Goal: Task Accomplishment & Management: Use online tool/utility

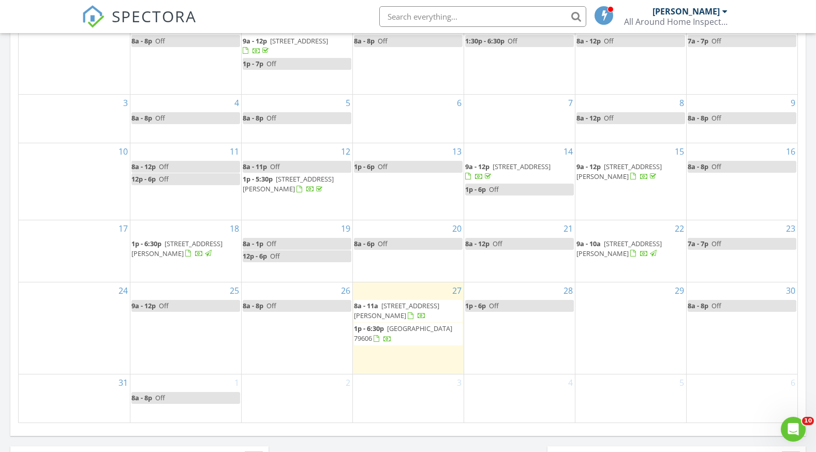
scroll to position [621, 0]
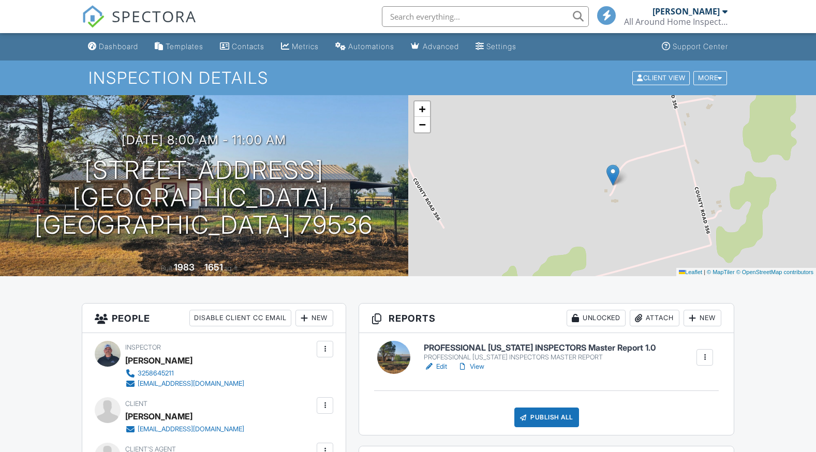
click at [482, 363] on link "View" at bounding box center [471, 367] width 27 height 10
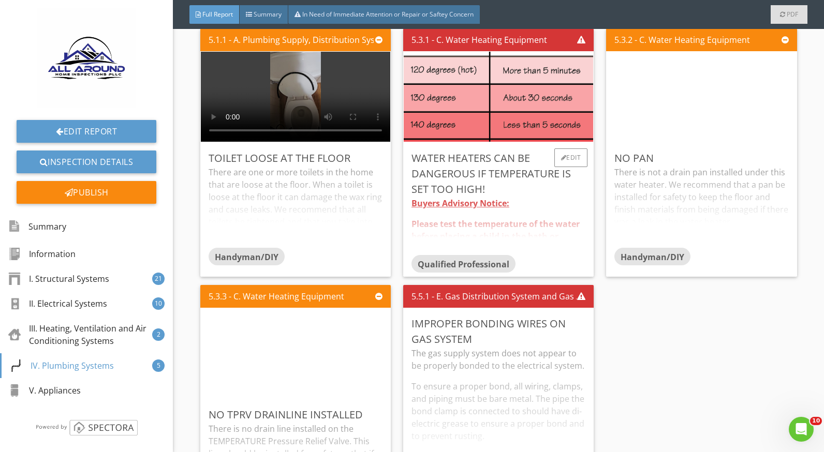
scroll to position [4504, 0]
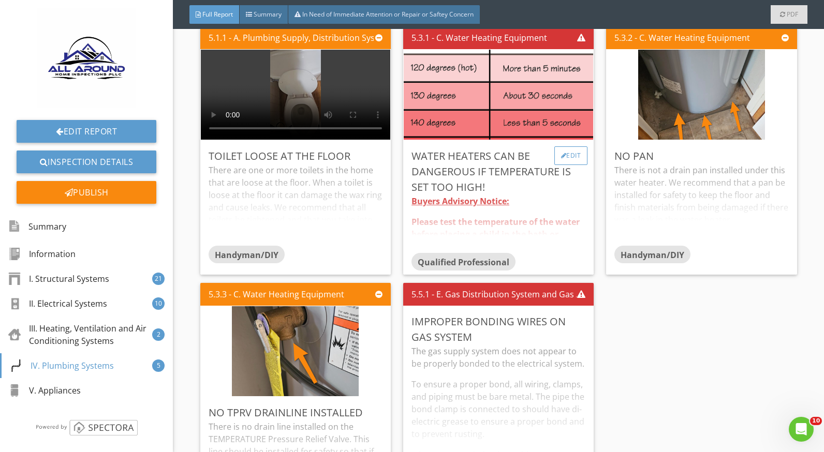
click at [561, 157] on div at bounding box center [564, 156] width 6 height 6
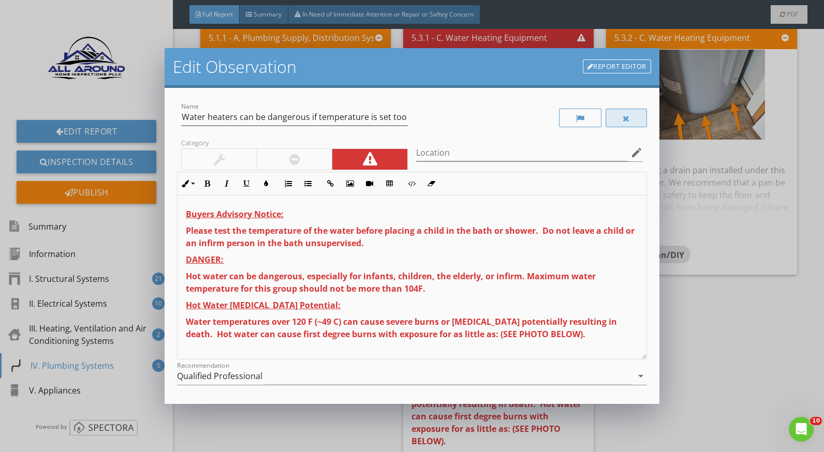
click at [606, 114] on div at bounding box center [626, 118] width 41 height 19
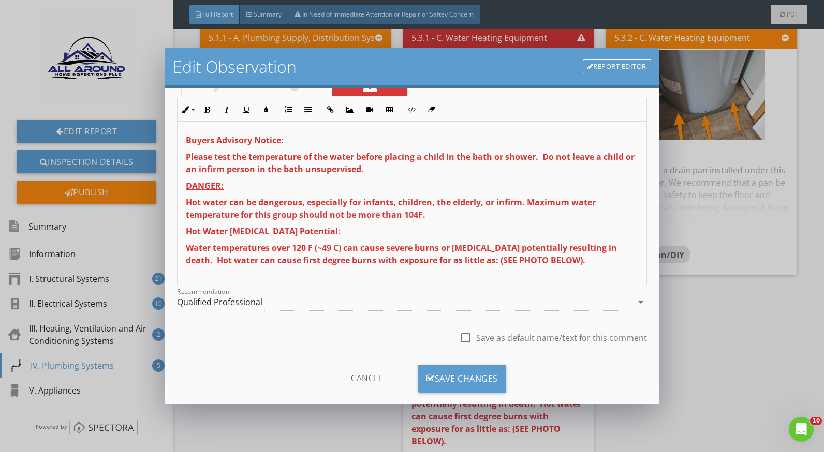
scroll to position [91, 0]
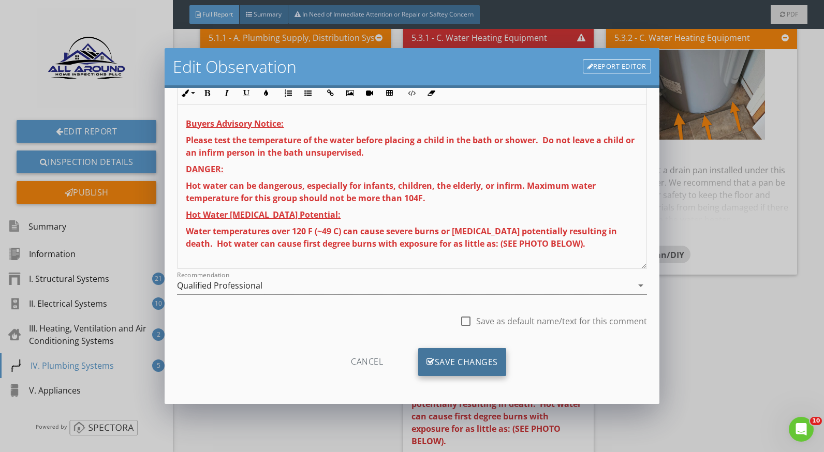
click at [469, 358] on div "Save Changes" at bounding box center [462, 362] width 88 height 28
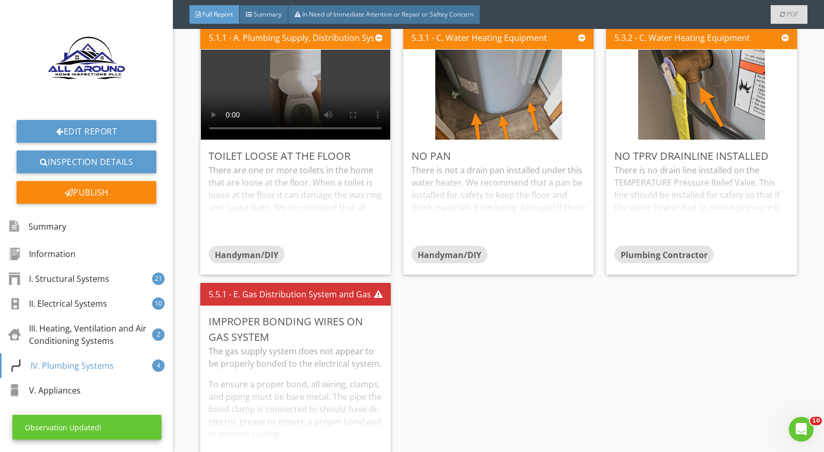
scroll to position [0, 0]
click at [367, 324] on div "Edit" at bounding box center [369, 321] width 34 height 19
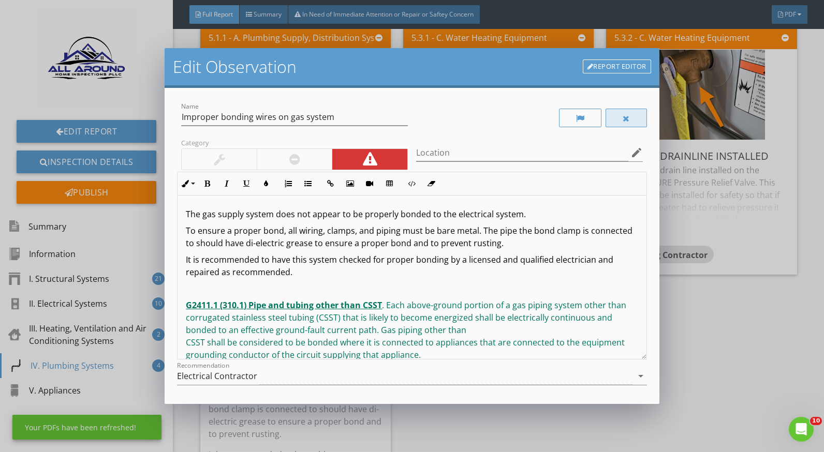
click at [614, 118] on div at bounding box center [626, 118] width 41 height 19
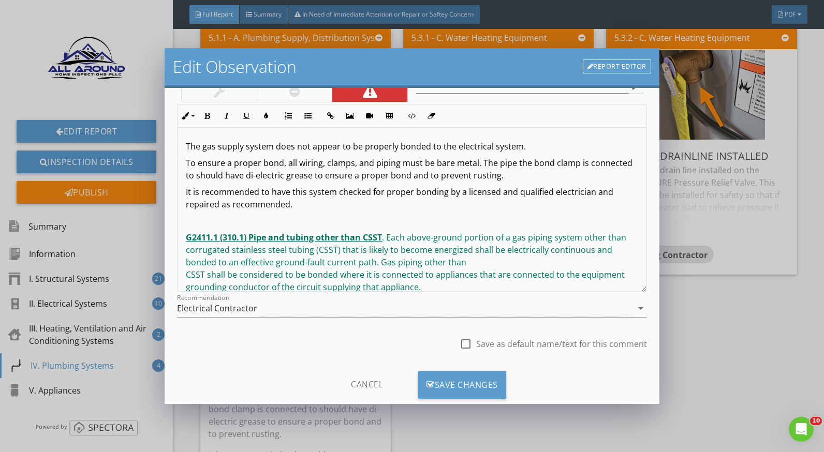
scroll to position [91, 0]
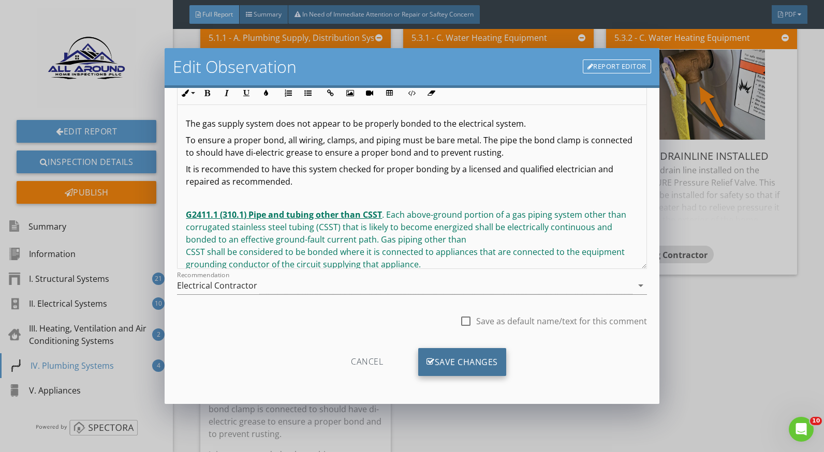
click at [480, 356] on div "Save Changes" at bounding box center [462, 362] width 88 height 28
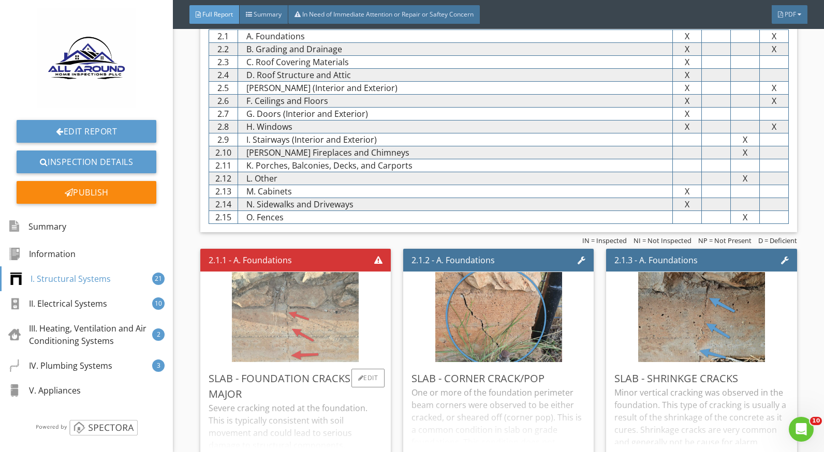
scroll to position [725, 0]
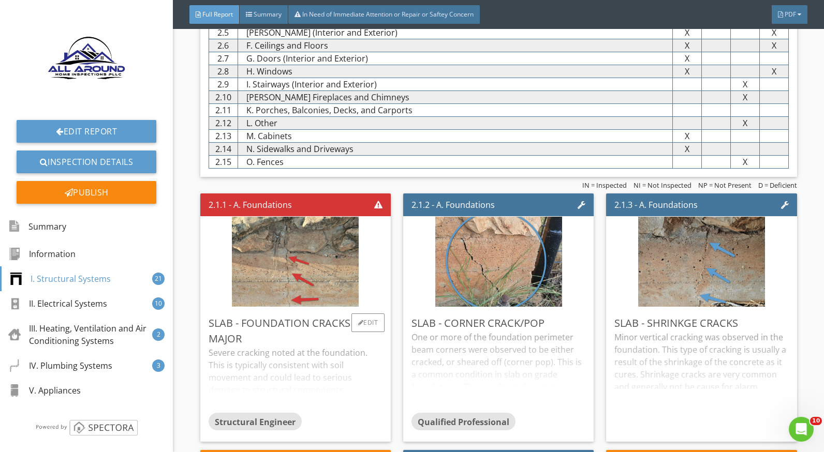
click at [302, 366] on div "Severe cracking noted at the foundation. This is typically consistent with soil…" at bounding box center [296, 380] width 174 height 66
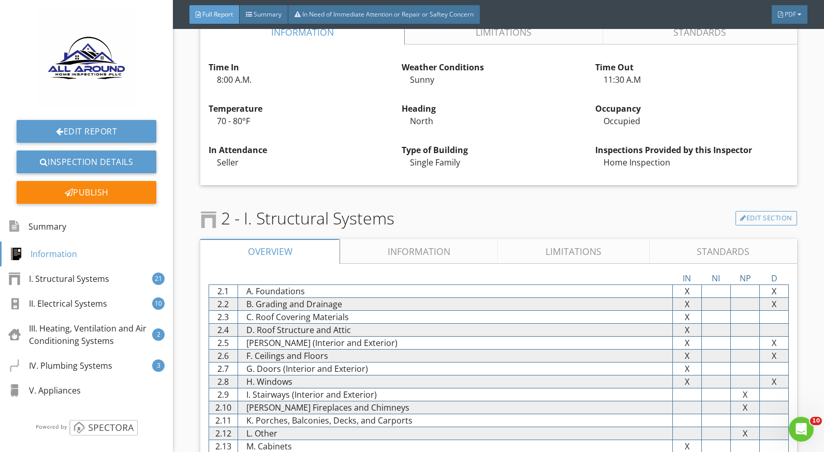
scroll to position [777, 0]
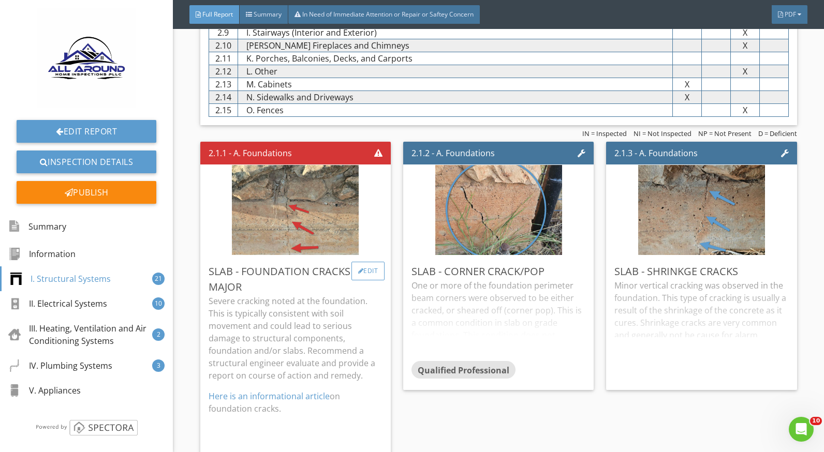
click at [370, 273] on div "Edit" at bounding box center [369, 271] width 34 height 19
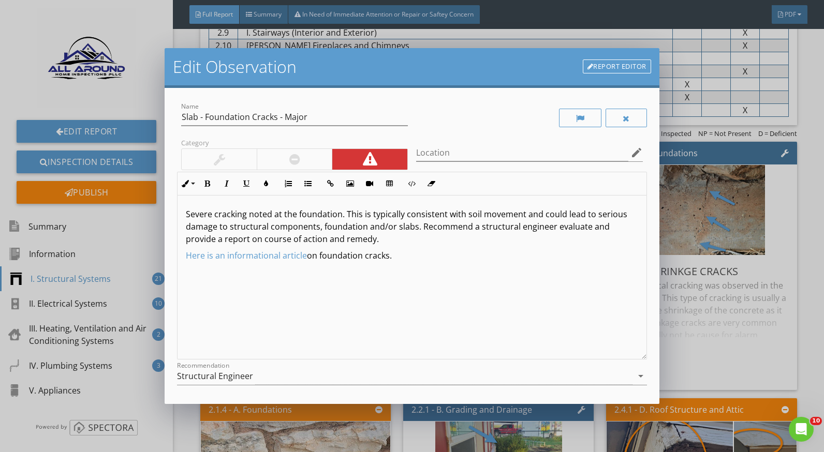
drag, startPoint x: 397, startPoint y: 256, endPoint x: 185, endPoint y: 259, distance: 212.3
click at [185, 259] on div "Severe cracking noted at the foundation. This is typically consistent with soil…" at bounding box center [412, 278] width 469 height 164
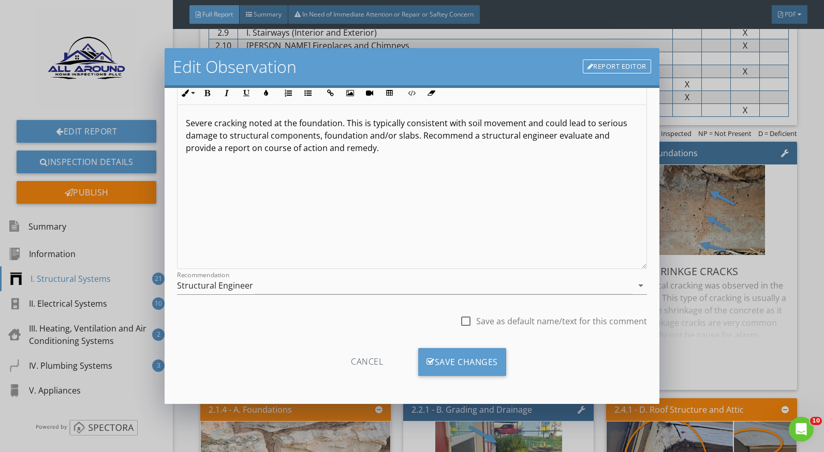
drag, startPoint x: 470, startPoint y: 355, endPoint x: 552, endPoint y: 361, distance: 82.5
click at [470, 355] on div "Save Changes" at bounding box center [462, 362] width 88 height 28
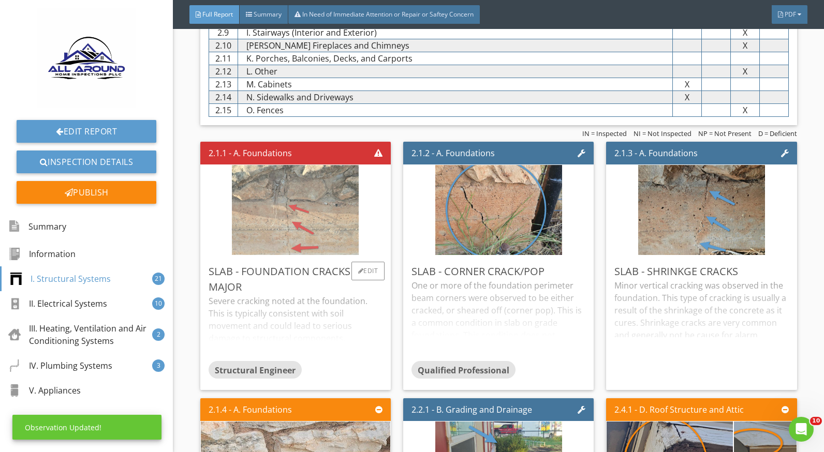
click at [314, 198] on img at bounding box center [295, 210] width 127 height 225
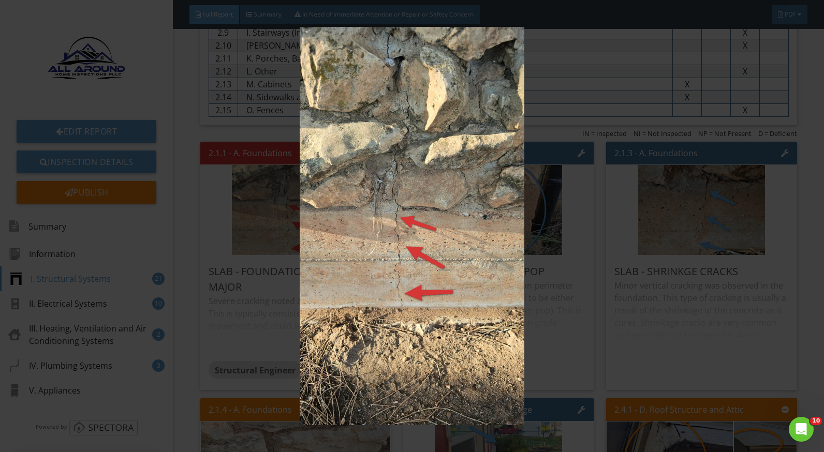
click at [579, 304] on img at bounding box center [412, 226] width 752 height 399
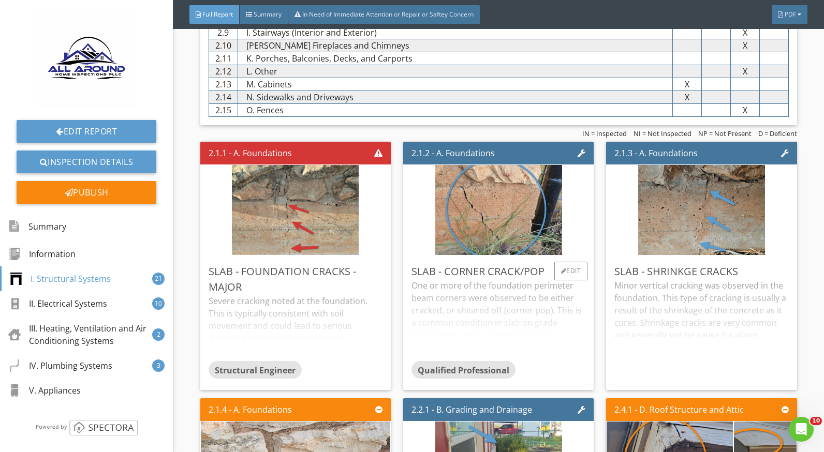
click at [486, 294] on div "One or more of the foundation perimeter beam corners were observed to be either…" at bounding box center [499, 321] width 174 height 82
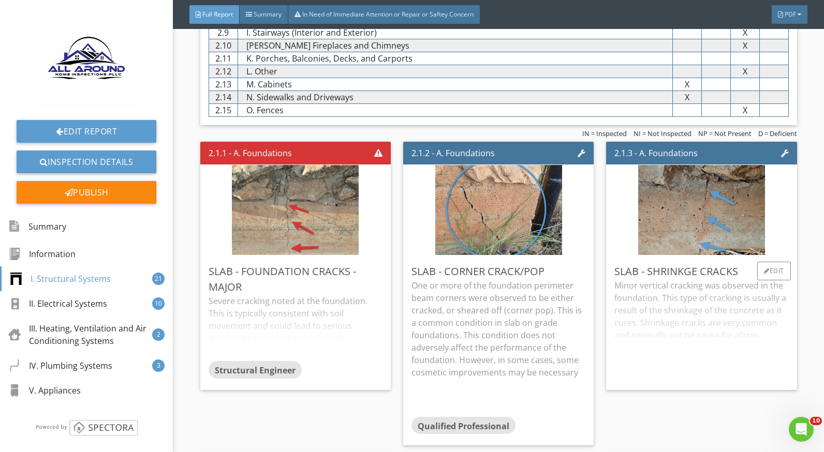
click at [710, 339] on div "Minor vertical cracking was observed in the foundation. This type of cracking i…" at bounding box center [701, 331] width 174 height 103
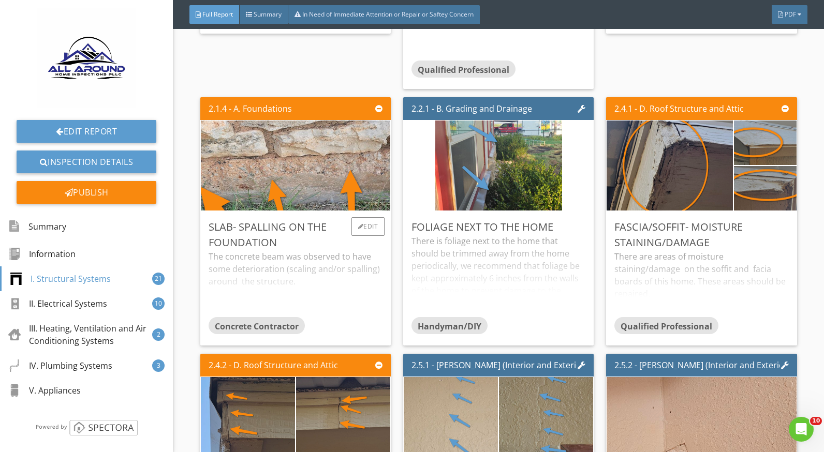
scroll to position [1139, 0]
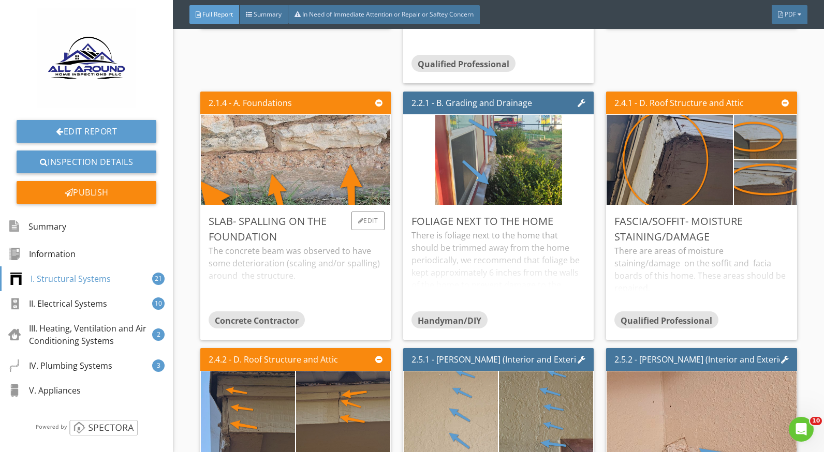
click at [327, 254] on div "The concrete beam was observed to have some deterioration (scaling and/or spall…" at bounding box center [296, 278] width 174 height 66
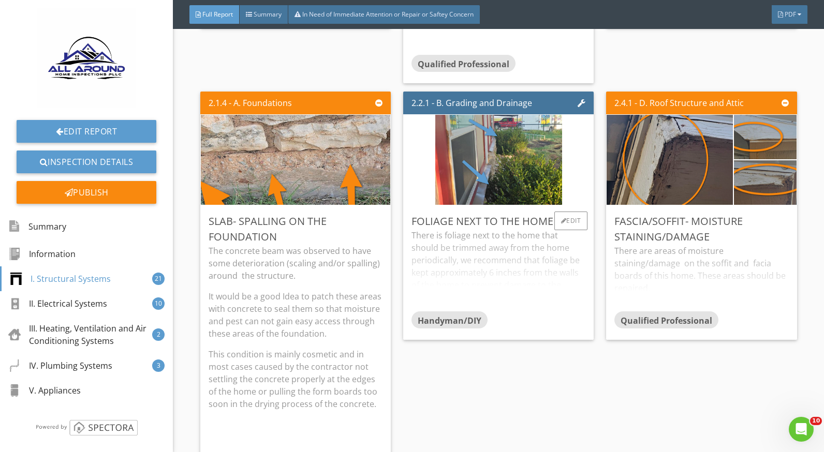
click at [466, 248] on div "There is foliage next to the home that should be trimmed away from the home per…" at bounding box center [499, 270] width 174 height 82
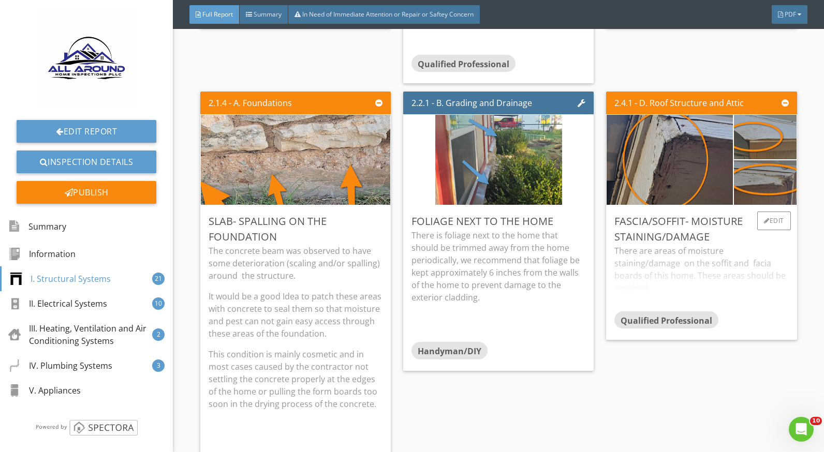
click at [699, 250] on div "There are areas of moisture staining/damage on the soffit and facia boards of t…" at bounding box center [701, 278] width 174 height 66
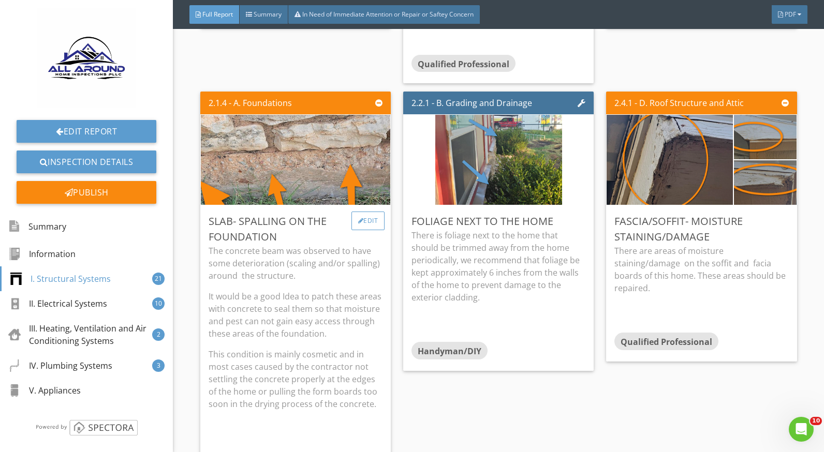
click at [360, 225] on div "Edit" at bounding box center [369, 221] width 34 height 19
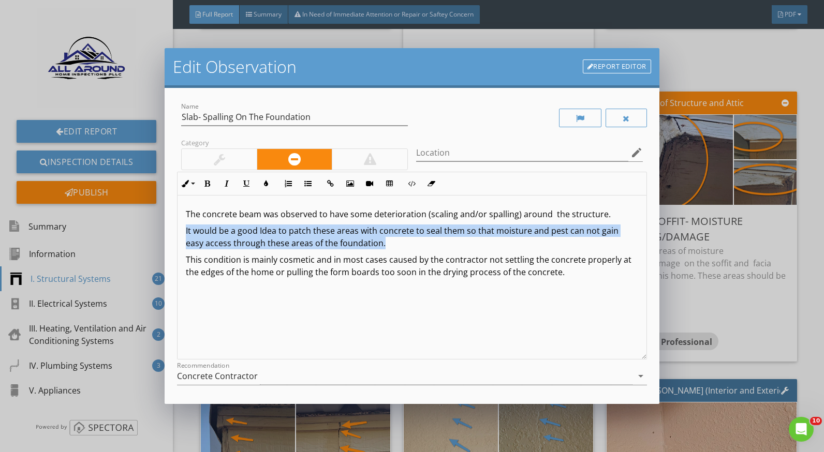
drag, startPoint x: 394, startPoint y: 242, endPoint x: 175, endPoint y: 234, distance: 219.6
click at [175, 234] on div "Name Slab- Spalling On The Foundation Category Location edit Inline Style XLarg…" at bounding box center [412, 246] width 494 height 317
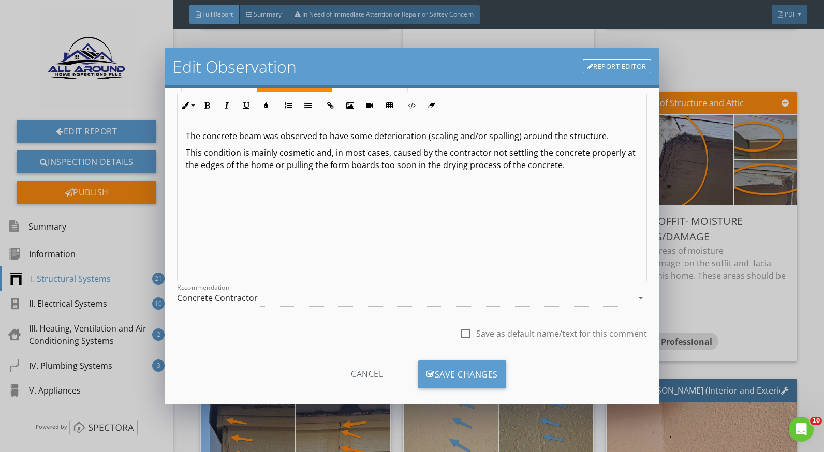
scroll to position [91, 0]
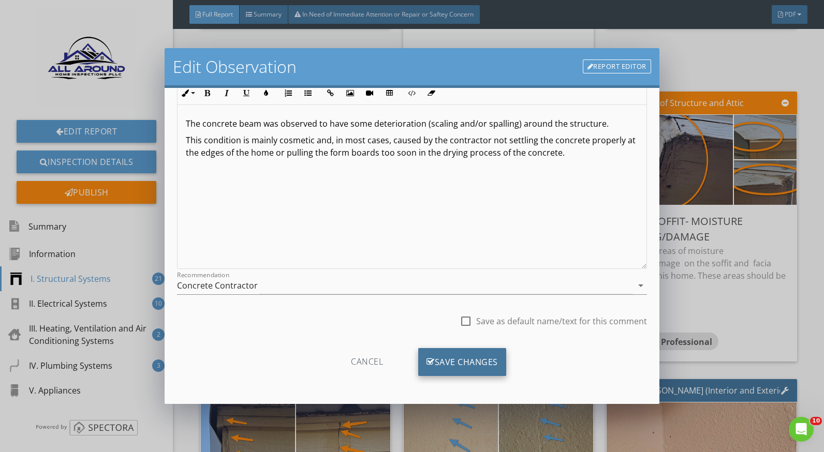
click at [478, 357] on div "Save Changes" at bounding box center [462, 362] width 88 height 28
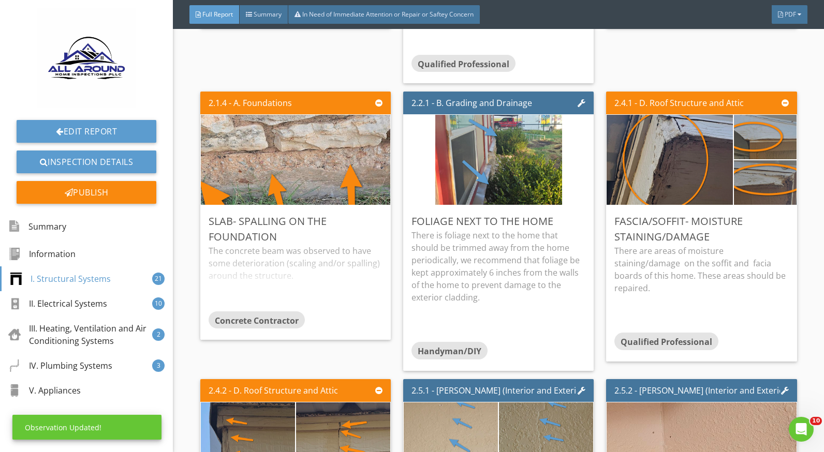
scroll to position [0, 0]
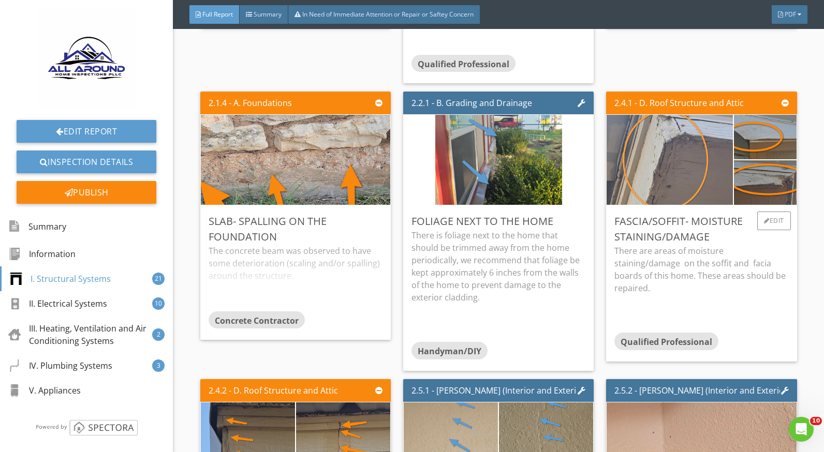
click at [674, 187] on img at bounding box center [670, 160] width 127 height 225
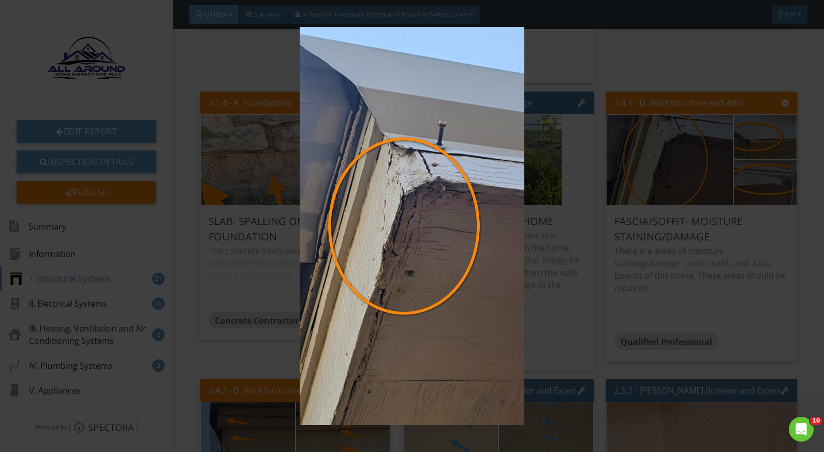
click at [773, 153] on img at bounding box center [412, 226] width 752 height 399
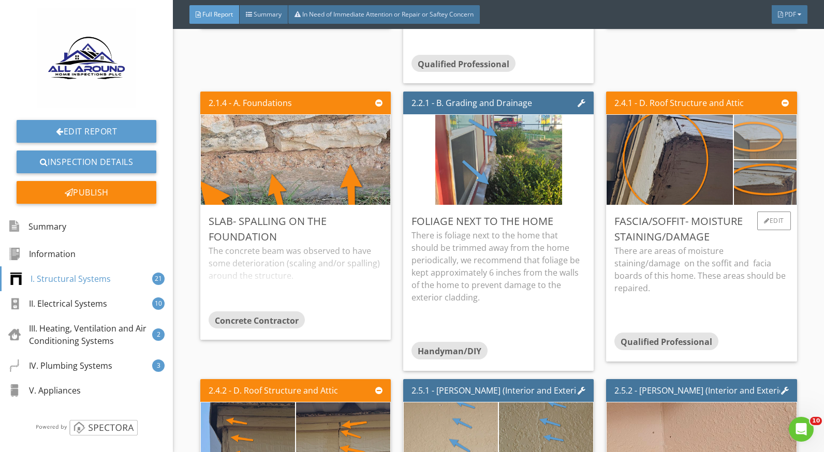
click at [769, 141] on img at bounding box center [764, 137] width 155 height 87
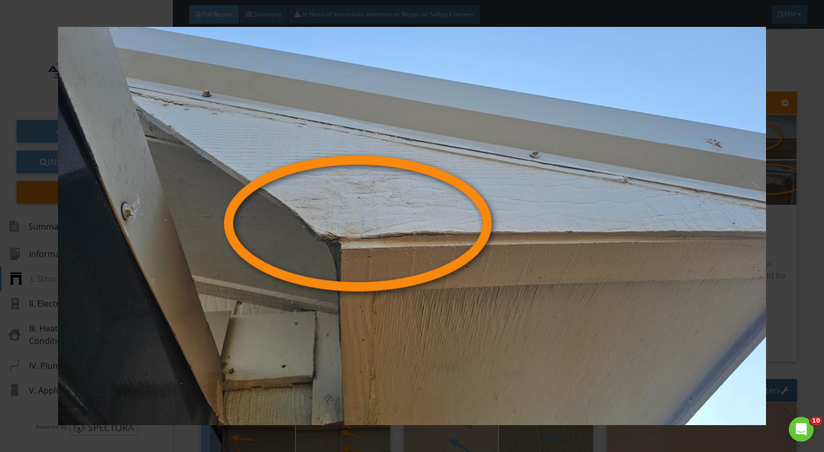
click at [778, 282] on img at bounding box center [412, 226] width 752 height 399
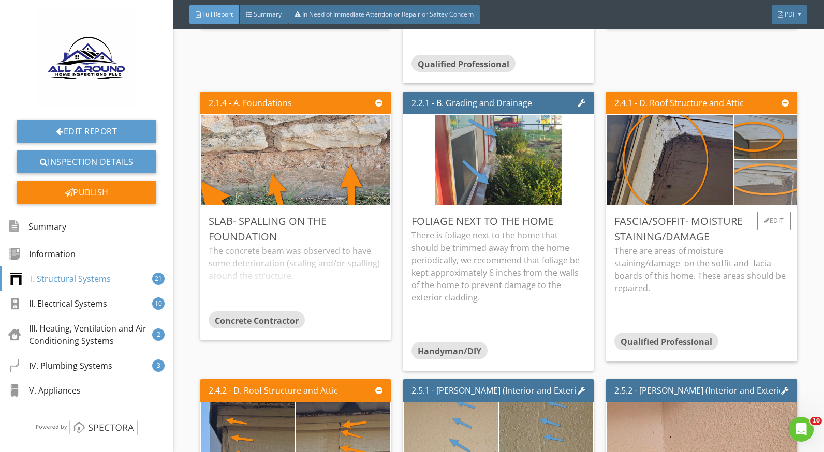
click at [767, 173] on img at bounding box center [764, 182] width 155 height 87
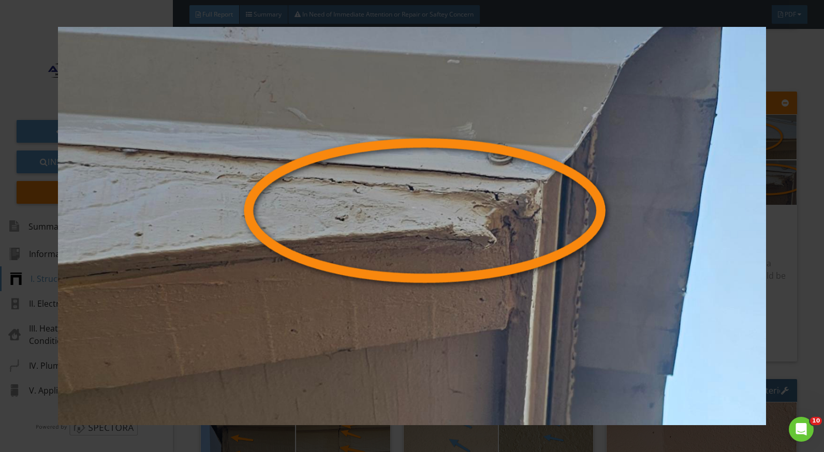
click at [769, 245] on img at bounding box center [412, 226] width 752 height 399
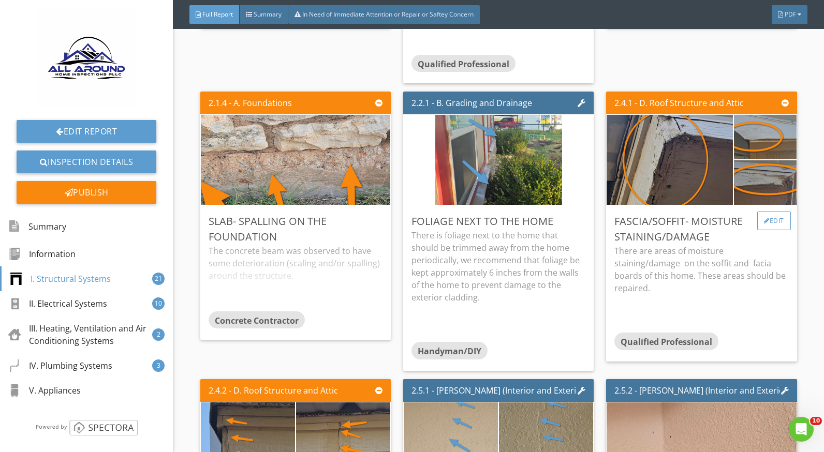
click at [764, 219] on div at bounding box center [767, 221] width 6 height 6
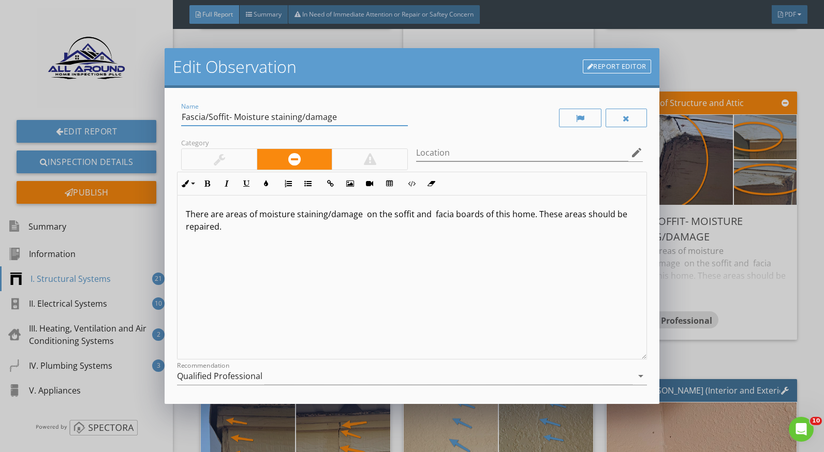
drag, startPoint x: 295, startPoint y: 116, endPoint x: 271, endPoint y: 118, distance: 23.9
click at [271, 118] on input "Fascia/Soffit- Moisture staining/damage" at bounding box center [294, 117] width 227 height 17
type input "Fascia/Soffit- Moisture damage"
drag, startPoint x: 328, startPoint y: 215, endPoint x: 297, endPoint y: 215, distance: 31.6
click at [297, 215] on p "There are areas of moisture staining/damage on the soffit and facia boards of t…" at bounding box center [412, 220] width 452 height 25
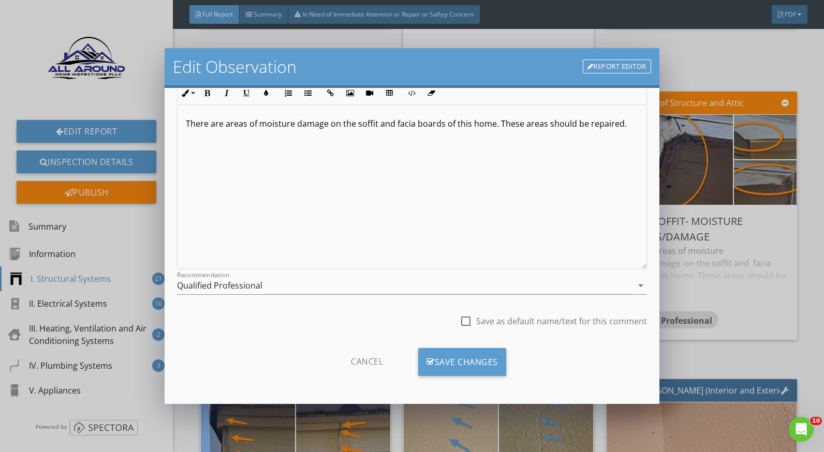
scroll to position [39, 0]
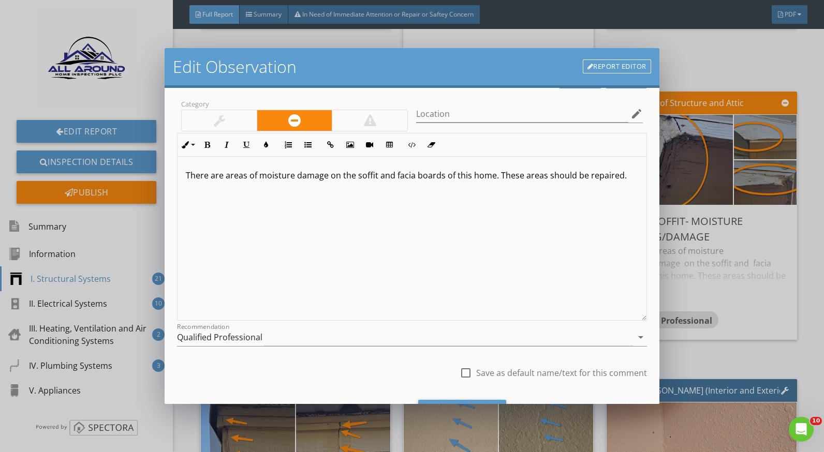
click at [620, 178] on p "There are areas of moisture damage on the soffit and facia boards of this home.…" at bounding box center [412, 175] width 452 height 12
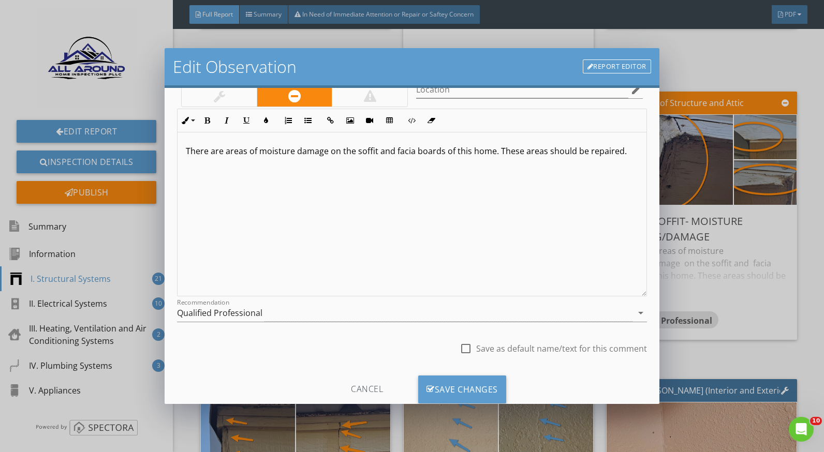
scroll to position [91, 0]
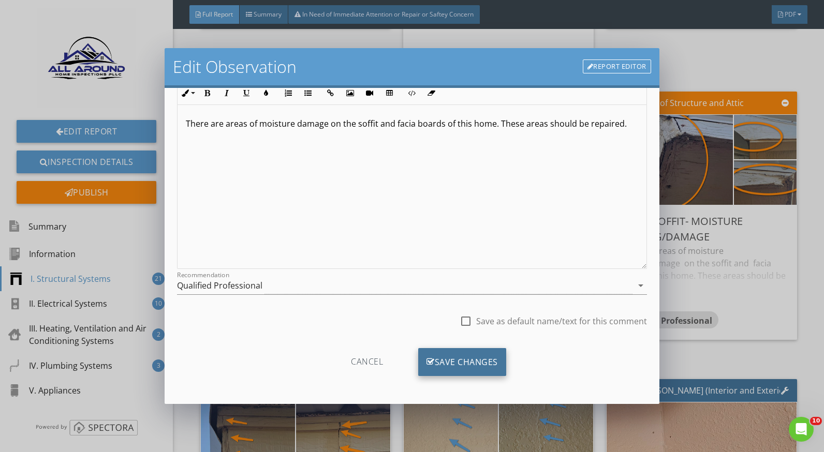
click at [462, 361] on div "Save Changes" at bounding box center [462, 362] width 88 height 28
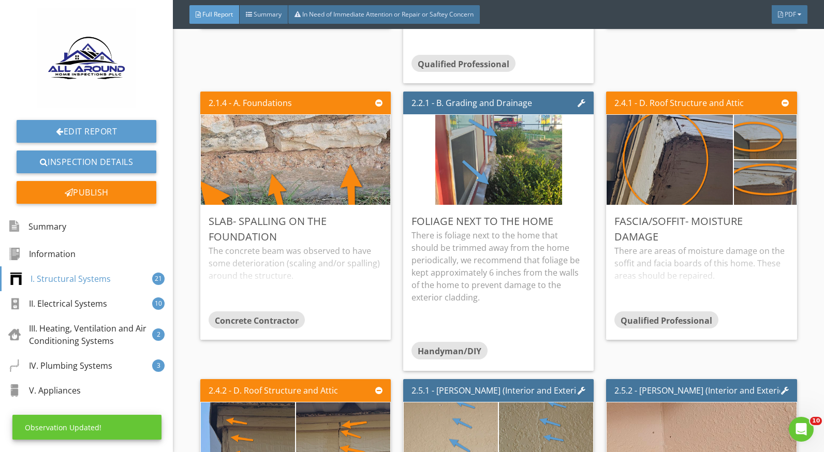
scroll to position [0, 0]
click at [670, 268] on div "There are areas of moisture damage on the soffit and facia boards of this home.…" at bounding box center [701, 278] width 174 height 66
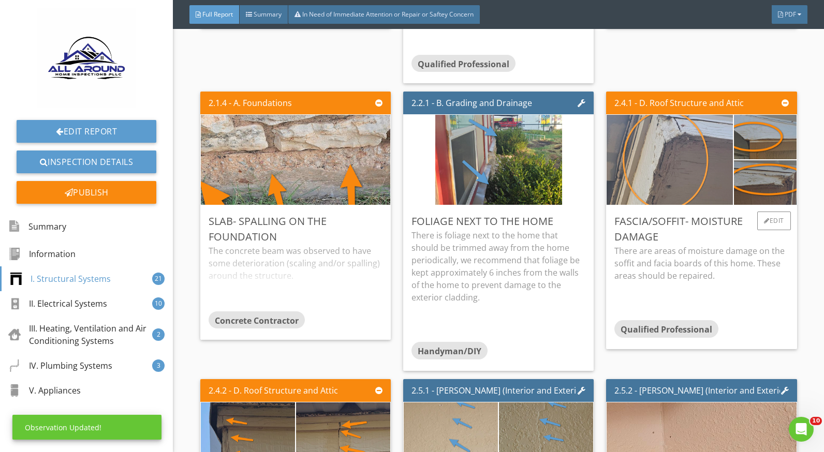
click at [669, 178] on img at bounding box center [670, 160] width 127 height 225
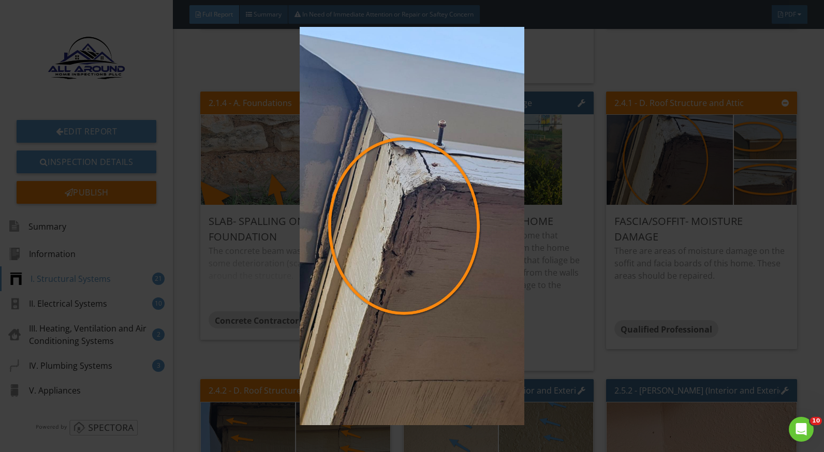
click at [753, 139] on img at bounding box center [412, 226] width 752 height 399
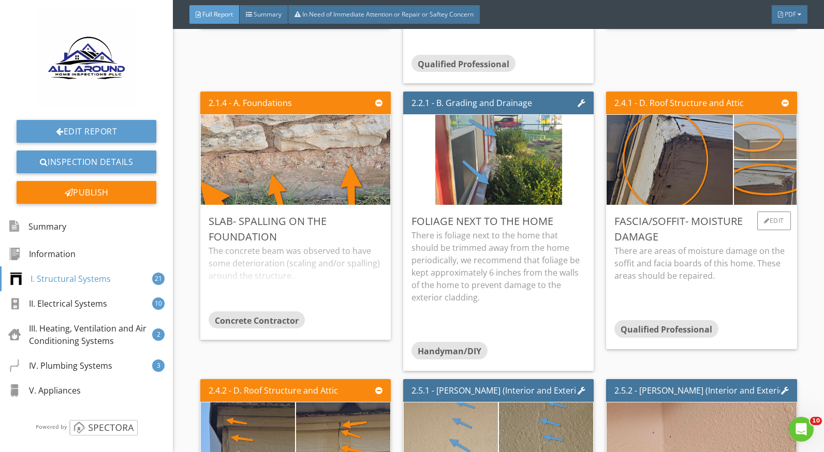
click at [753, 145] on img at bounding box center [764, 137] width 155 height 87
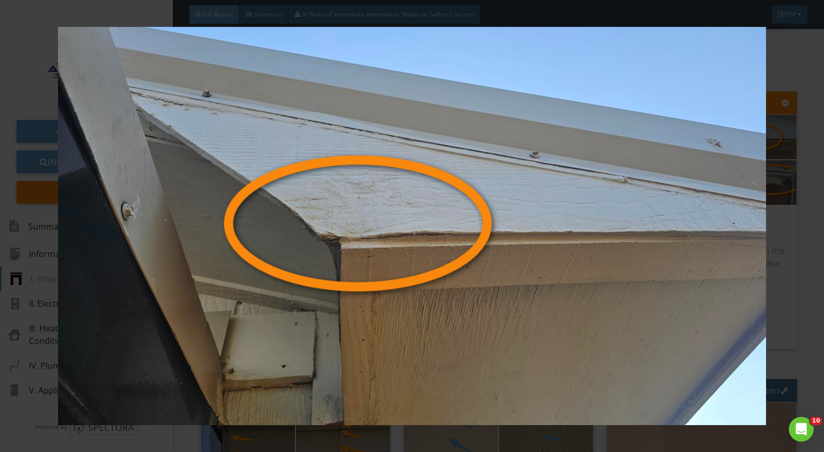
click at [774, 271] on img at bounding box center [412, 226] width 752 height 399
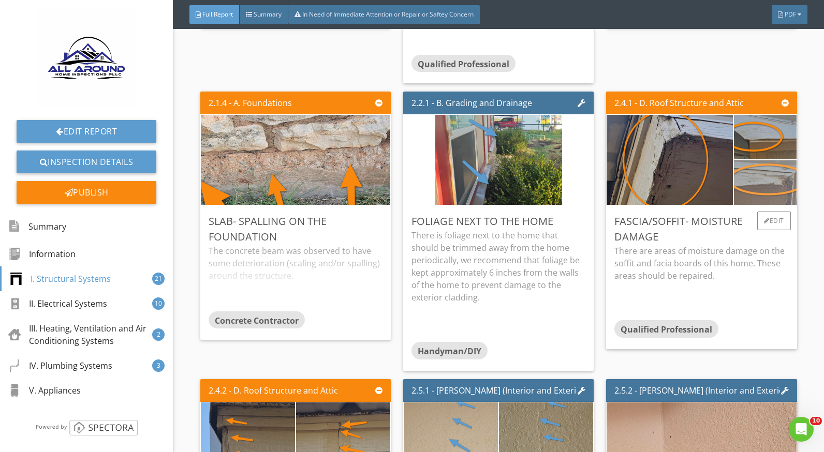
click at [770, 185] on img at bounding box center [764, 182] width 155 height 87
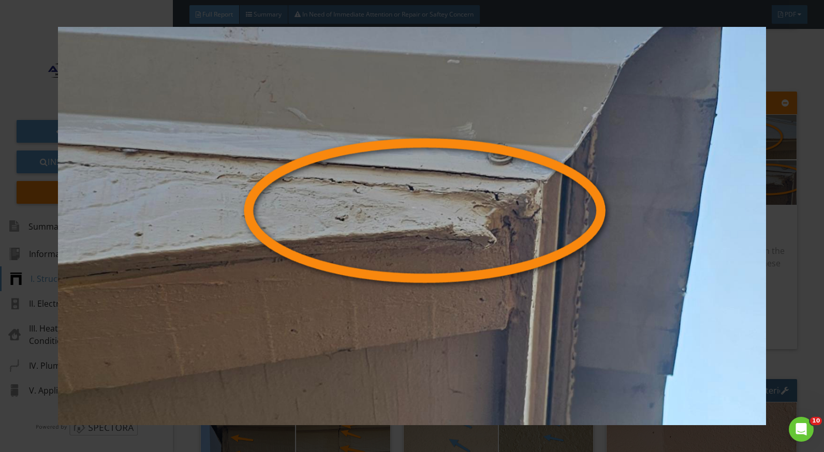
click at [783, 280] on img at bounding box center [412, 226] width 752 height 399
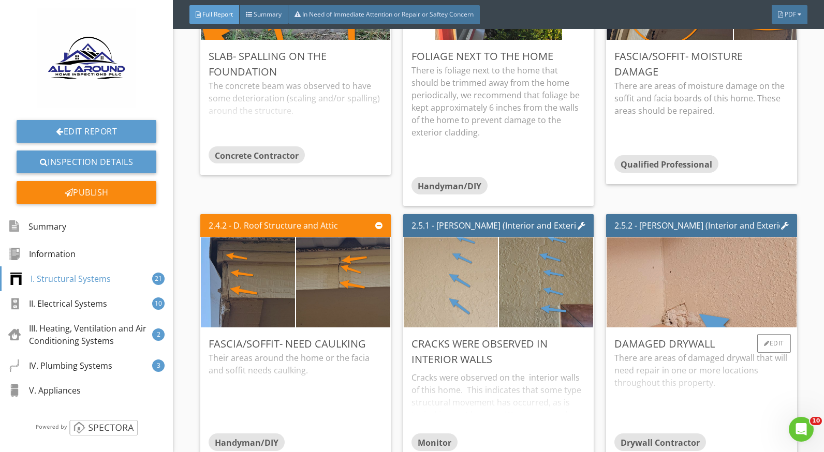
scroll to position [1450, 0]
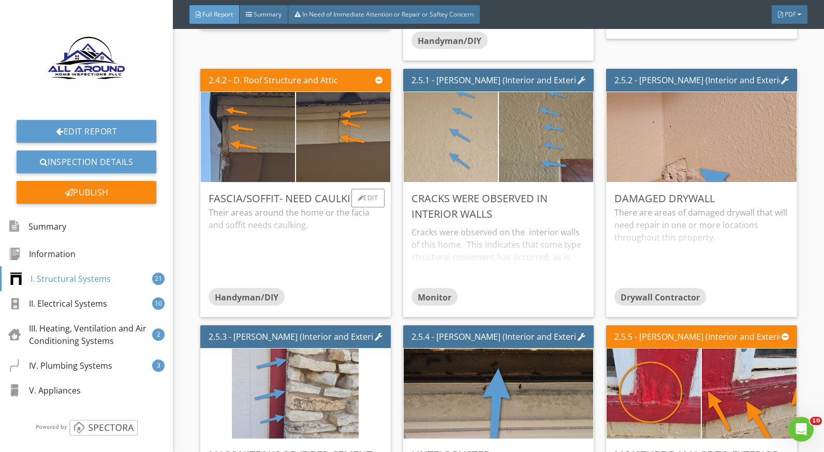
click at [303, 214] on div "Their areas around the home or the facia and soffit needs caulking." at bounding box center [296, 248] width 174 height 82
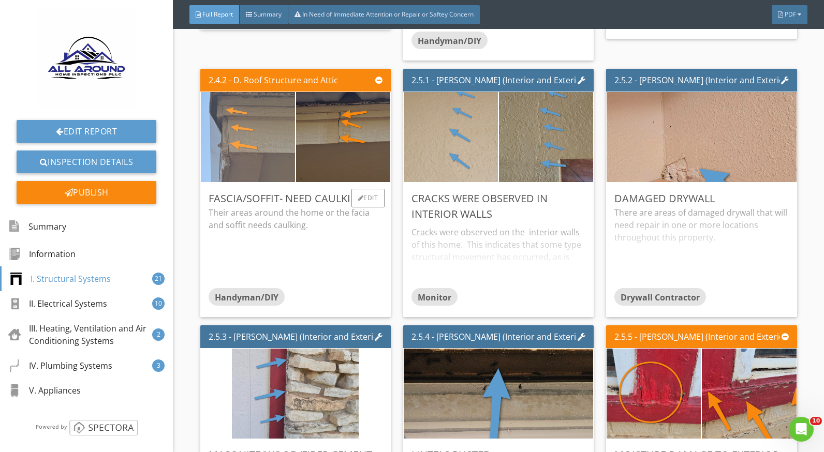
click at [241, 146] on img at bounding box center [247, 136] width 127 height 225
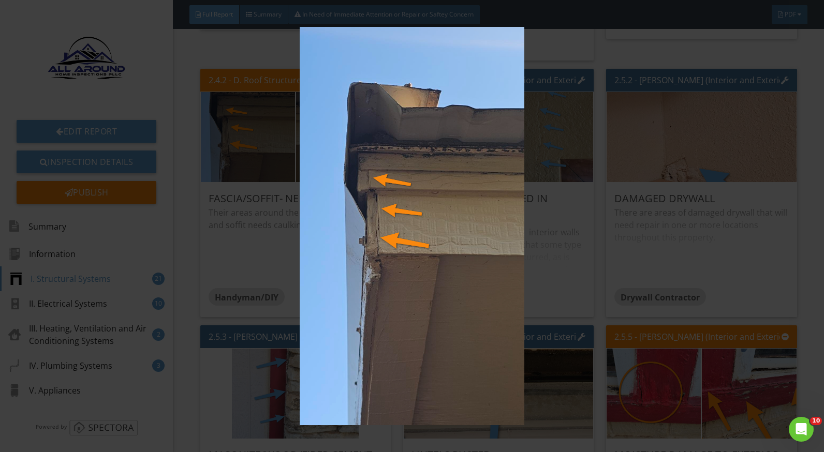
click at [572, 245] on img at bounding box center [412, 226] width 752 height 399
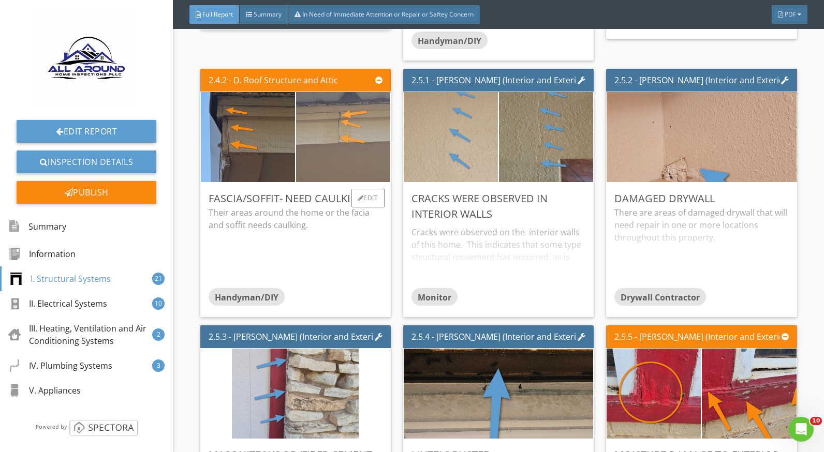
click at [322, 133] on img at bounding box center [343, 136] width 127 height 225
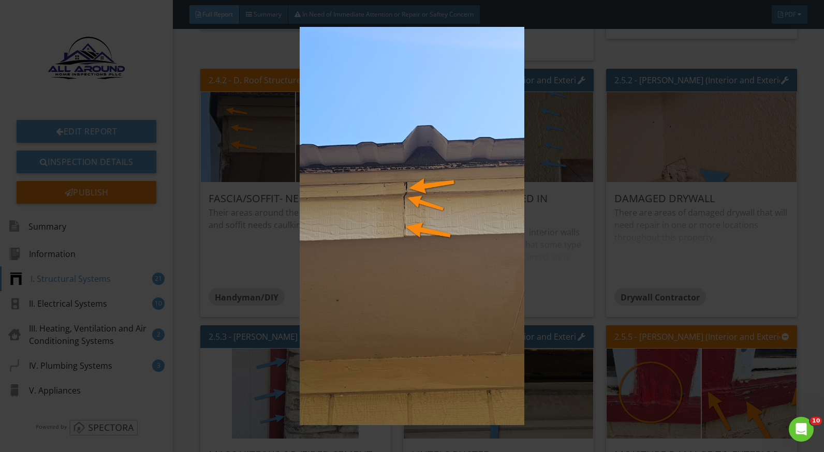
click at [602, 267] on img at bounding box center [412, 226] width 752 height 399
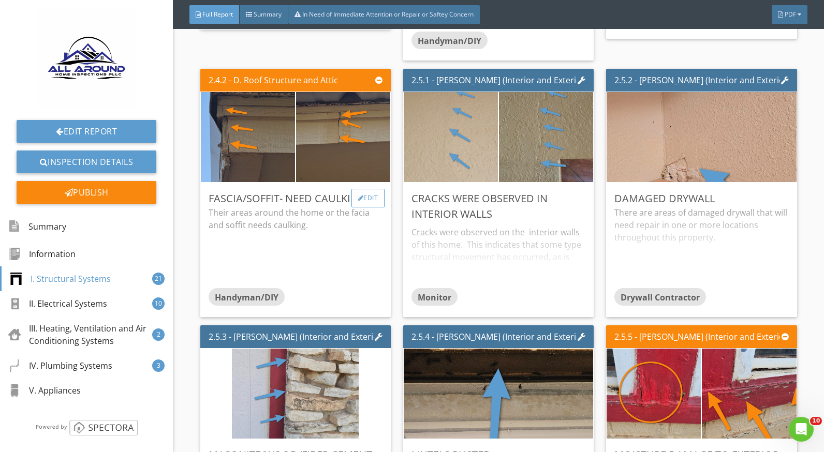
click at [360, 194] on div "Edit" at bounding box center [369, 198] width 34 height 19
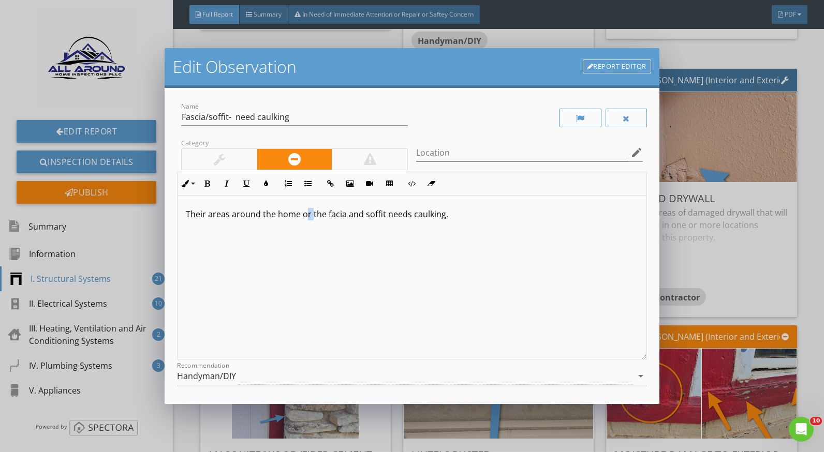
drag, startPoint x: 304, startPoint y: 214, endPoint x: 311, endPoint y: 214, distance: 6.7
click at [311, 214] on p "Their areas around the home or the facia and soffit needs caulking." at bounding box center [412, 214] width 452 height 12
drag, startPoint x: 447, startPoint y: 211, endPoint x: 345, endPoint y: 214, distance: 102.0
click at [345, 214] on p "Their areas around the home of the facia and soffit needs caulking." at bounding box center [412, 214] width 452 height 12
drag, startPoint x: 227, startPoint y: 116, endPoint x: 206, endPoint y: 115, distance: 21.8
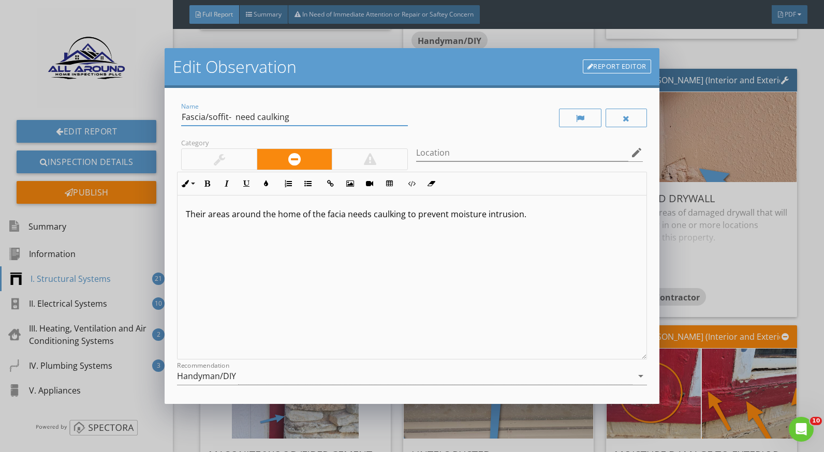
click at [206, 115] on input "Fascia/soffit- need caulking" at bounding box center [294, 117] width 227 height 17
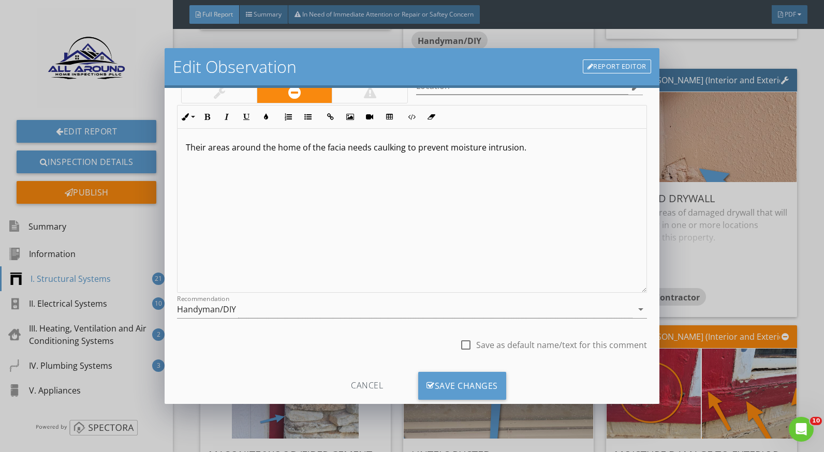
scroll to position [91, 0]
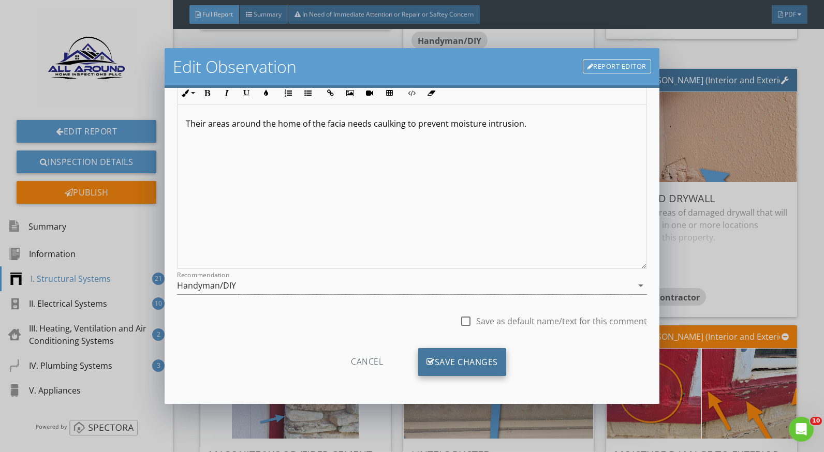
type input "Fascia- need caulking"
click at [472, 360] on div "Save Changes" at bounding box center [462, 362] width 88 height 28
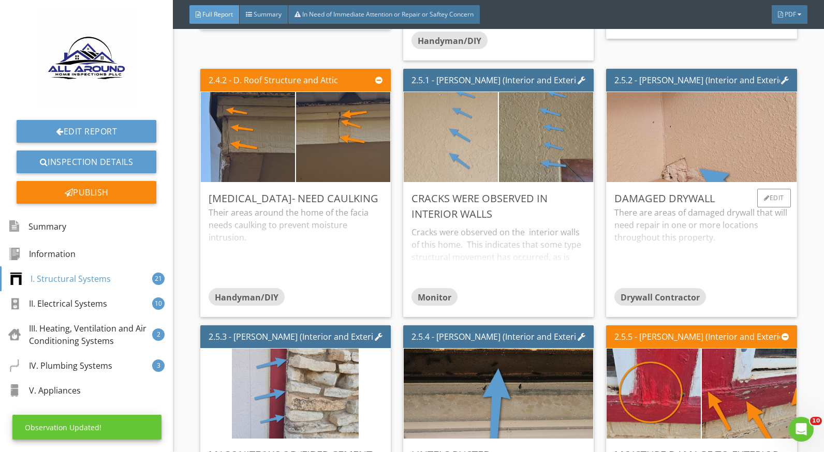
scroll to position [0, 0]
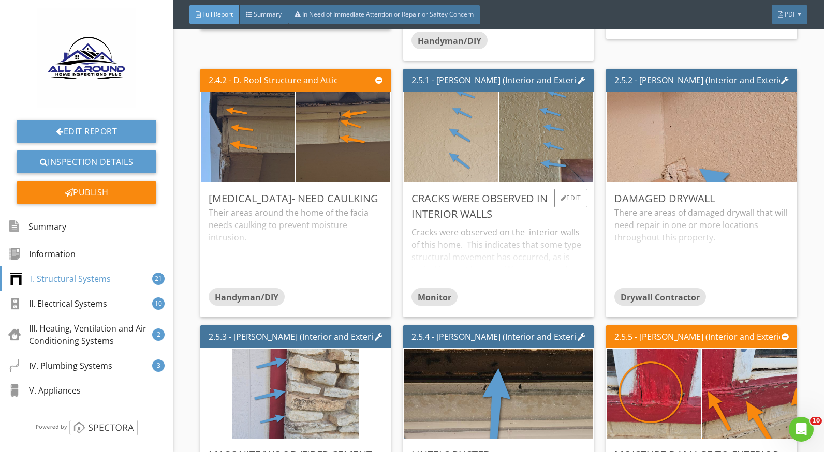
click at [452, 257] on div "Cracks were observed on the interior walls of this home. This indicates that so…" at bounding box center [499, 255] width 174 height 66
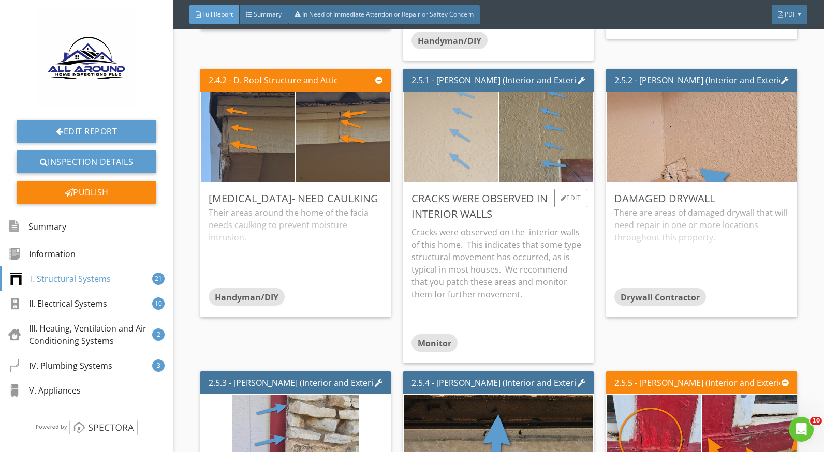
click at [467, 140] on img at bounding box center [451, 136] width 127 height 225
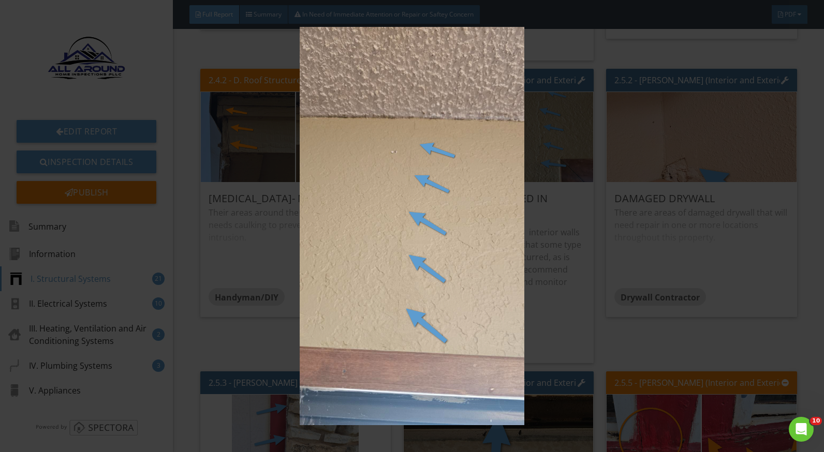
click at [565, 281] on img at bounding box center [412, 226] width 752 height 399
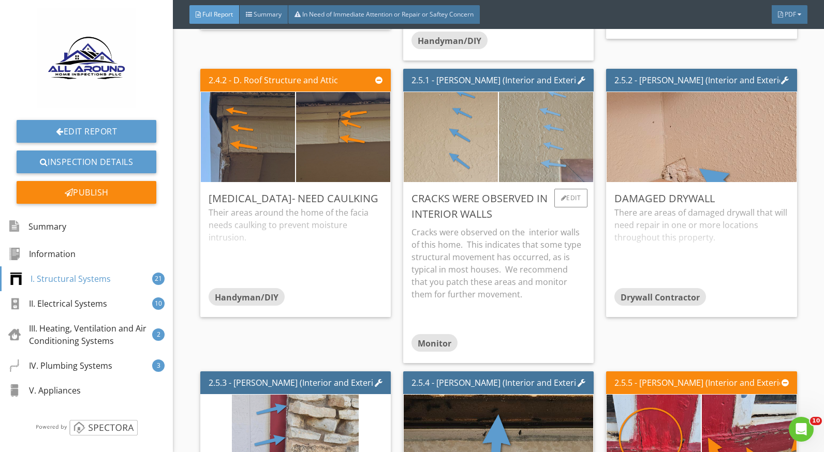
click at [529, 157] on img at bounding box center [546, 136] width 127 height 225
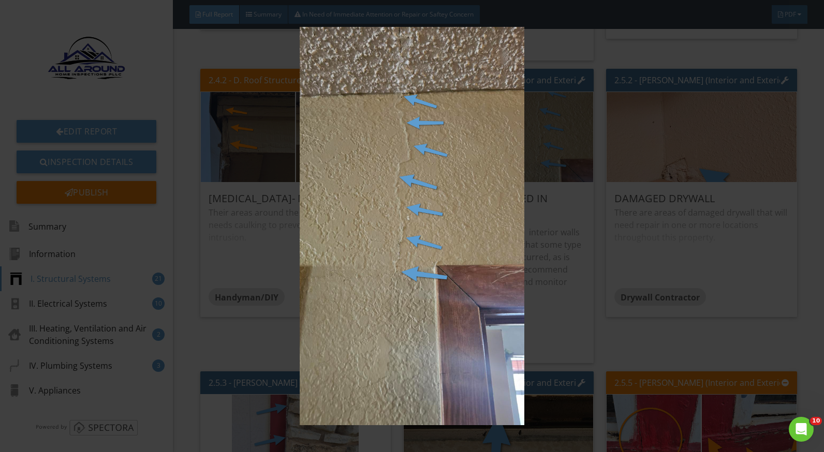
click at [534, 279] on img at bounding box center [412, 226] width 752 height 399
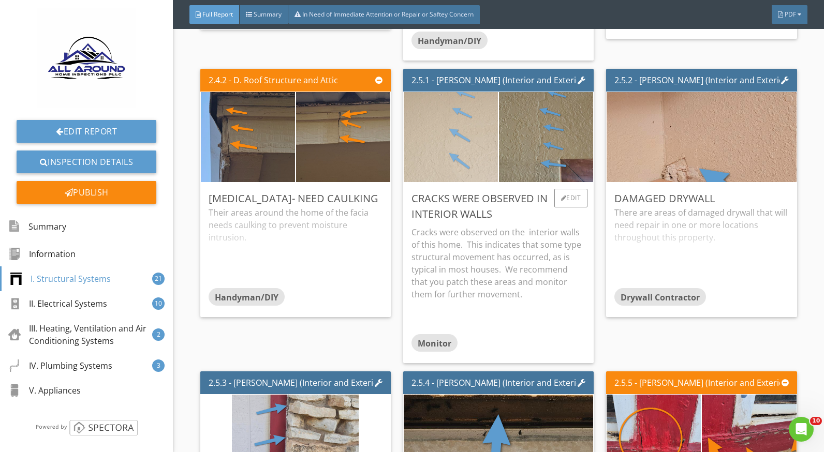
click at [444, 142] on img at bounding box center [451, 136] width 127 height 225
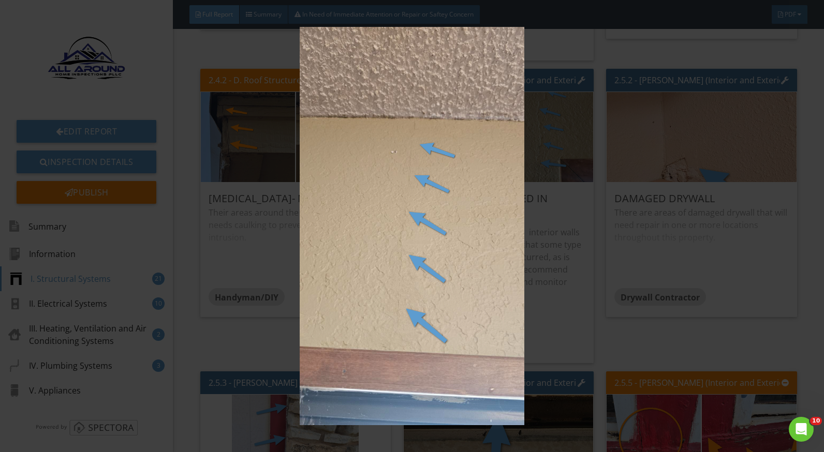
click at [518, 307] on img at bounding box center [412, 226] width 752 height 399
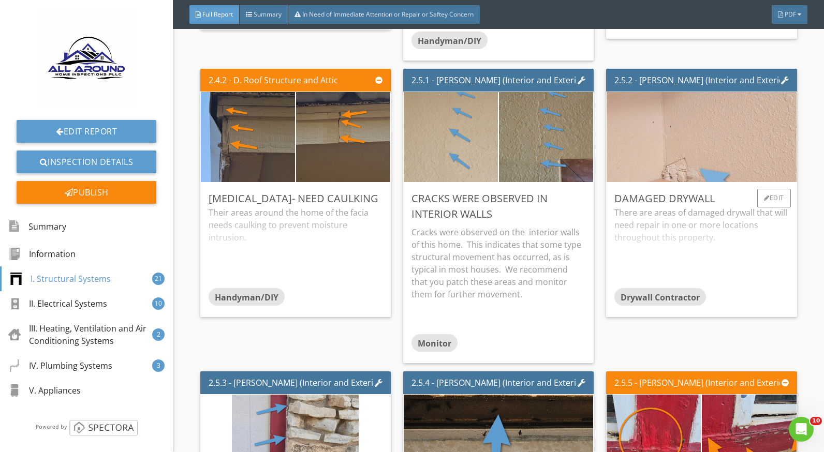
click at [669, 137] on img at bounding box center [702, 136] width 400 height 225
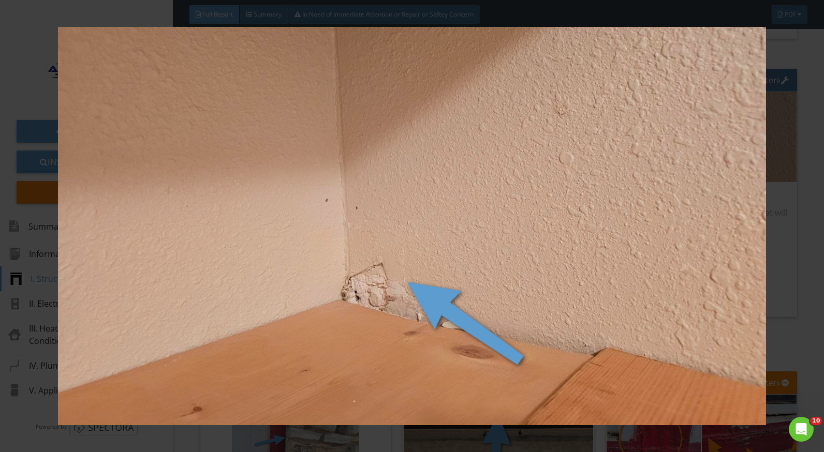
click at [782, 311] on img at bounding box center [412, 226] width 752 height 399
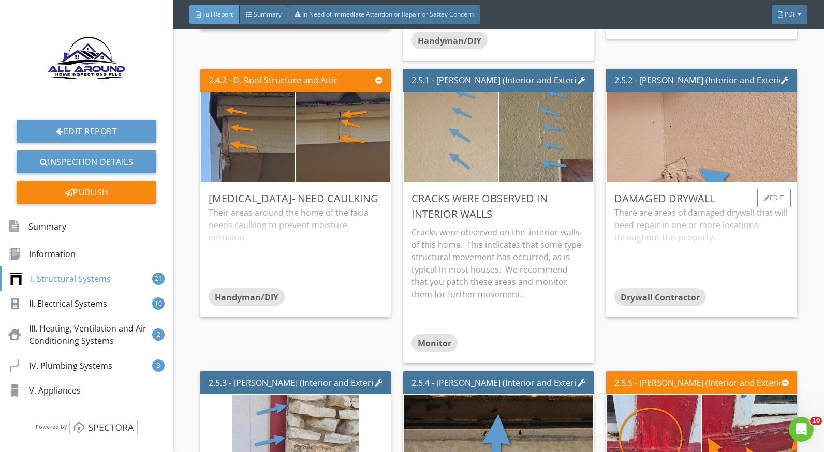
click at [699, 232] on div "There are areas of damaged drywall that will need repair in one or more locatio…" at bounding box center [701, 248] width 174 height 82
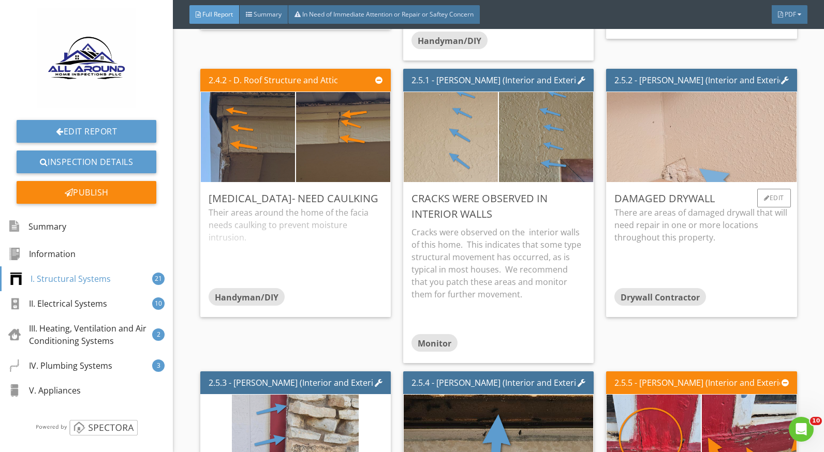
click at [689, 165] on img at bounding box center [702, 136] width 400 height 225
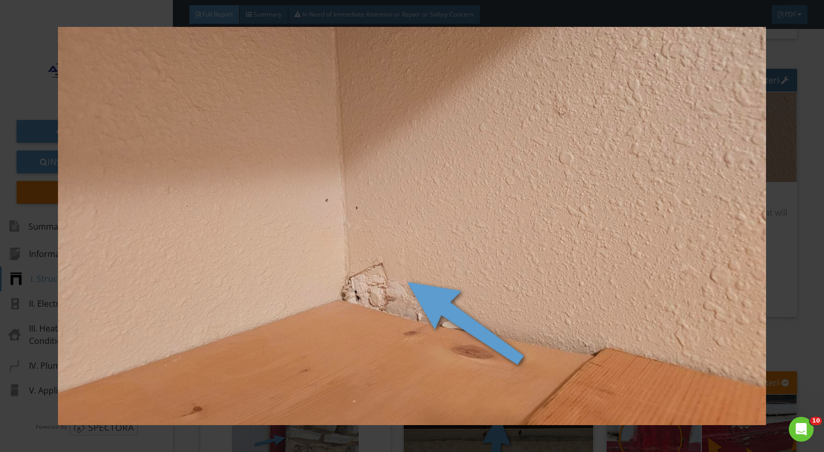
click at [778, 291] on img at bounding box center [412, 226] width 752 height 399
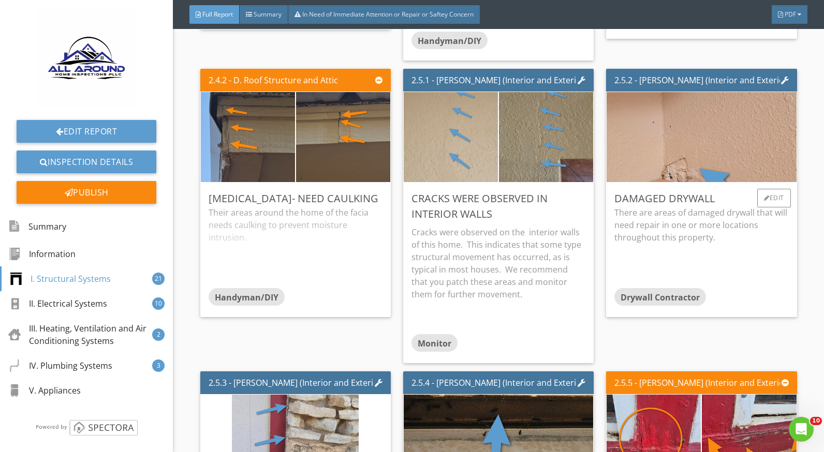
click at [771, 186] on div "Damaged drywall There are areas of damaged drywall that will need repair in one…" at bounding box center [701, 250] width 191 height 135
click at [777, 195] on div "Edit" at bounding box center [774, 198] width 34 height 19
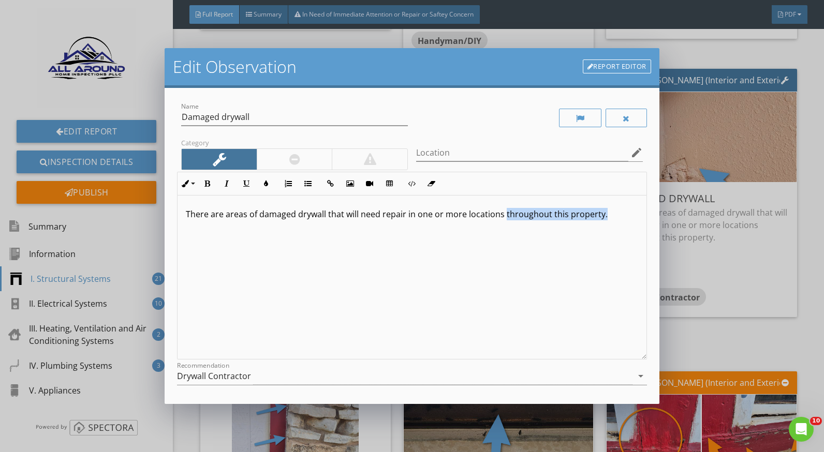
drag, startPoint x: 602, startPoint y: 214, endPoint x: 503, endPoint y: 215, distance: 99.4
click at [503, 215] on p "There are areas of damaged drywall that will need repair in one or more locatio…" at bounding box center [412, 214] width 452 height 12
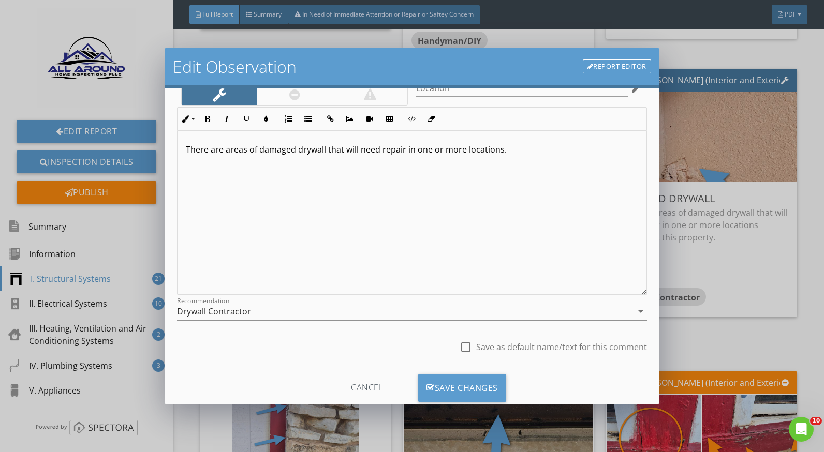
scroll to position [91, 0]
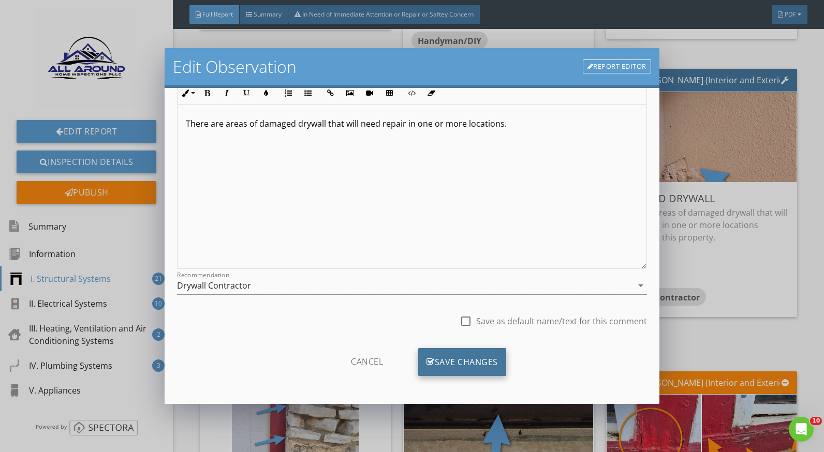
click at [463, 357] on div "Save Changes" at bounding box center [462, 362] width 88 height 28
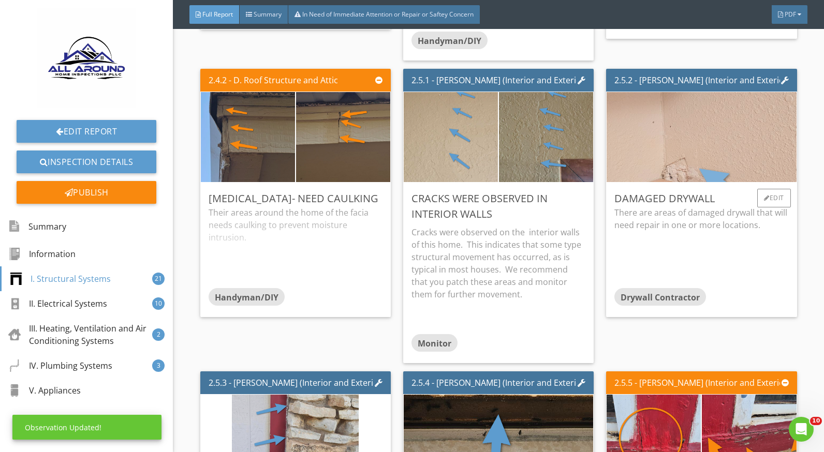
click at [667, 145] on img at bounding box center [702, 136] width 400 height 225
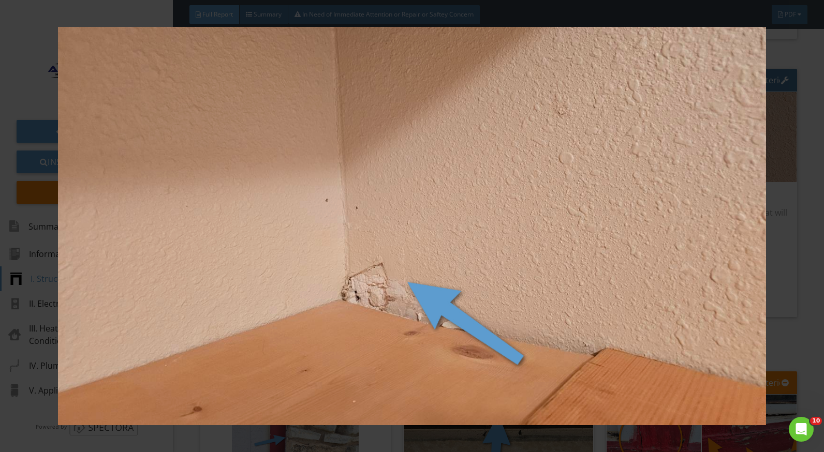
click at [805, 297] on div at bounding box center [412, 226] width 824 height 452
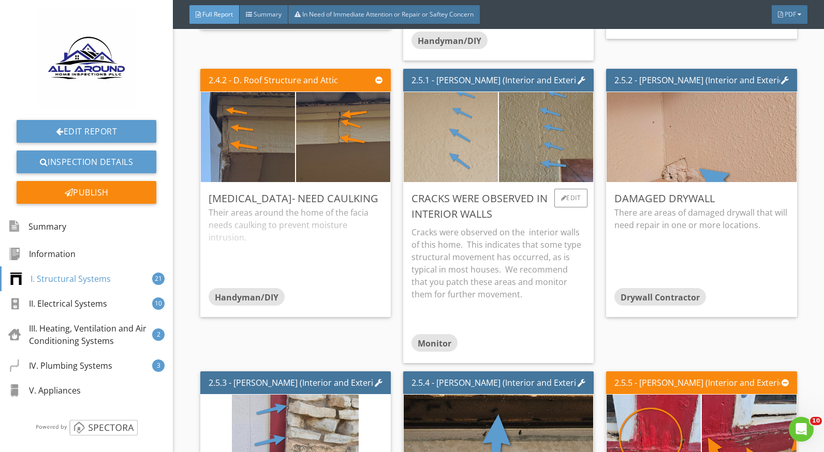
scroll to position [1760, 0]
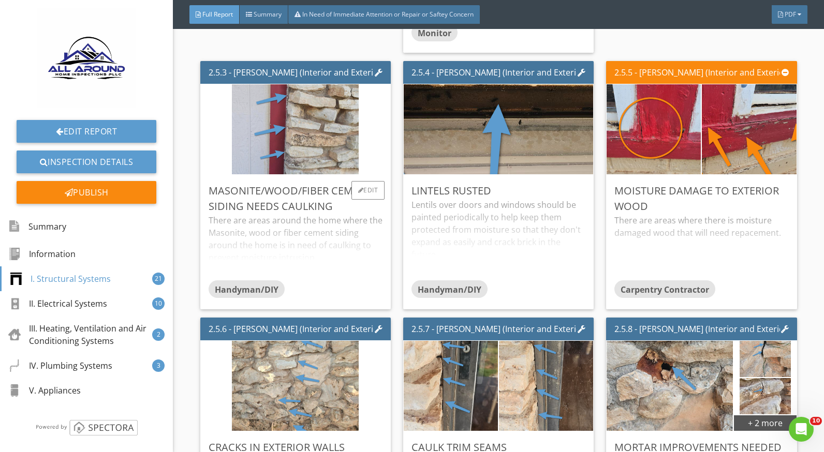
click at [323, 233] on div "There are areas around the home where the Masonite, wood or fiber cement siding…" at bounding box center [296, 247] width 174 height 66
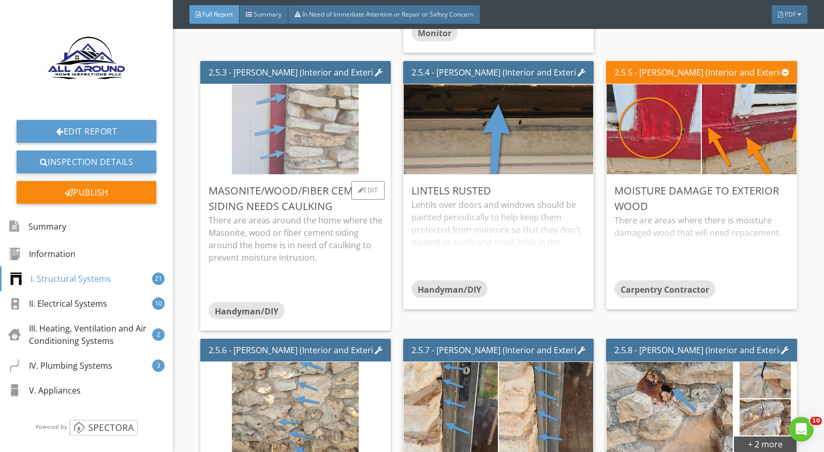
click at [288, 134] on img at bounding box center [295, 129] width 127 height 225
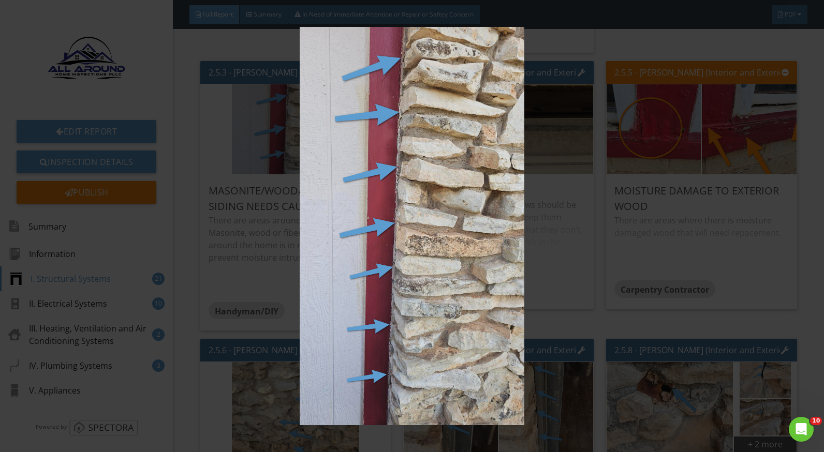
click at [563, 275] on img at bounding box center [412, 226] width 752 height 399
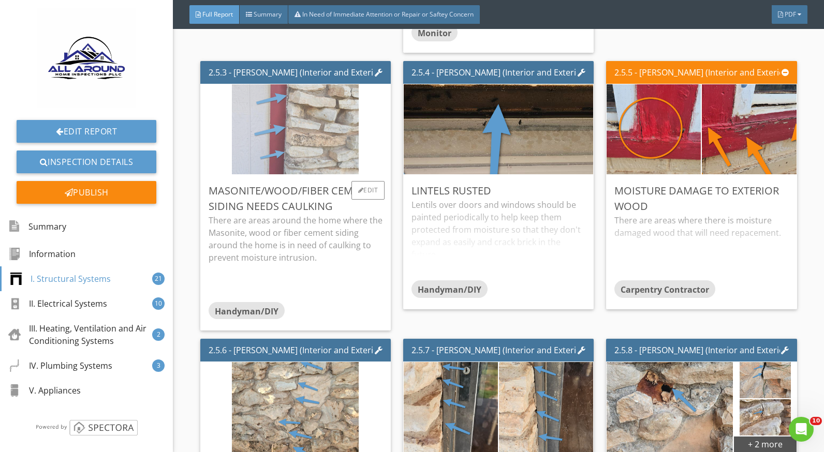
click at [336, 131] on img at bounding box center [295, 129] width 127 height 225
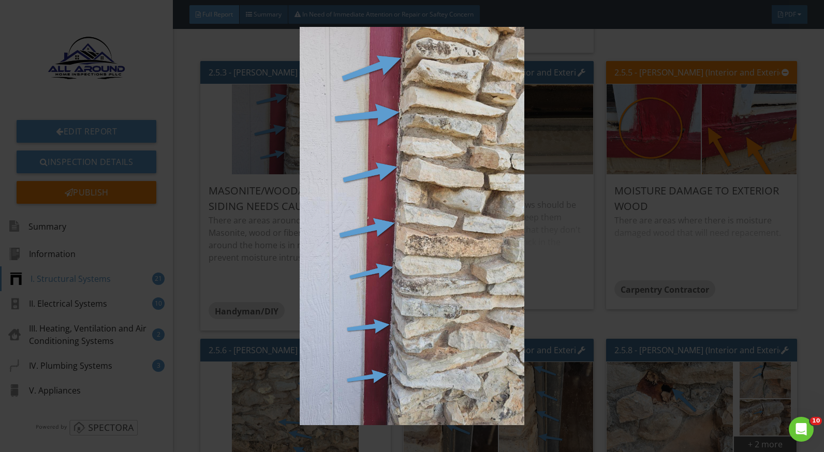
click at [597, 260] on img at bounding box center [412, 226] width 752 height 399
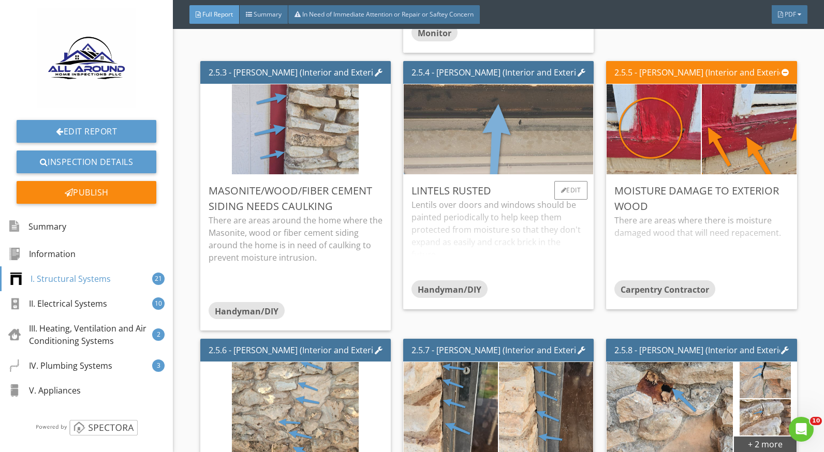
click at [457, 129] on img at bounding box center [499, 129] width 400 height 225
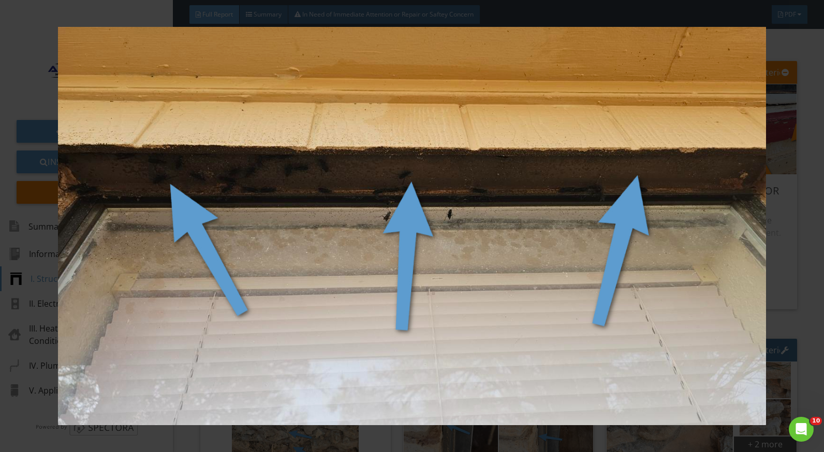
click at [793, 246] on div at bounding box center [412, 226] width 824 height 452
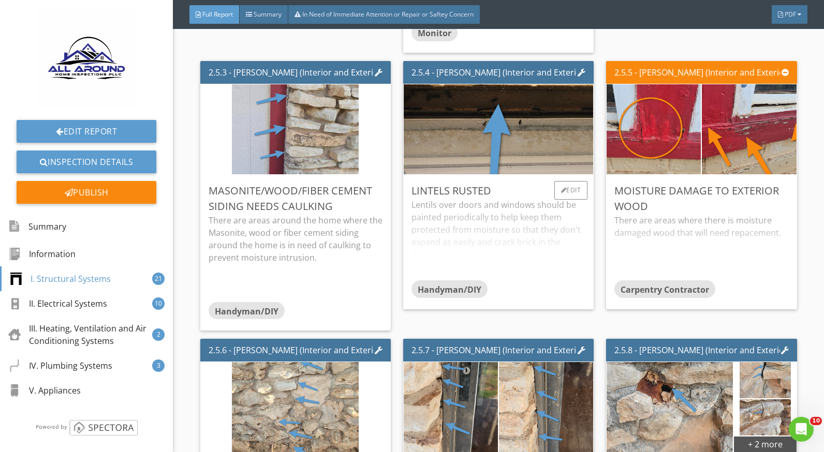
click at [445, 214] on div "Lentils over doors and windows should be painted periodically to help keep them…" at bounding box center [499, 240] width 174 height 82
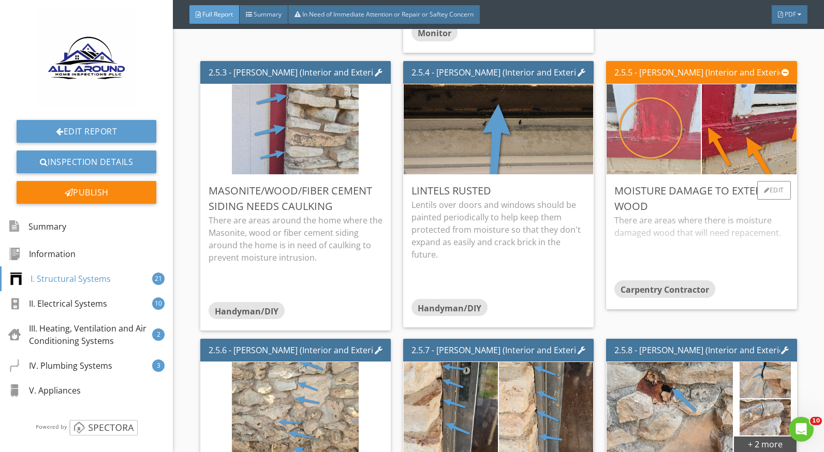
click at [651, 133] on img at bounding box center [654, 129] width 127 height 225
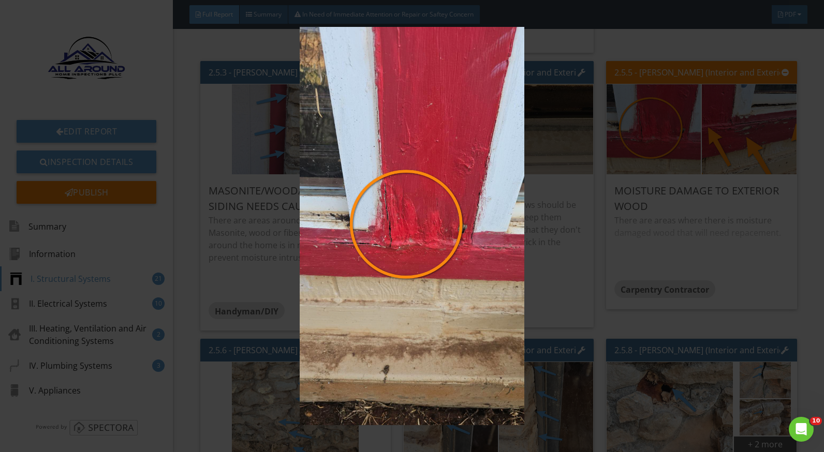
click at [728, 229] on img at bounding box center [412, 226] width 752 height 399
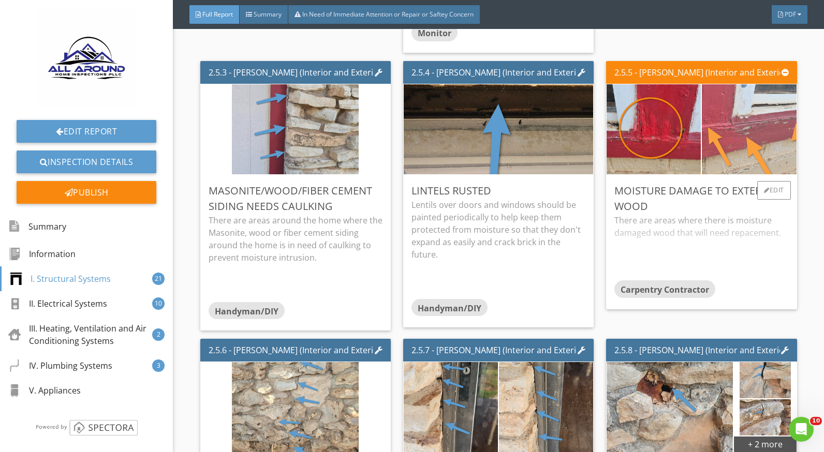
click at [708, 141] on img at bounding box center [750, 129] width 236 height 133
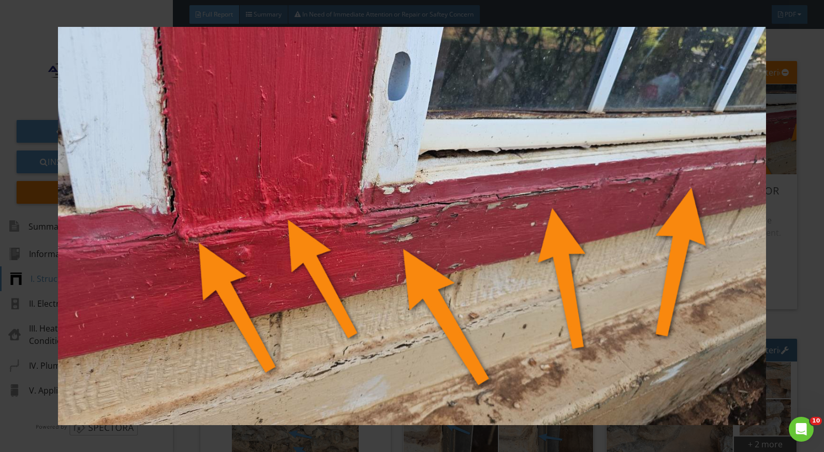
click at [782, 242] on img at bounding box center [412, 226] width 752 height 399
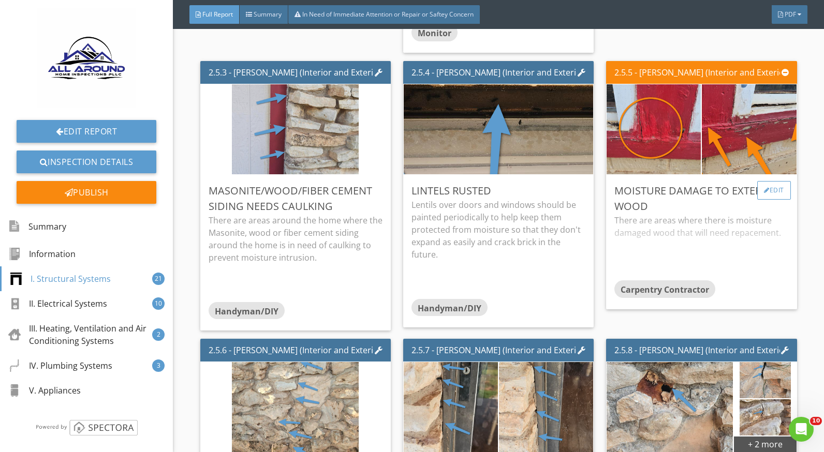
click at [764, 189] on div "Edit" at bounding box center [774, 190] width 34 height 19
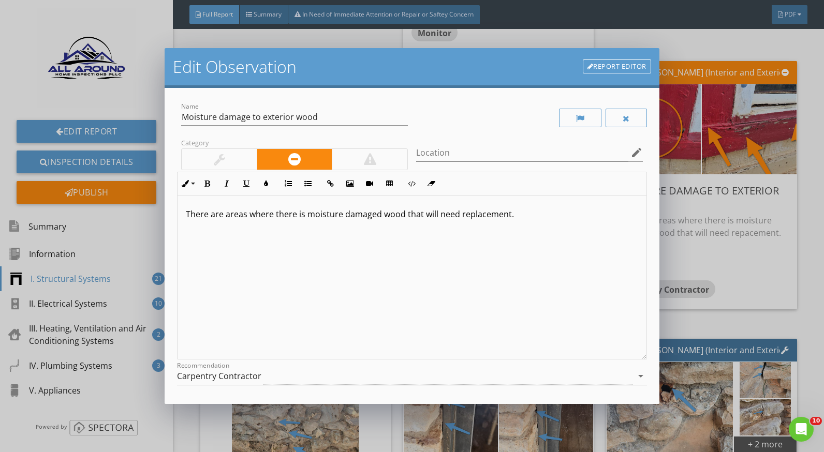
scroll to position [91, 0]
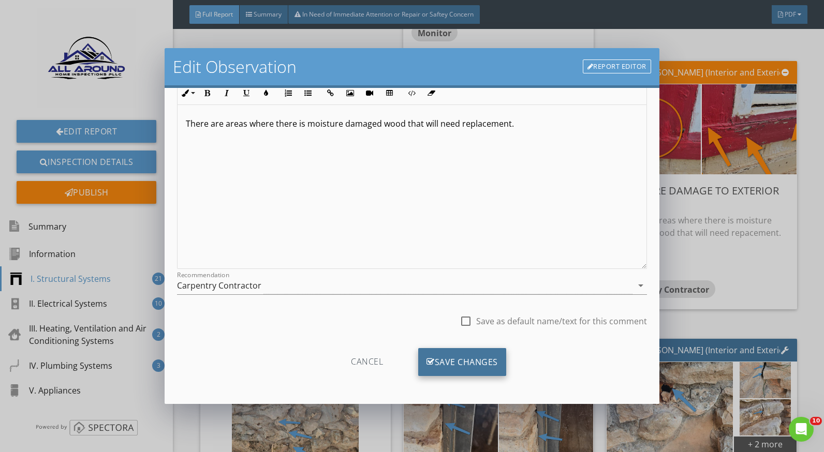
click at [490, 359] on div "Save Changes" at bounding box center [462, 362] width 88 height 28
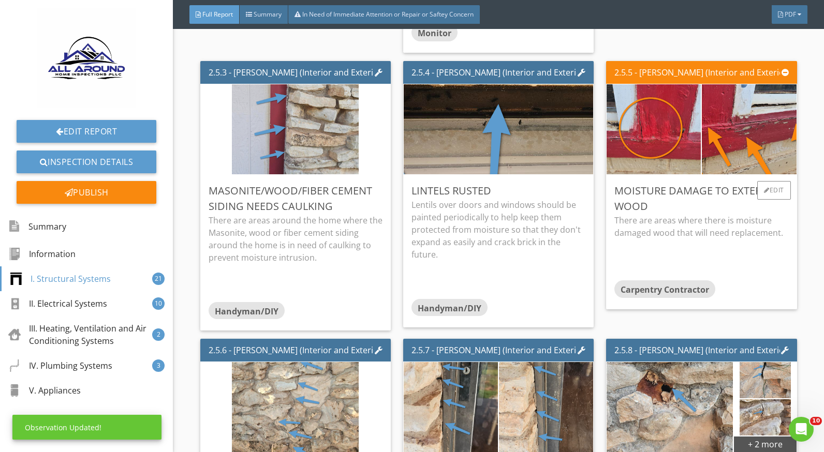
scroll to position [2071, 0]
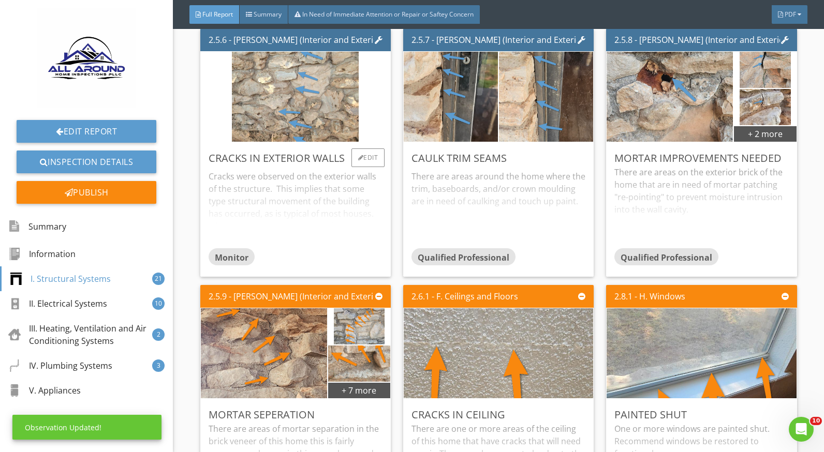
click at [238, 201] on div "Cracks were observed on the exterior walls of the structure. This implies that …" at bounding box center [296, 207] width 174 height 82
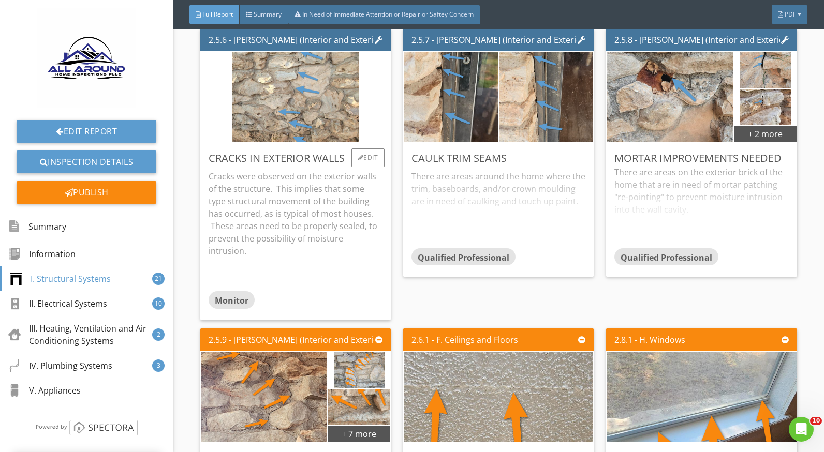
scroll to position [1967, 0]
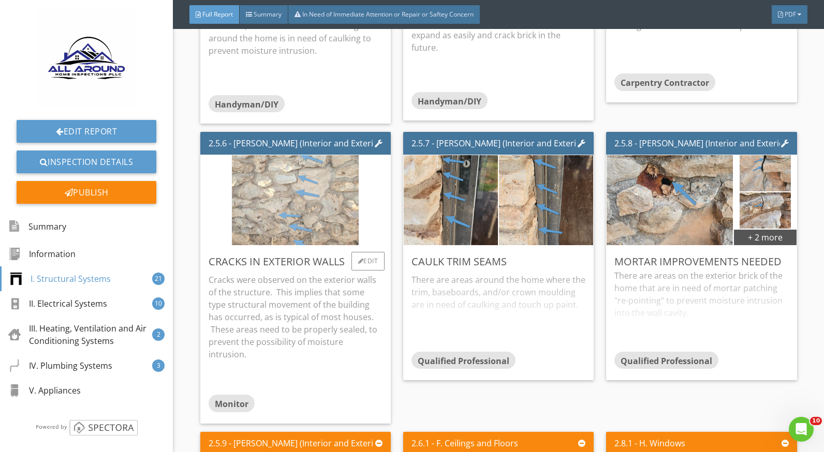
click at [294, 229] on img at bounding box center [295, 200] width 127 height 225
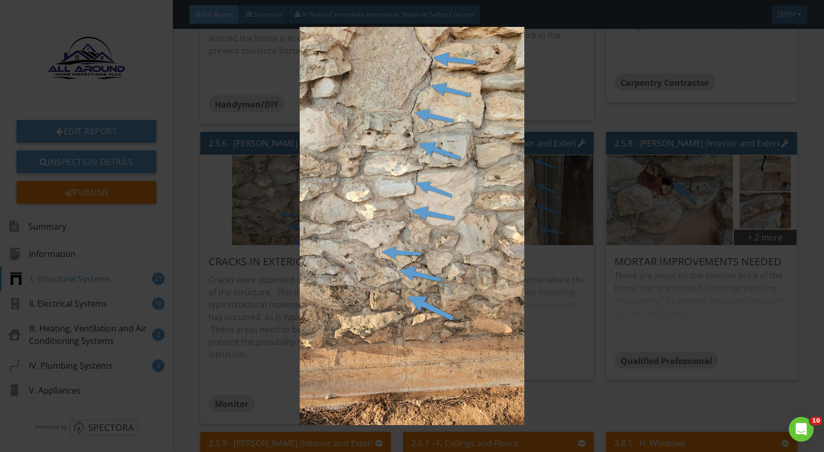
click at [561, 316] on img at bounding box center [412, 226] width 752 height 399
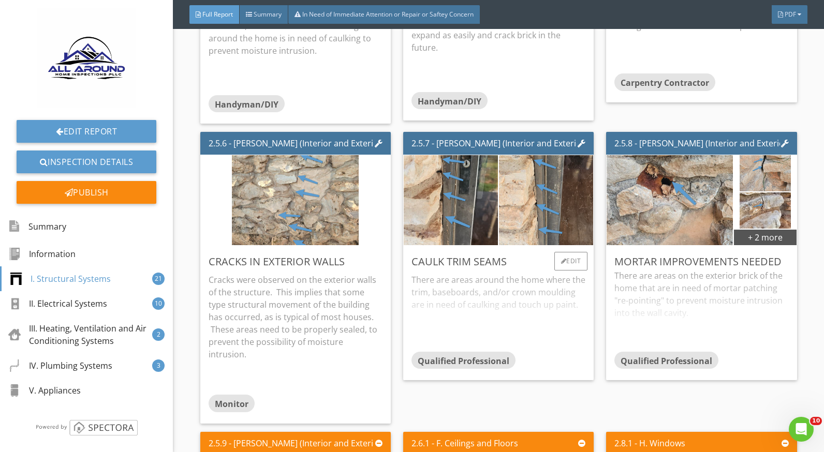
click at [462, 282] on div "There are areas around the home where the trim, baseboards, and/or crown mouldi…" at bounding box center [499, 311] width 174 height 82
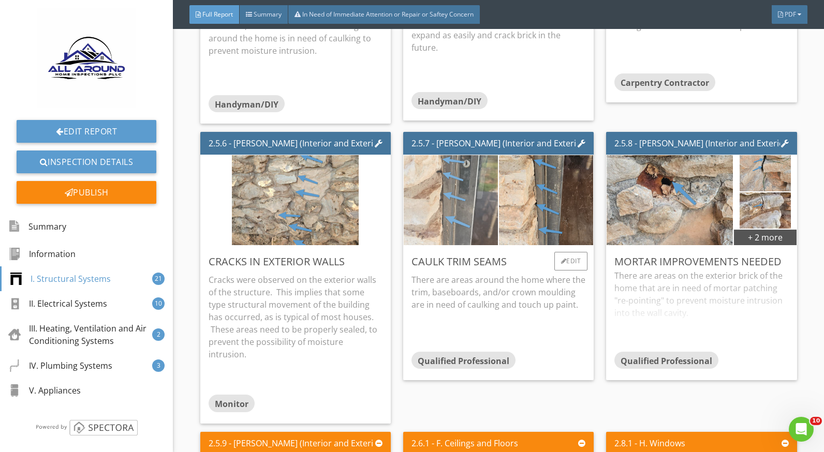
click at [447, 223] on img at bounding box center [451, 200] width 127 height 225
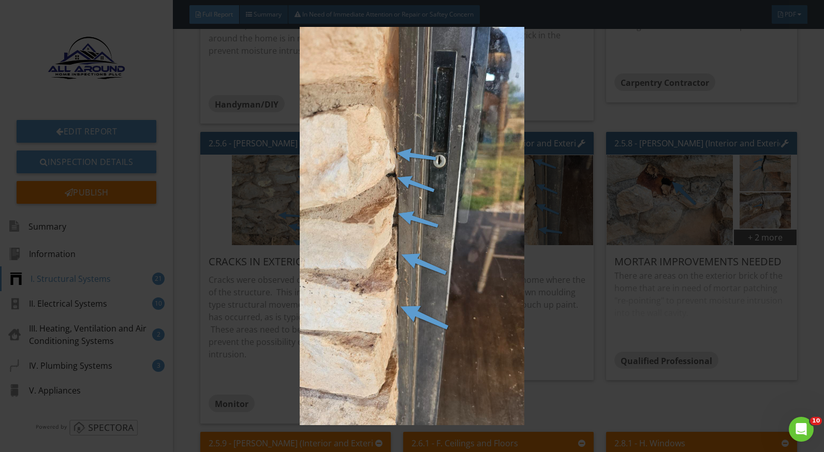
click at [549, 319] on img at bounding box center [412, 226] width 752 height 399
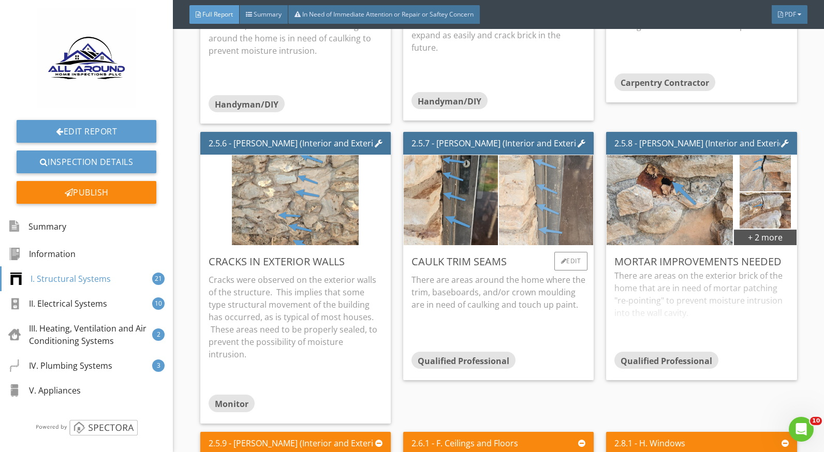
click at [546, 193] on img at bounding box center [546, 200] width 127 height 225
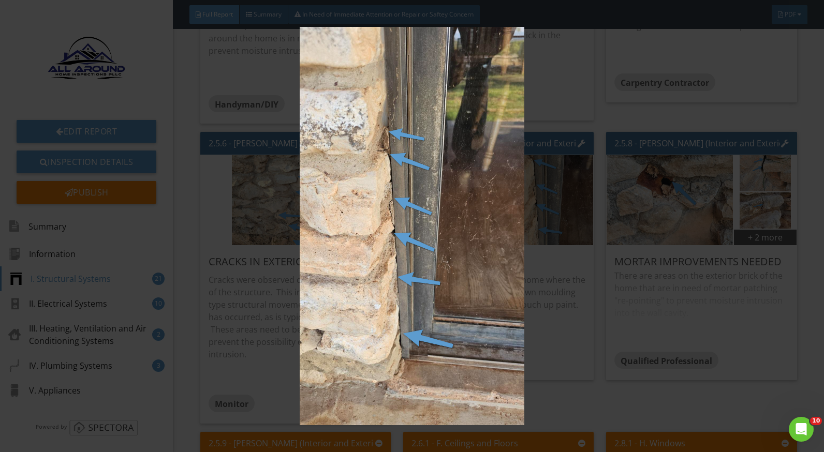
click at [552, 331] on img at bounding box center [412, 226] width 752 height 399
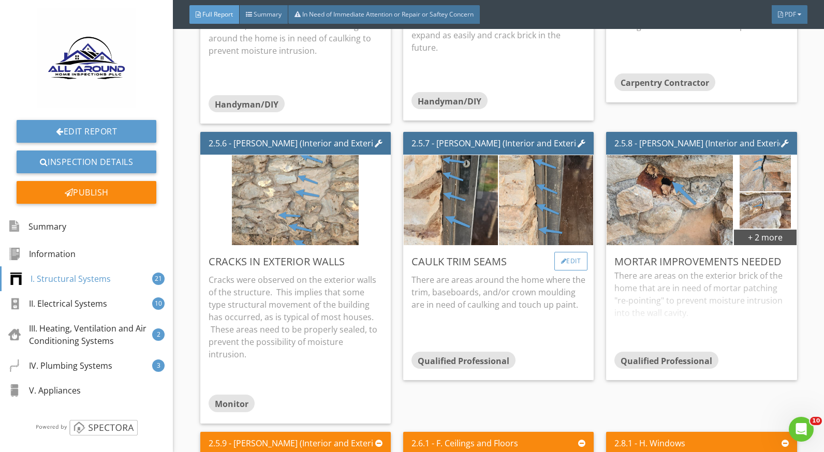
click at [560, 260] on div "Edit" at bounding box center [571, 261] width 34 height 19
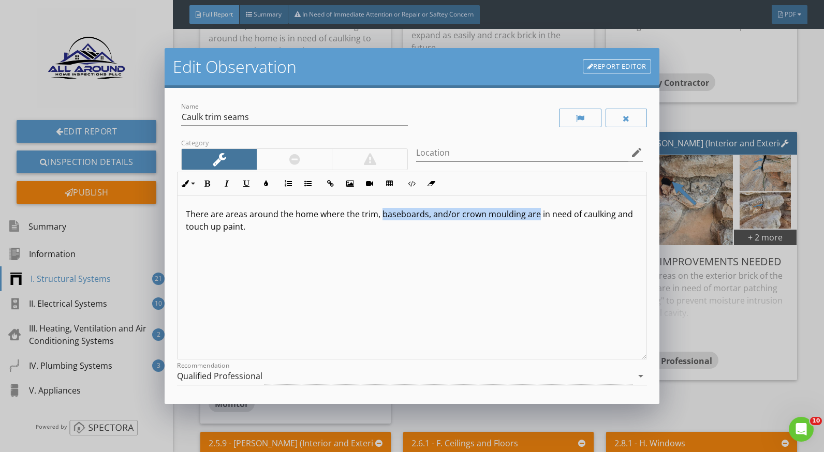
drag, startPoint x: 534, startPoint y: 216, endPoint x: 379, endPoint y: 212, distance: 154.8
click at [379, 212] on p "There are areas around the home where the trim, baseboards, and/or crown mouldi…" at bounding box center [412, 220] width 452 height 25
click at [640, 294] on div "Name Caulk trim seams Category Location edit Inline Style XLarge Large Normal S…" at bounding box center [412, 246] width 494 height 317
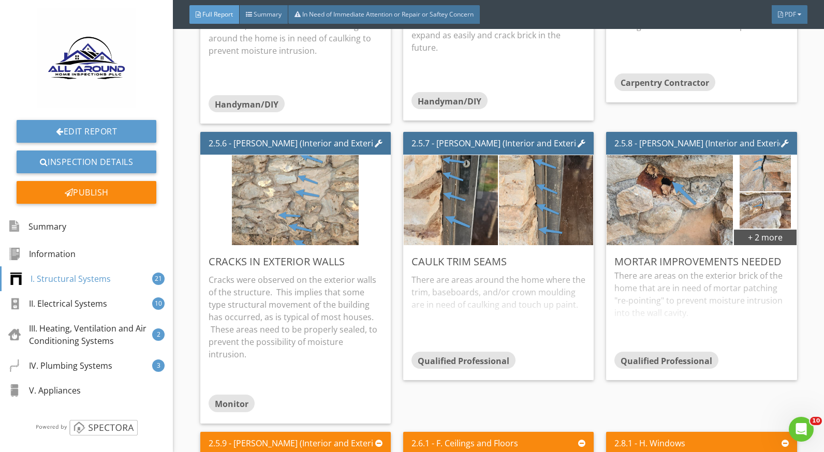
click at [680, 306] on div at bounding box center [412, 226] width 824 height 452
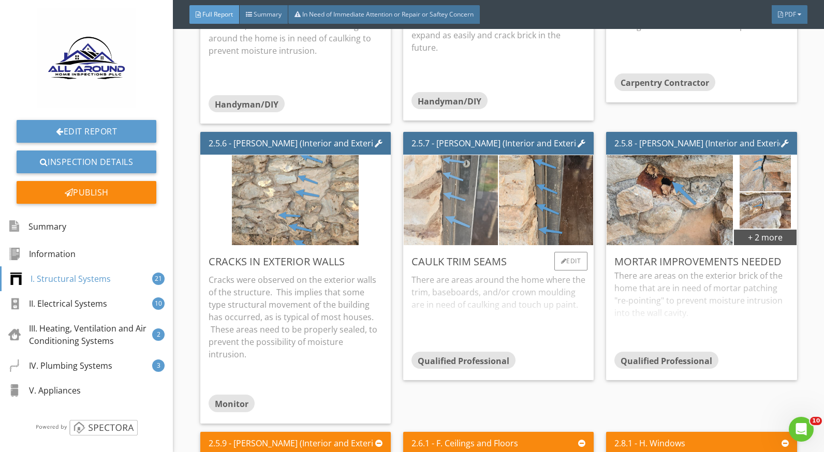
click at [457, 195] on img at bounding box center [451, 200] width 127 height 225
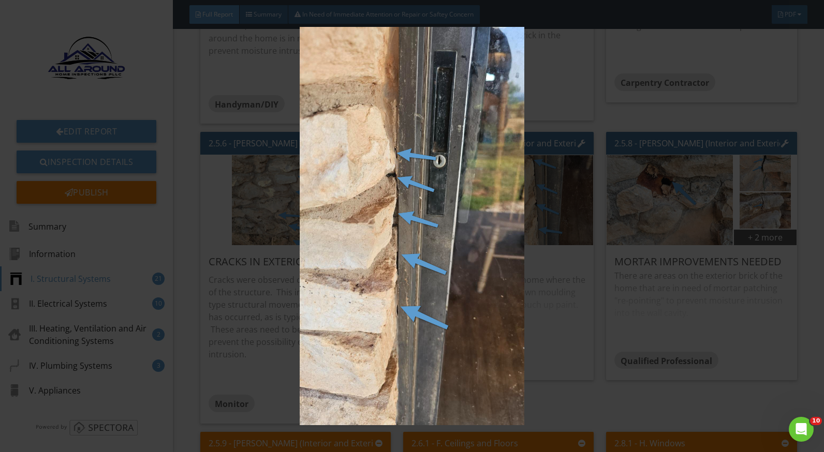
click at [575, 312] on img at bounding box center [412, 226] width 752 height 399
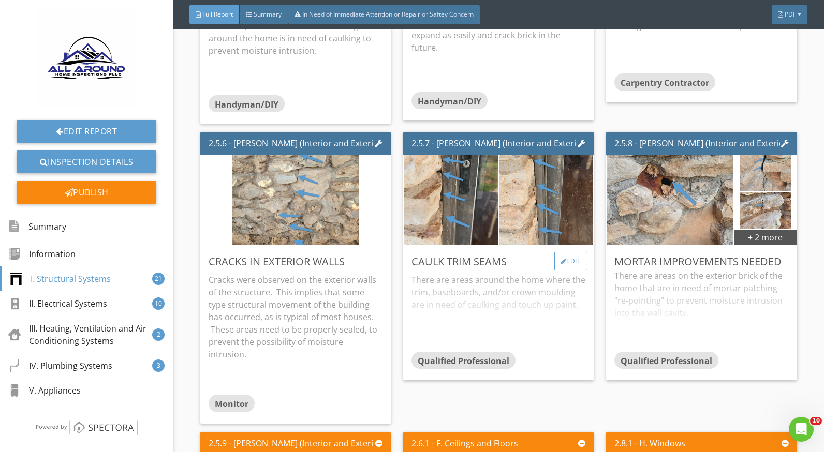
click at [561, 262] on div at bounding box center [564, 261] width 6 height 6
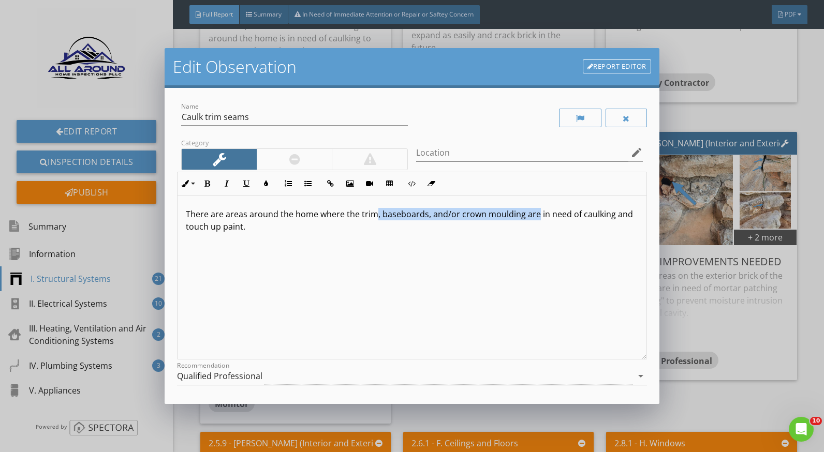
drag, startPoint x: 375, startPoint y: 217, endPoint x: 534, endPoint y: 217, distance: 158.9
click at [534, 217] on p "There are areas around the home where the trim, baseboards, and/or crown mouldi…" at bounding box center [412, 220] width 452 height 25
click at [533, 213] on p "There are areas around the home where the trim is in need of caulking and touch…" at bounding box center [412, 214] width 452 height 12
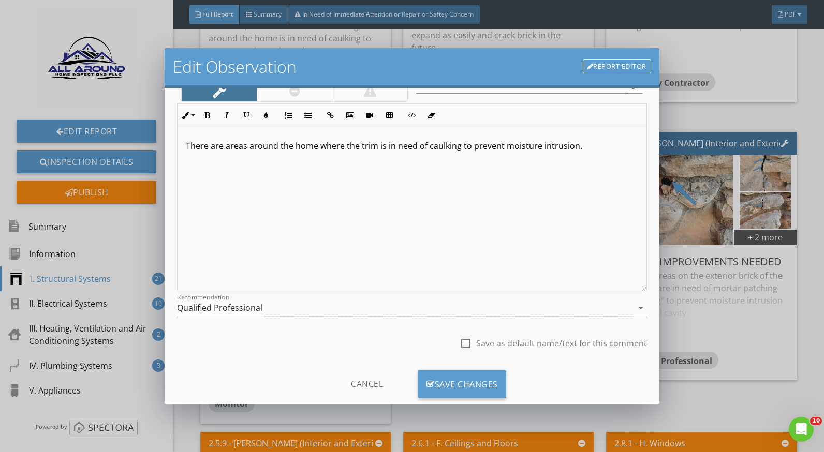
scroll to position [91, 0]
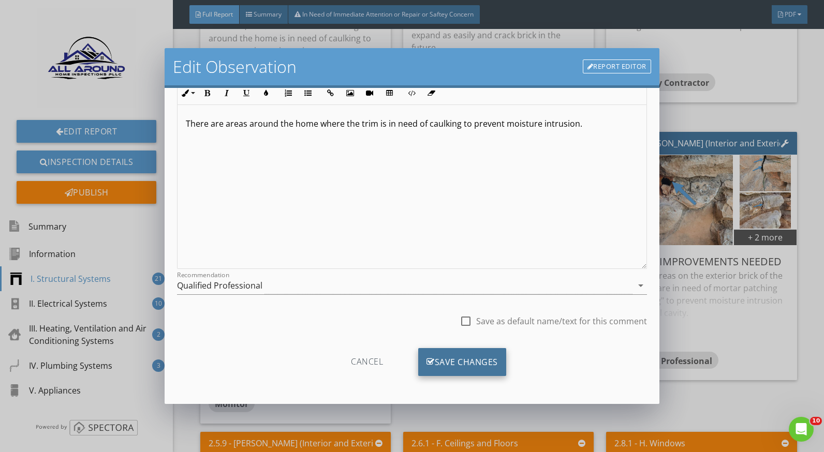
click at [490, 359] on div "Save Changes" at bounding box center [462, 362] width 88 height 28
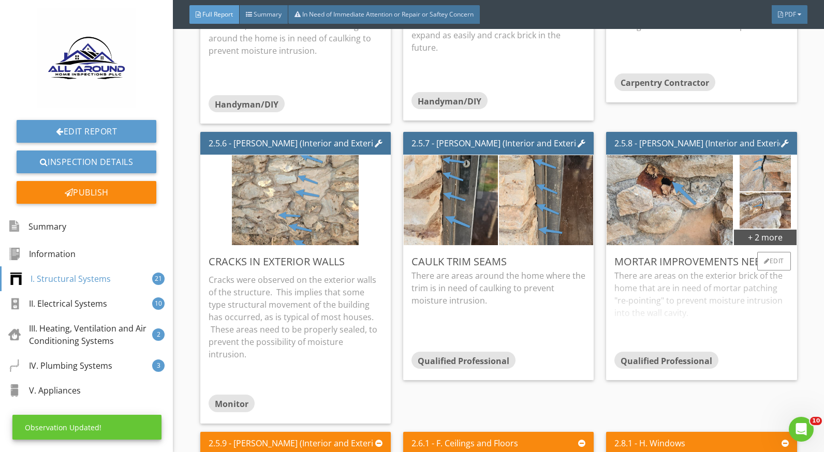
click at [670, 287] on div "There are areas on the exterior brick of the home that are in need of mortar pa…" at bounding box center [701, 311] width 174 height 82
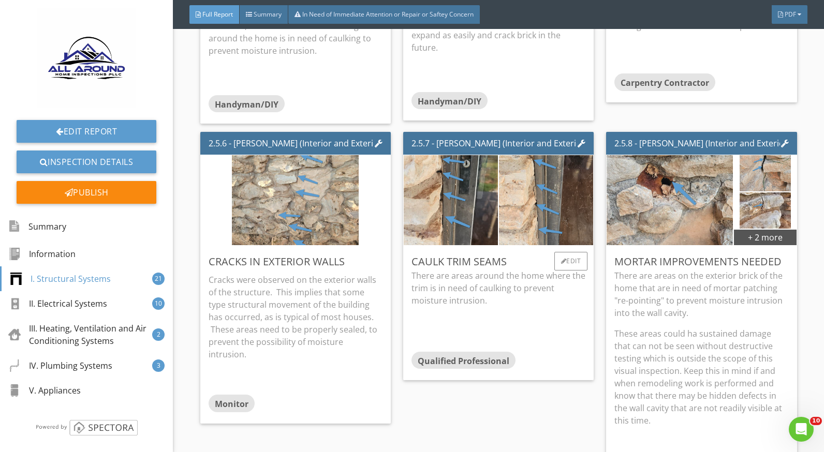
scroll to position [2071, 0]
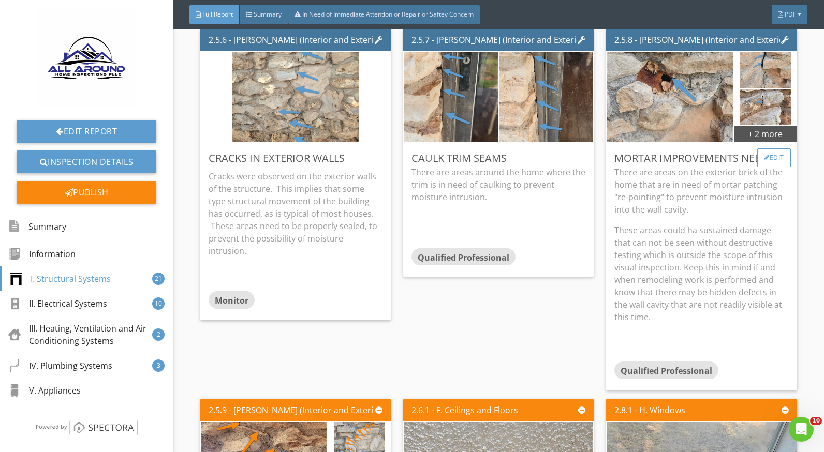
click at [762, 160] on div "Edit" at bounding box center [774, 158] width 34 height 19
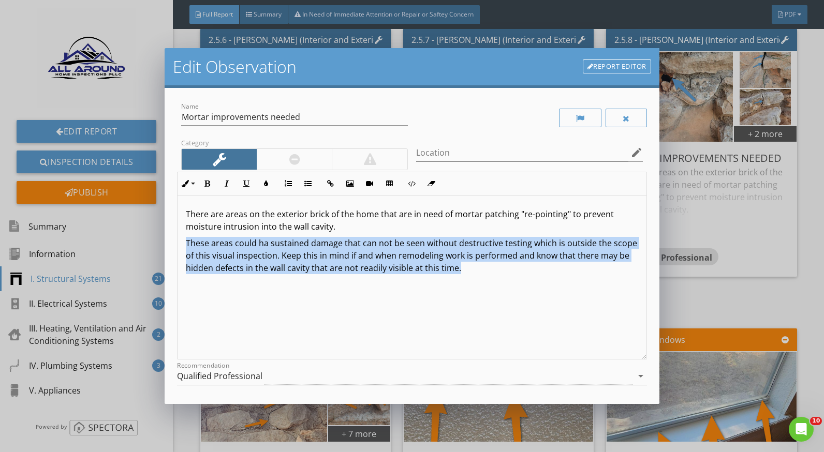
drag, startPoint x: 498, startPoint y: 273, endPoint x: 187, endPoint y: 243, distance: 312.5
click at [187, 243] on p "These areas could ha sustained damage that can not be seen without destructive …" at bounding box center [412, 255] width 452 height 37
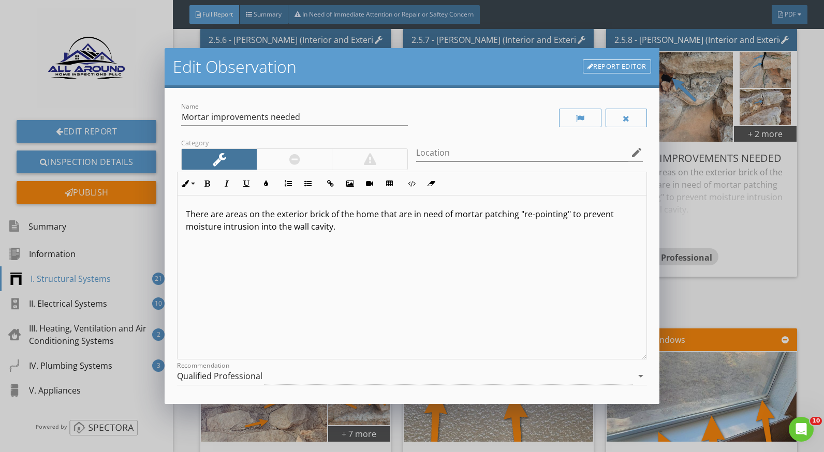
scroll to position [91, 0]
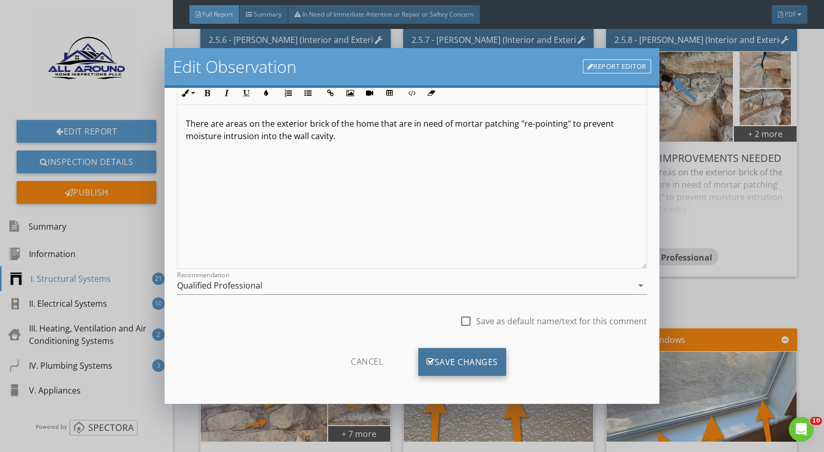
click at [465, 356] on div "Save Changes" at bounding box center [462, 362] width 88 height 28
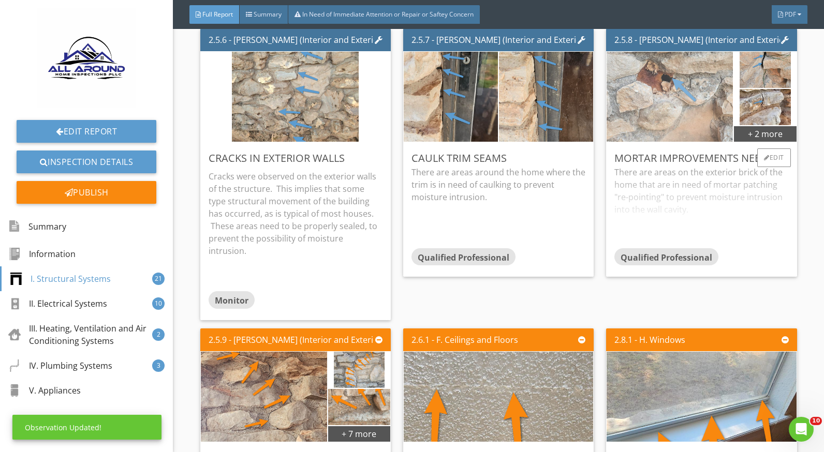
click at [664, 105] on img at bounding box center [670, 96] width 127 height 225
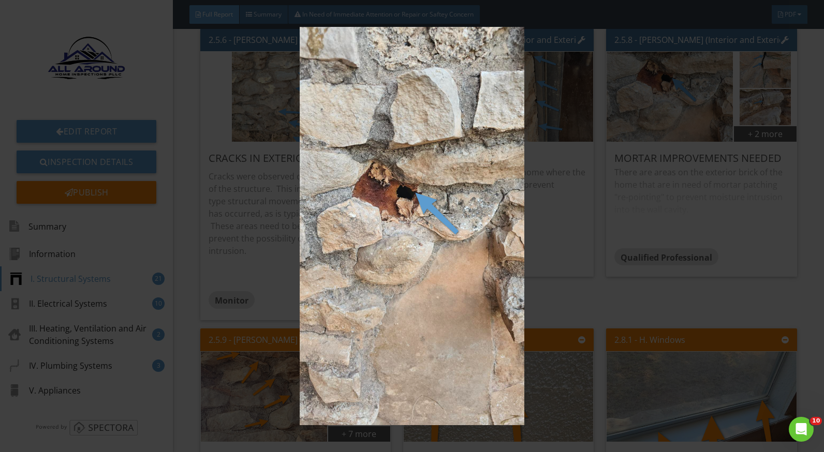
click at [662, 192] on img at bounding box center [412, 226] width 752 height 399
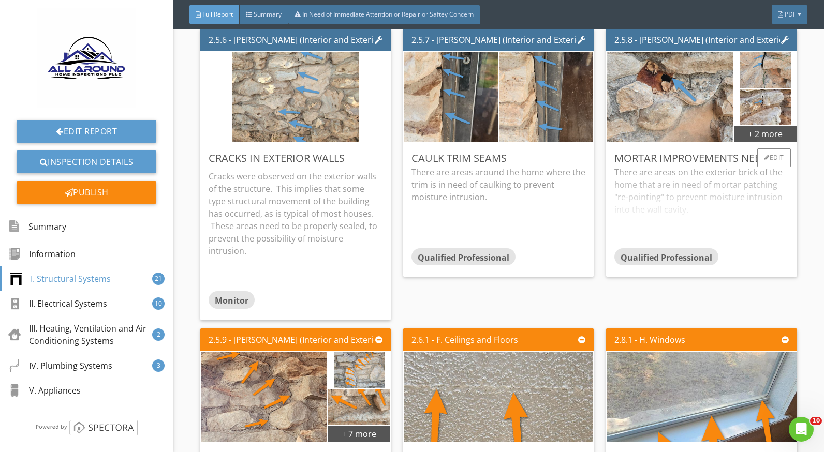
click at [642, 181] on div "There are areas on the exterior brick of the home that are in need of mortar pa…" at bounding box center [701, 207] width 174 height 82
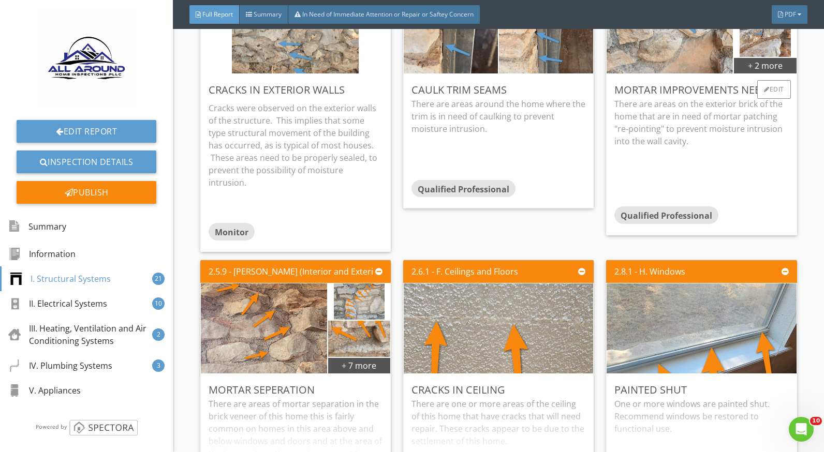
scroll to position [2226, 0]
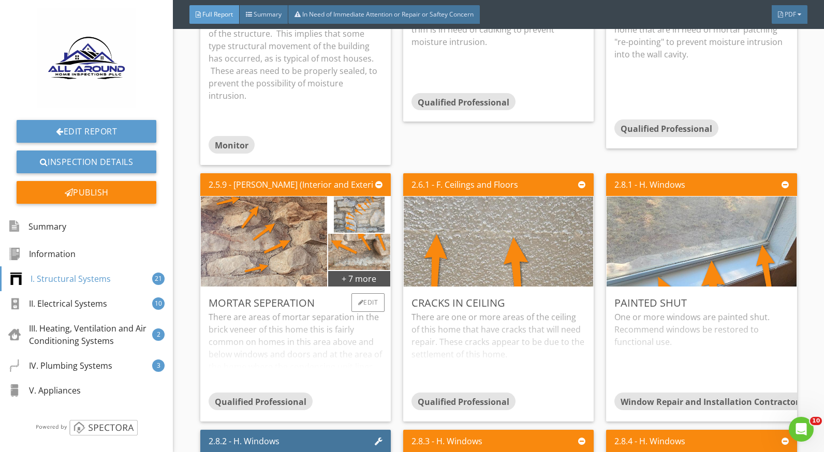
click at [302, 324] on div "There are areas of mortar separation in the brick veneer of this home this is f…" at bounding box center [296, 352] width 174 height 82
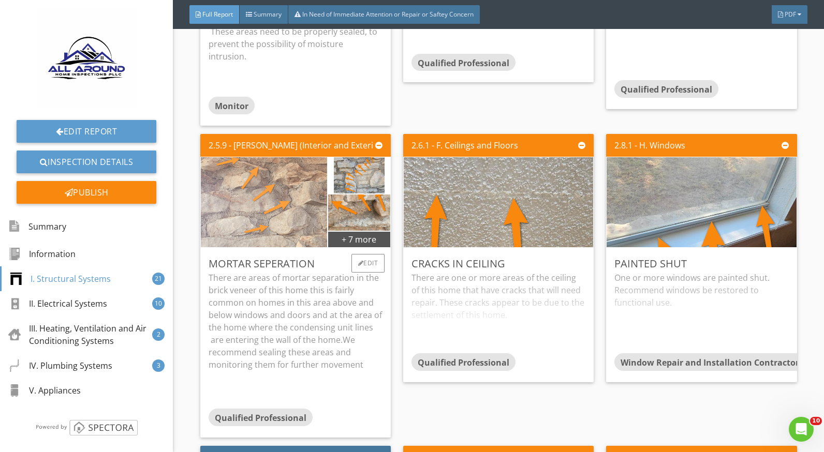
scroll to position [2278, 0]
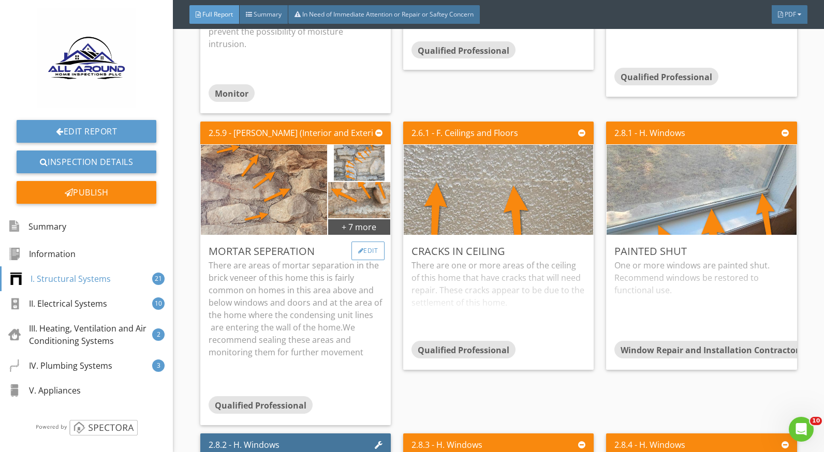
click at [353, 242] on div "Edit" at bounding box center [369, 251] width 34 height 19
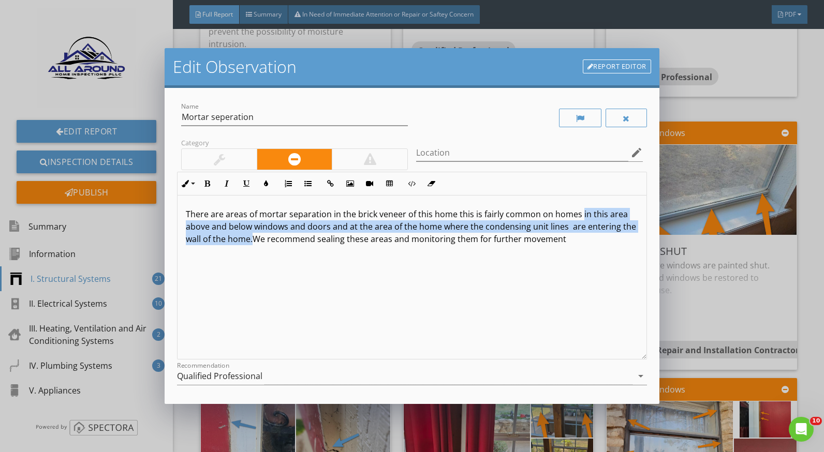
drag, startPoint x: 579, startPoint y: 212, endPoint x: 270, endPoint y: 241, distance: 310.9
click at [270, 241] on p "There are areas of mortar separation in the brick veneer of this home this is f…" at bounding box center [412, 226] width 452 height 37
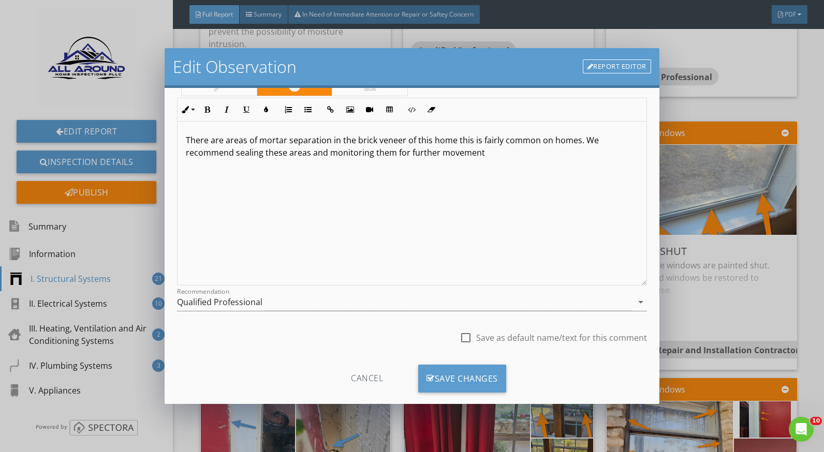
scroll to position [91, 0]
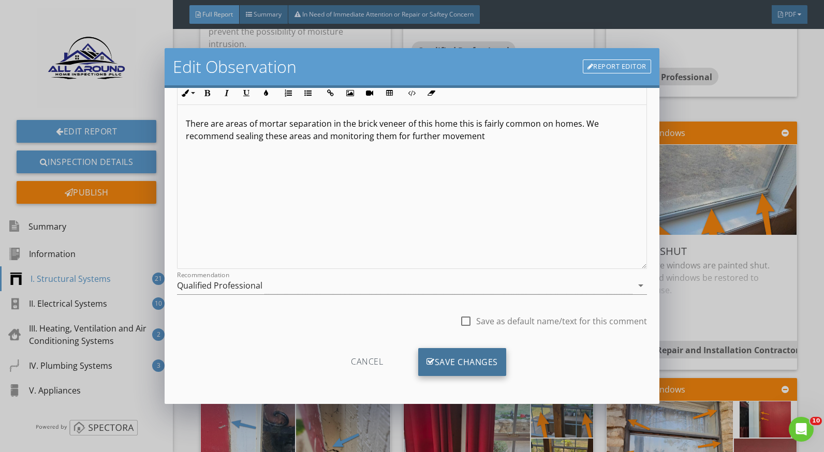
click at [488, 360] on div "Save Changes" at bounding box center [462, 362] width 88 height 28
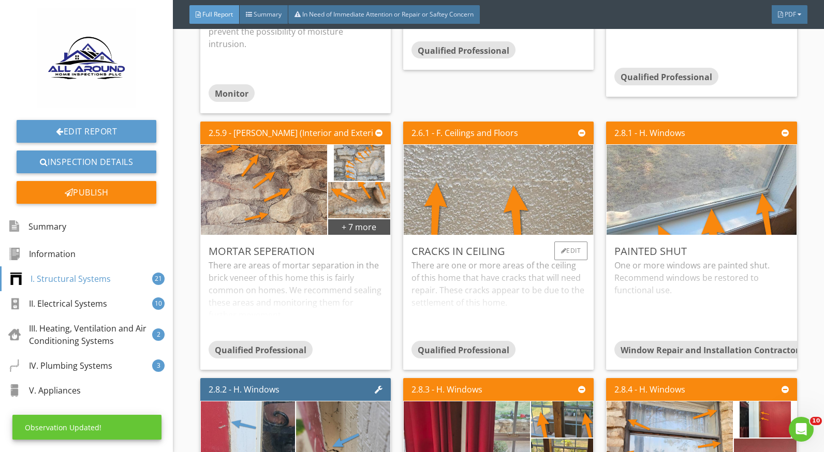
click at [441, 264] on div "There are one or more areas of the ceiling of this home that have cracks that w…" at bounding box center [499, 300] width 174 height 82
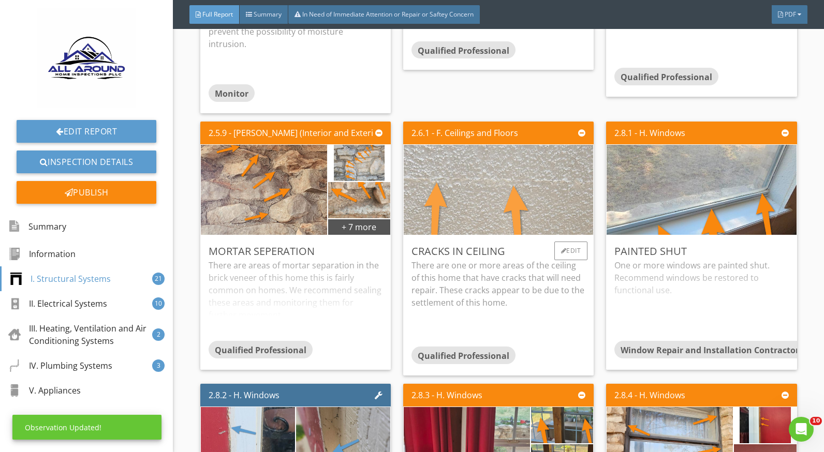
click at [477, 207] on img at bounding box center [499, 189] width 400 height 225
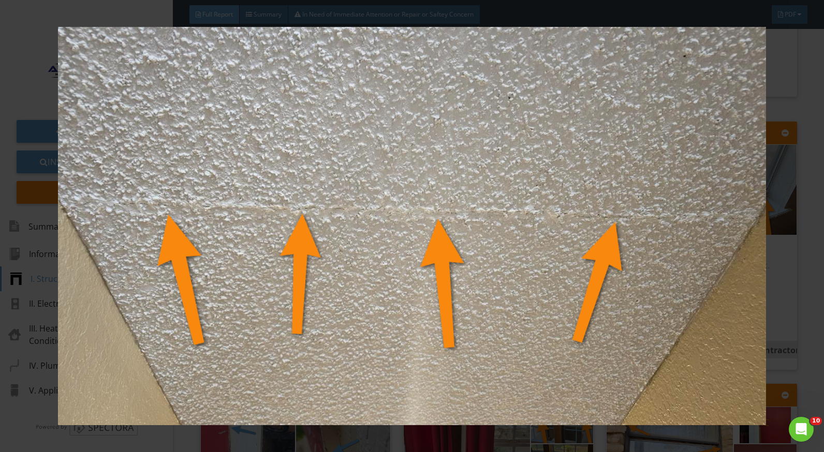
click at [738, 301] on img at bounding box center [412, 226] width 752 height 399
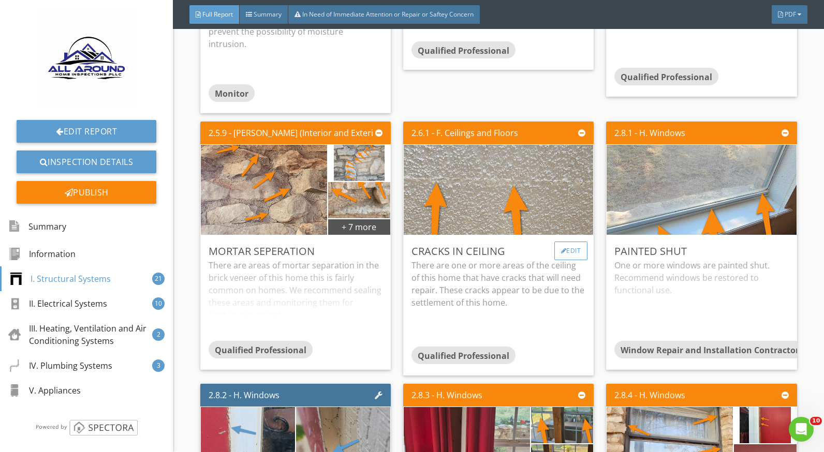
click at [565, 242] on div "Edit" at bounding box center [571, 251] width 34 height 19
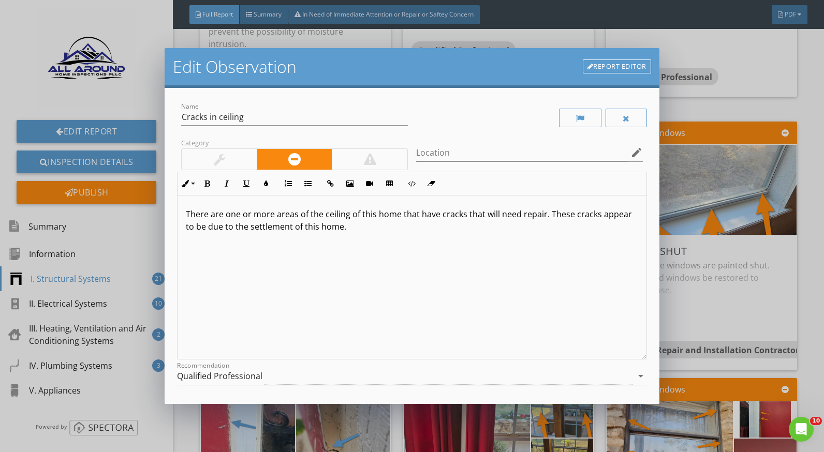
click at [546, 214] on p "There are one or more areas of the ceiling of this home that have cracks that w…" at bounding box center [412, 220] width 452 height 25
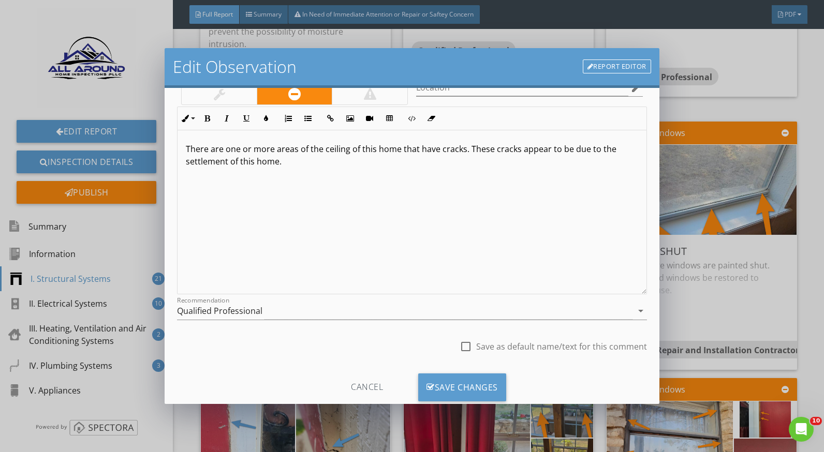
scroll to position [91, 0]
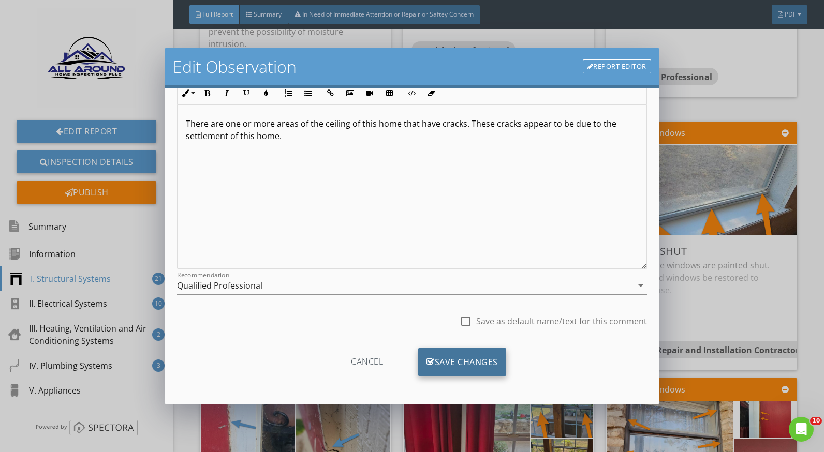
click at [493, 355] on div "Save Changes" at bounding box center [462, 362] width 88 height 28
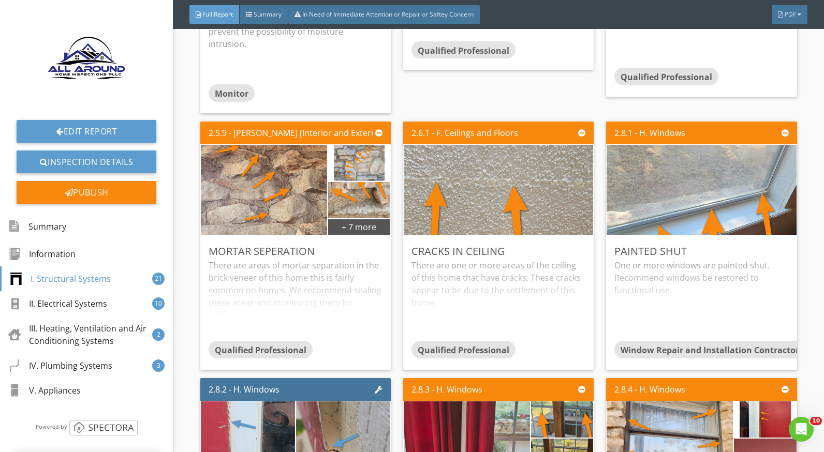
scroll to position [0, 0]
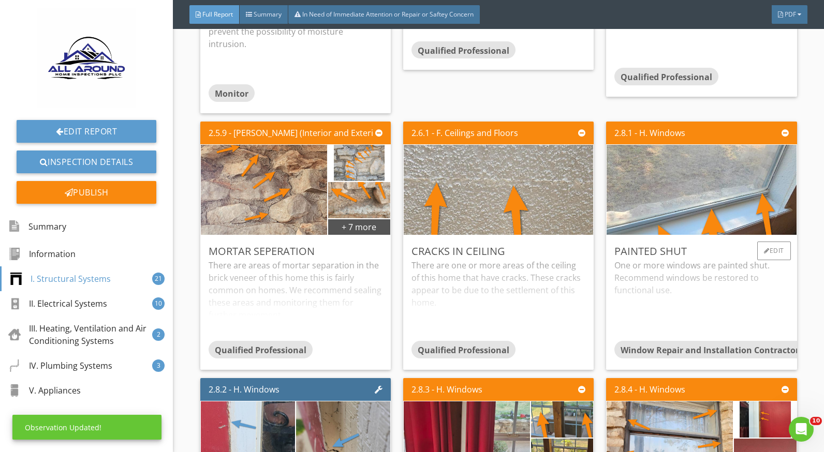
click at [667, 267] on div "One or more windows are painted shut. Recommend windows be restored to function…" at bounding box center [701, 300] width 174 height 82
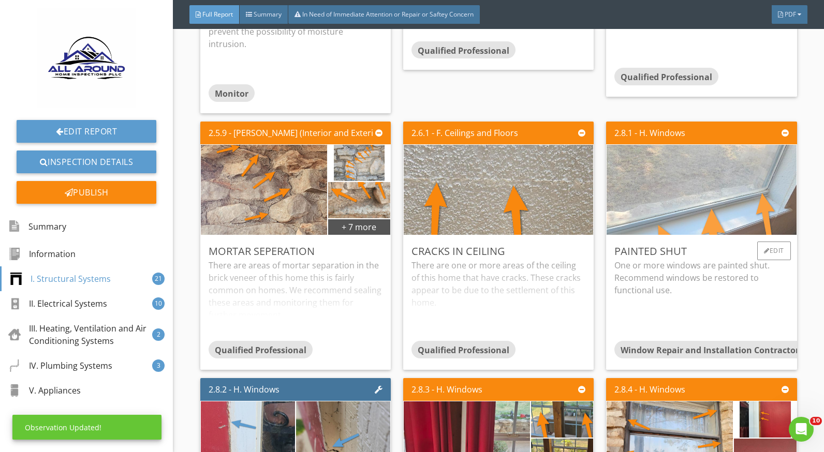
click at [669, 206] on img at bounding box center [702, 189] width 400 height 225
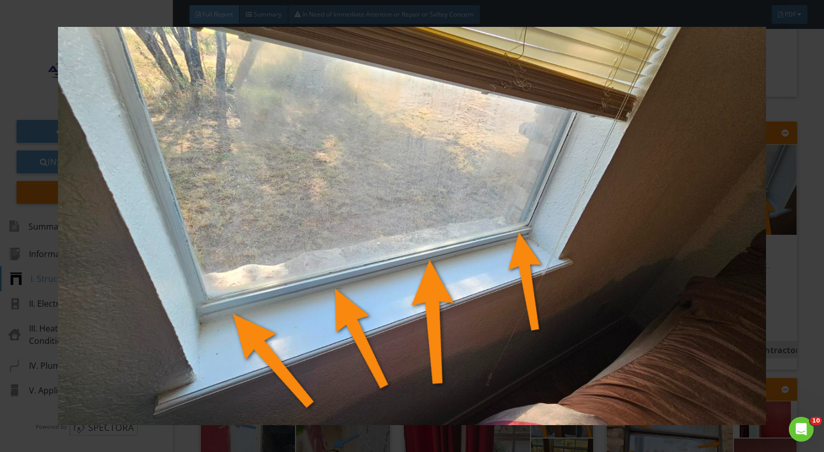
click at [796, 287] on div at bounding box center [412, 226] width 824 height 452
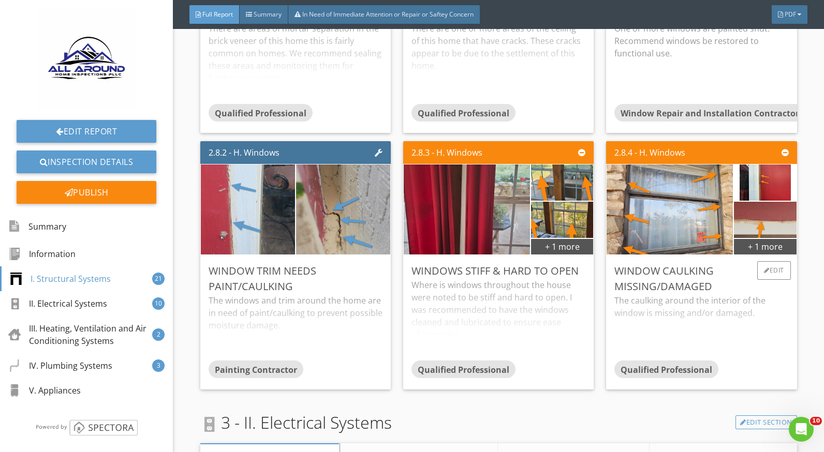
scroll to position [2588, 0]
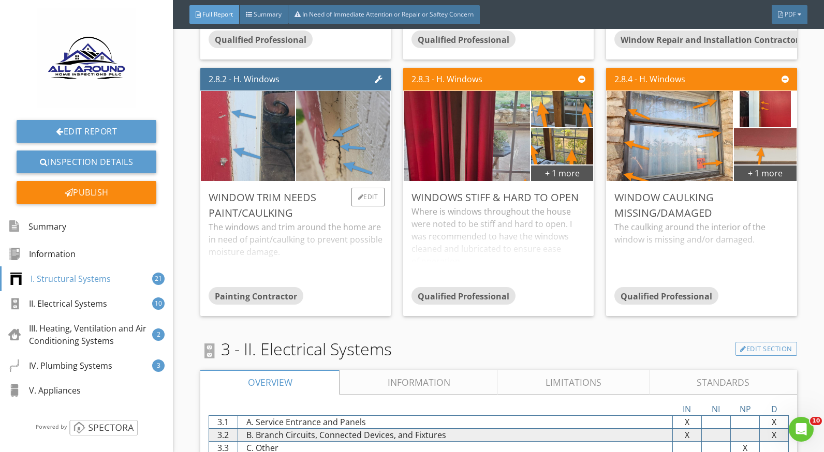
click at [340, 228] on div "The windows and trim around the home are in need of paint/caulking to prevent p…" at bounding box center [296, 254] width 174 height 66
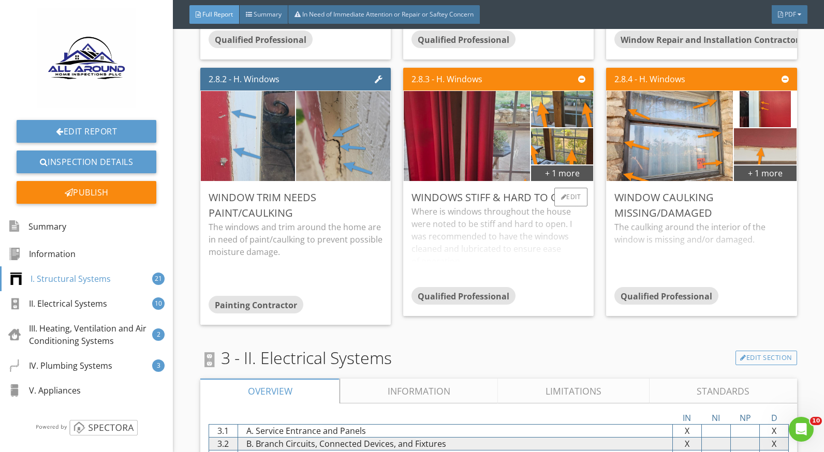
click at [466, 225] on div "Where is windows throughout the house were noted to be stiff and hard to open. …" at bounding box center [499, 247] width 174 height 82
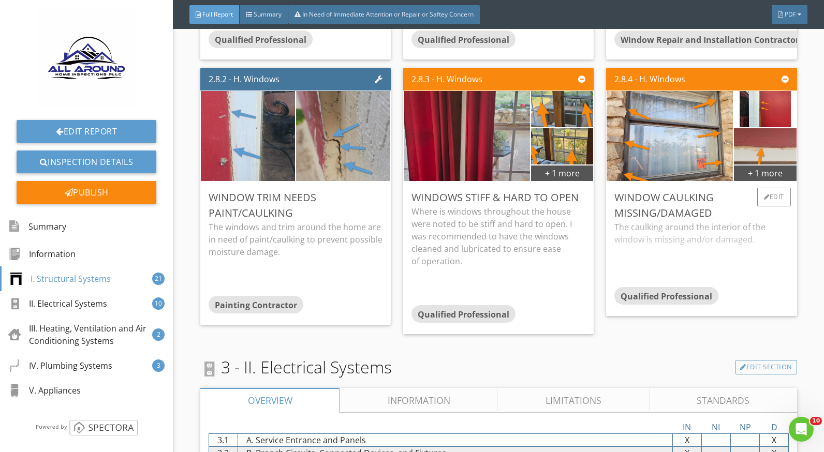
click at [663, 228] on div "The caulking around the interior of the window is missing and/or damaged." at bounding box center [701, 254] width 174 height 66
click at [750, 136] on img at bounding box center [764, 146] width 155 height 87
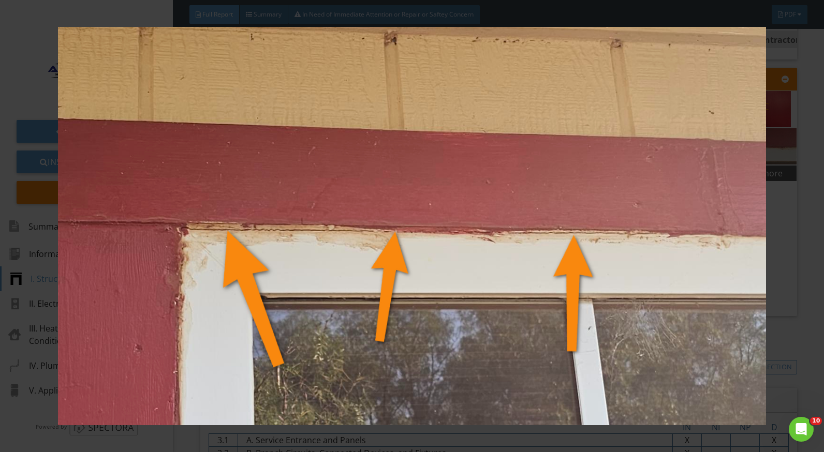
click at [808, 237] on div at bounding box center [412, 226] width 824 height 452
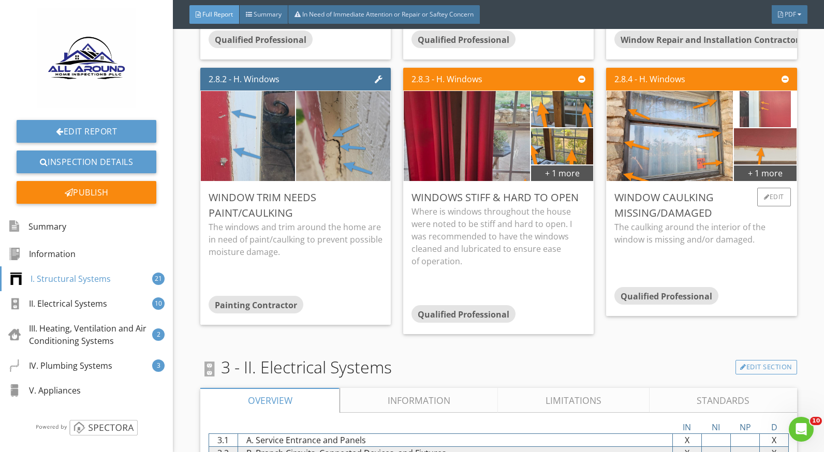
click at [740, 101] on img at bounding box center [765, 109] width 51 height 91
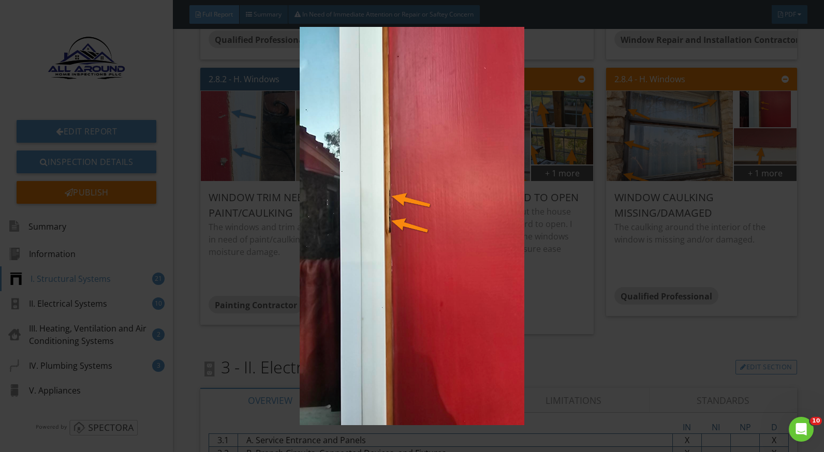
click at [813, 227] on div at bounding box center [412, 226] width 824 height 452
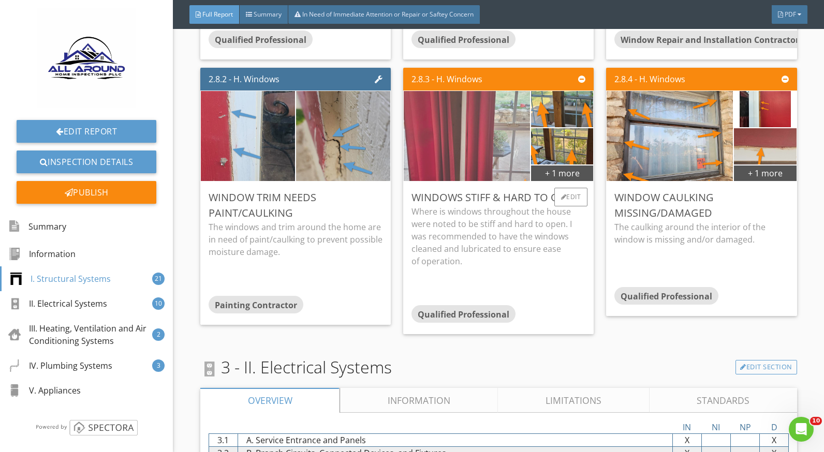
click at [472, 138] on img at bounding box center [467, 136] width 316 height 178
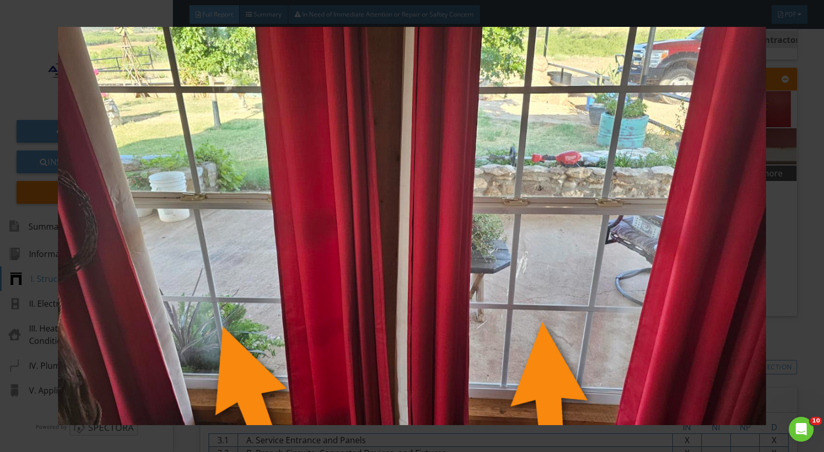
click at [783, 258] on img at bounding box center [412, 226] width 752 height 399
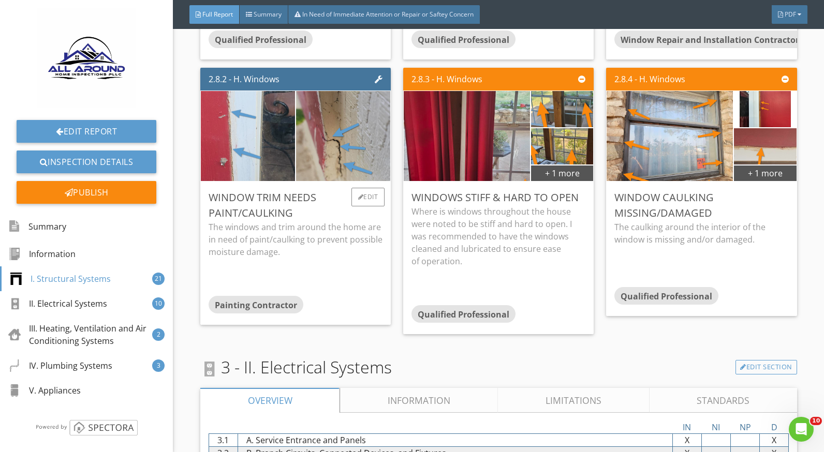
click at [292, 224] on p "The windows and trim around the home are in need of paint/caulking to prevent p…" at bounding box center [296, 239] width 174 height 37
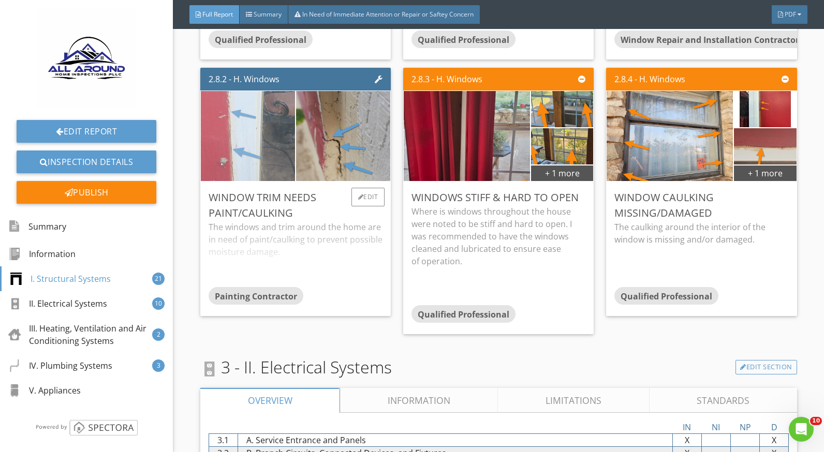
click at [268, 131] on img at bounding box center [247, 135] width 127 height 225
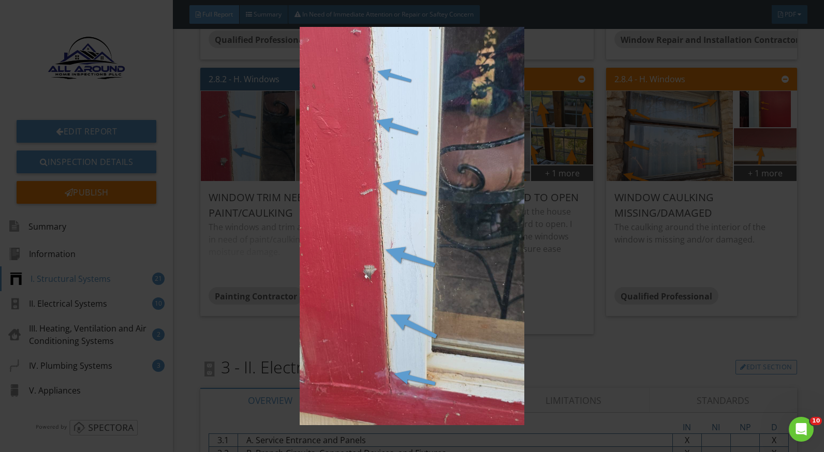
click at [539, 252] on img at bounding box center [412, 226] width 752 height 399
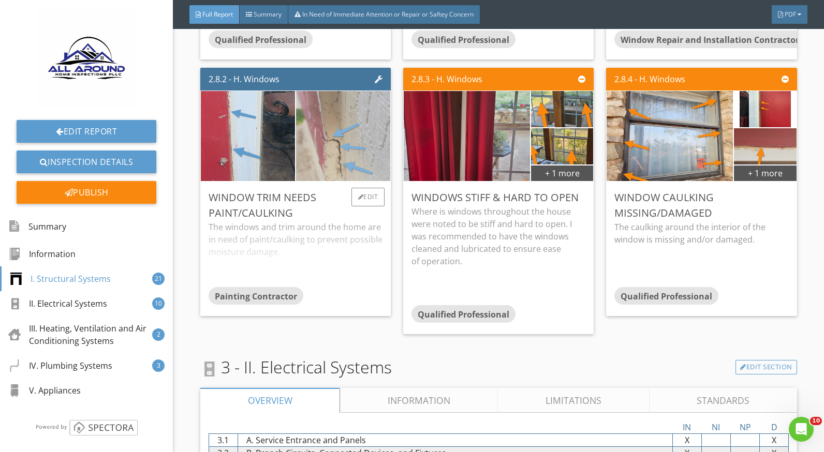
click at [314, 138] on img at bounding box center [343, 135] width 127 height 225
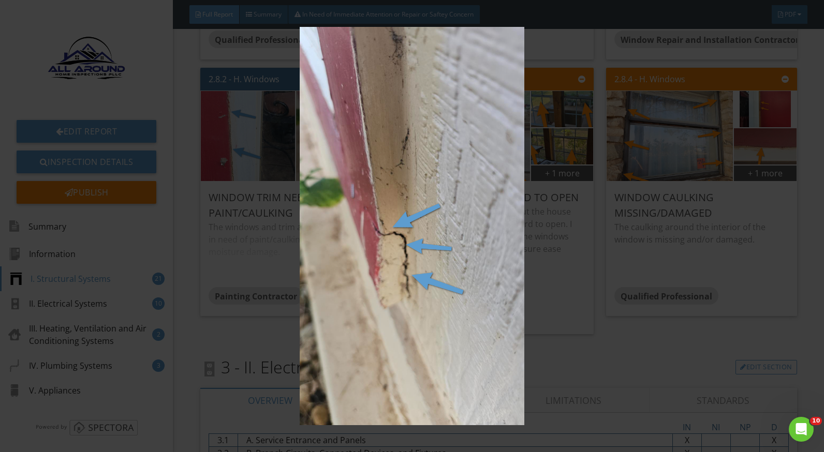
click at [581, 246] on img at bounding box center [412, 226] width 752 height 399
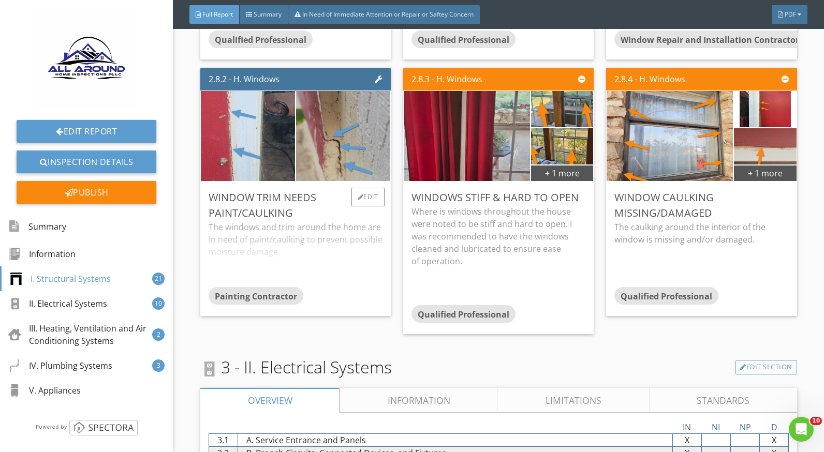
click at [310, 231] on div "The windows and trim around the home are in need of paint/caulking to prevent p…" at bounding box center [296, 254] width 174 height 66
click at [359, 194] on div at bounding box center [361, 197] width 6 height 6
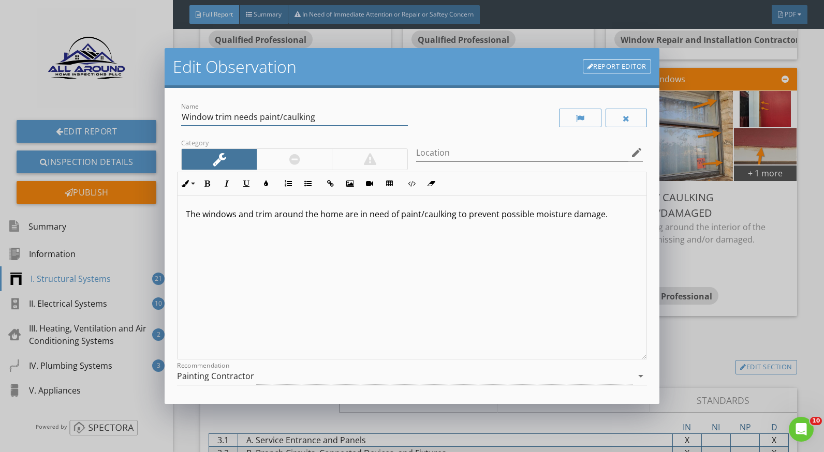
click at [281, 117] on input "Window trim needs paint/caulking" at bounding box center [294, 117] width 227 height 17
type input "Window trim needs caulking"
click at [422, 213] on p "The windows and trim around the home are in need of paint/caulking to prevent p…" at bounding box center [412, 214] width 452 height 12
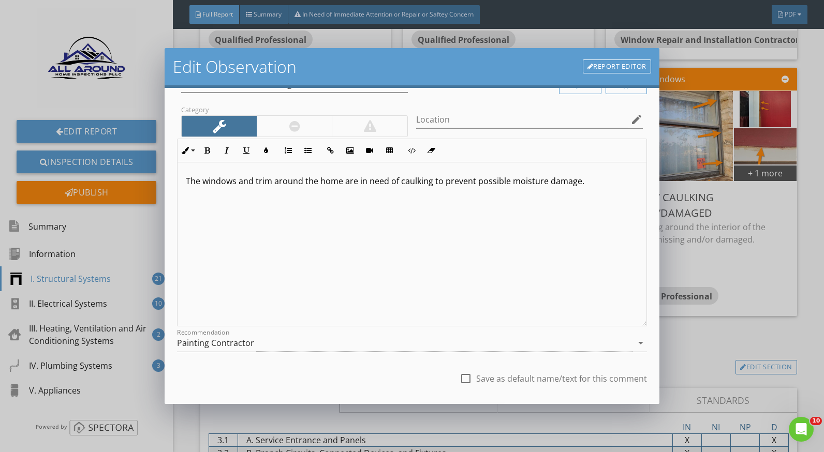
scroll to position [52, 0]
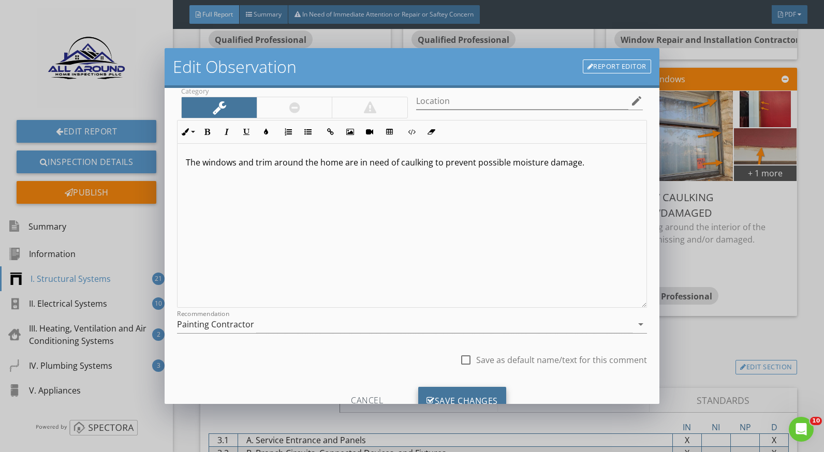
click at [475, 395] on div "Save Changes" at bounding box center [462, 401] width 88 height 28
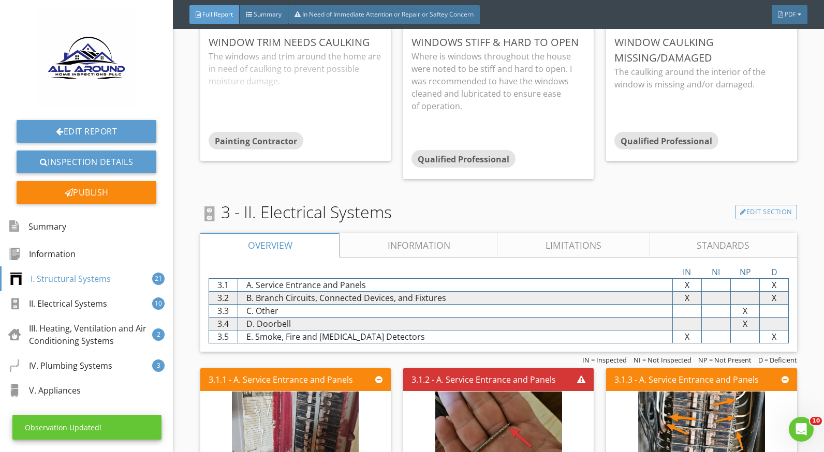
scroll to position [2951, 0]
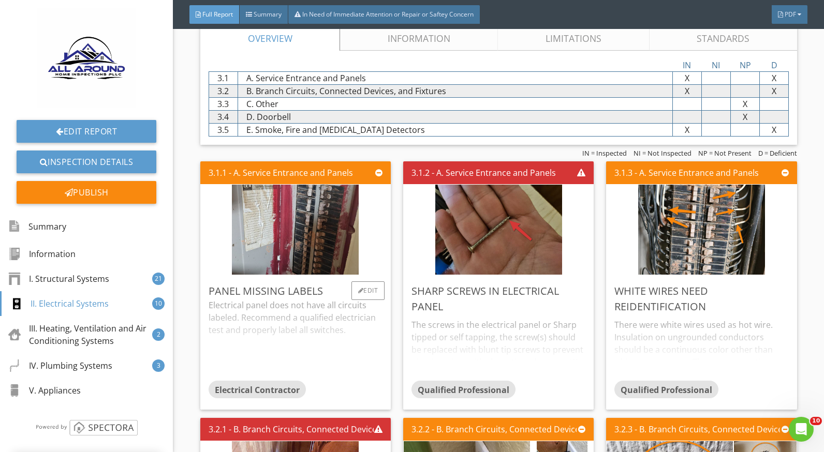
click at [252, 315] on div "Electrical panel does not have all circuits labeled. Recommend a qualified elec…" at bounding box center [296, 340] width 174 height 82
click at [460, 316] on div "The screws in the electrical panel or Sharp tipped or self tapping, the screw(s…" at bounding box center [499, 348] width 174 height 66
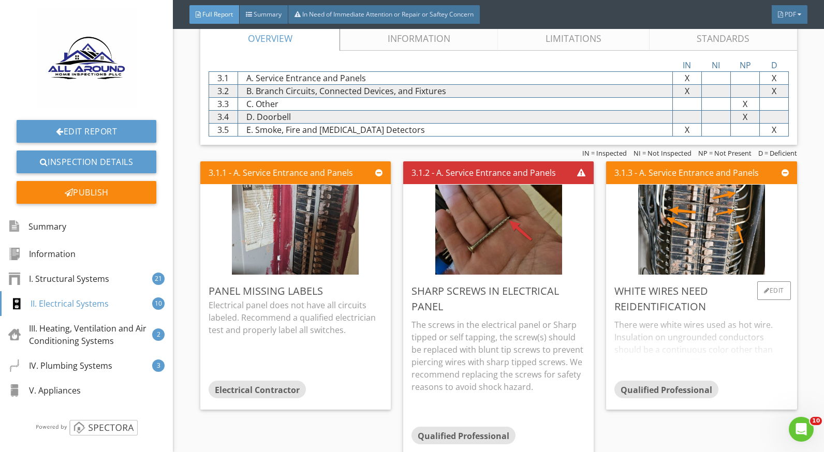
click at [678, 315] on div "There were white wires used as hot wire. Insulation on ungrounded conductors sh…" at bounding box center [701, 348] width 174 height 66
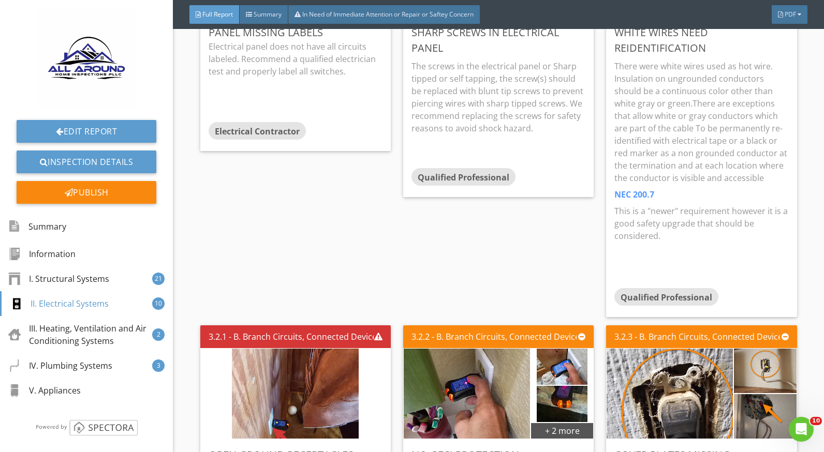
scroll to position [3417, 0]
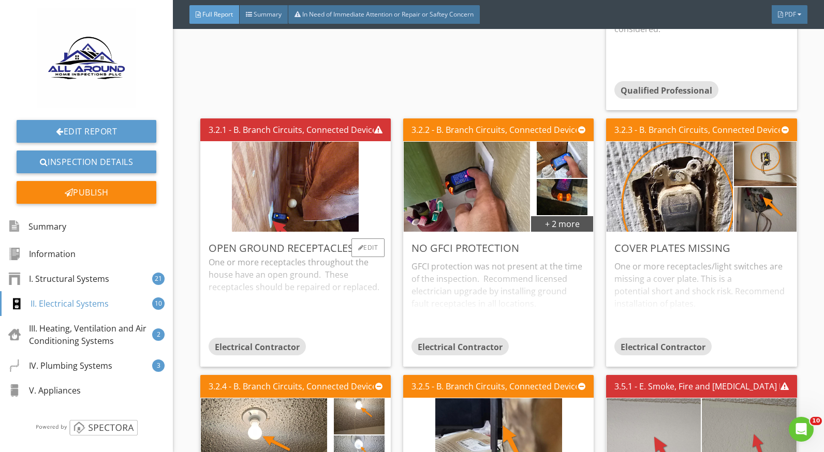
click at [327, 268] on div "One or more receptacles throughout the house have an open ground. These recepta…" at bounding box center [296, 297] width 174 height 82
click at [488, 267] on div "GFCI protection was not present at the time of the inspection. Recommend licens…" at bounding box center [499, 297] width 174 height 82
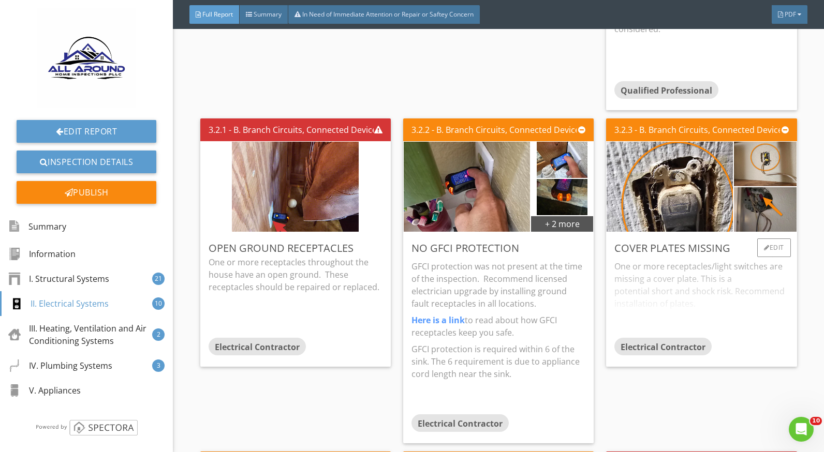
click at [671, 268] on div "One or more receptacles/light switches are missing a cover plate. This is a pot…" at bounding box center [701, 297] width 174 height 82
click at [577, 240] on div "Edit" at bounding box center [571, 248] width 34 height 19
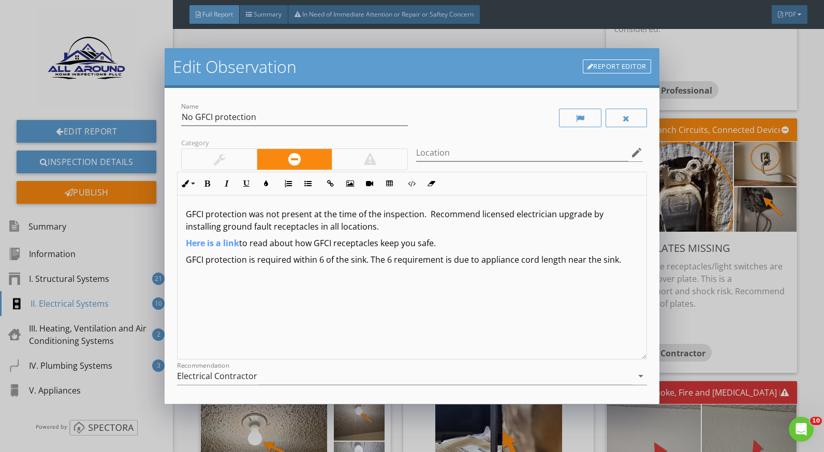
drag, startPoint x: 451, startPoint y: 240, endPoint x: 162, endPoint y: 246, distance: 289.5
click at [162, 246] on div "Edit Observation Report Editor Name No GFCI protection Category Location edit I…" at bounding box center [412, 226] width 824 height 452
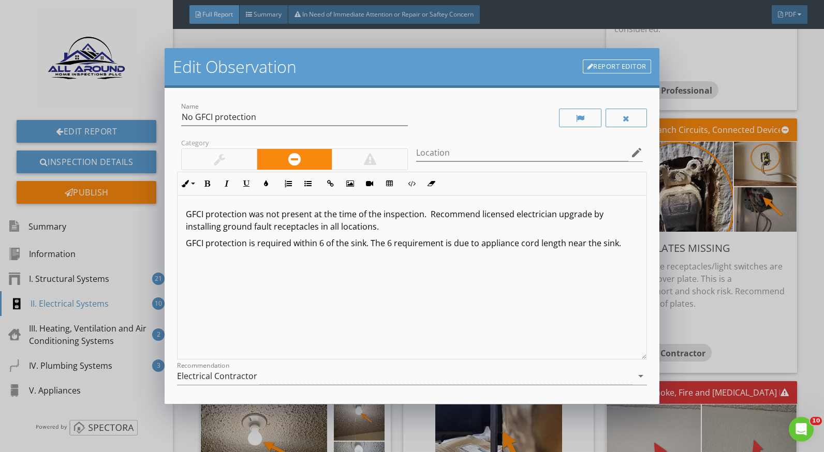
click at [322, 244] on p "GFCI protection is required within 6 of the sink. The 6 requirement is due to a…" at bounding box center [412, 243] width 452 height 12
click at [375, 243] on p "GFCI protection is required within 6 ft of the sink. The 6 requirement is due t…" at bounding box center [412, 243] width 452 height 12
click at [611, 248] on p "GFCI protection is required within 6 ft of the sink, kitchen countertops, garag…" at bounding box center [412, 249] width 452 height 25
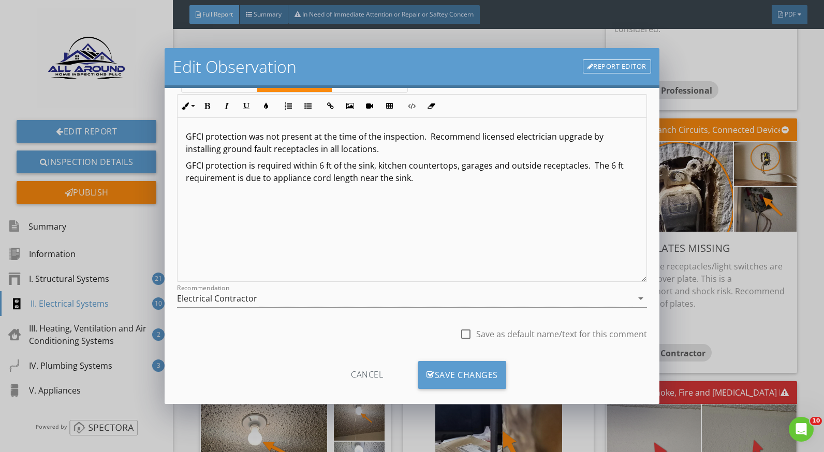
scroll to position [91, 0]
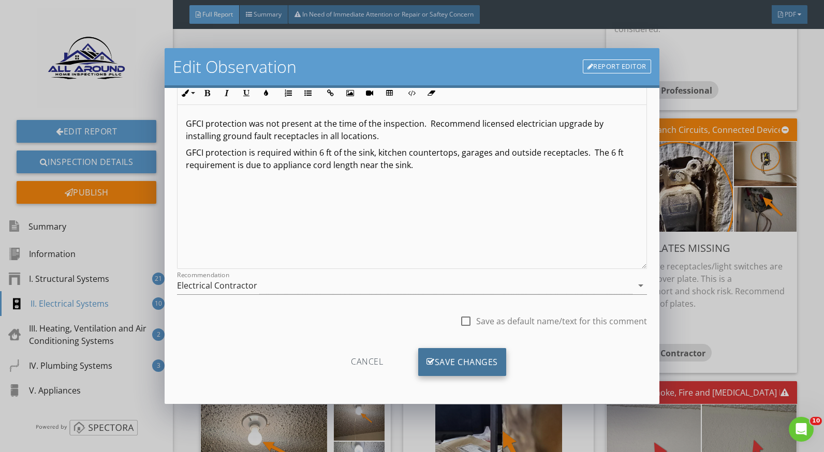
click at [469, 358] on div "Save Changes" at bounding box center [462, 362] width 88 height 28
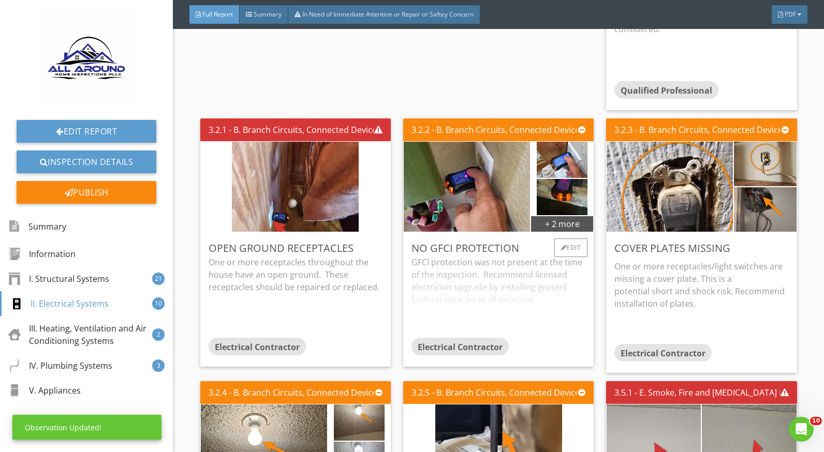
click at [484, 262] on div "GFCI protection was not present at the time of the inspection. Recommend licens…" at bounding box center [499, 297] width 174 height 82
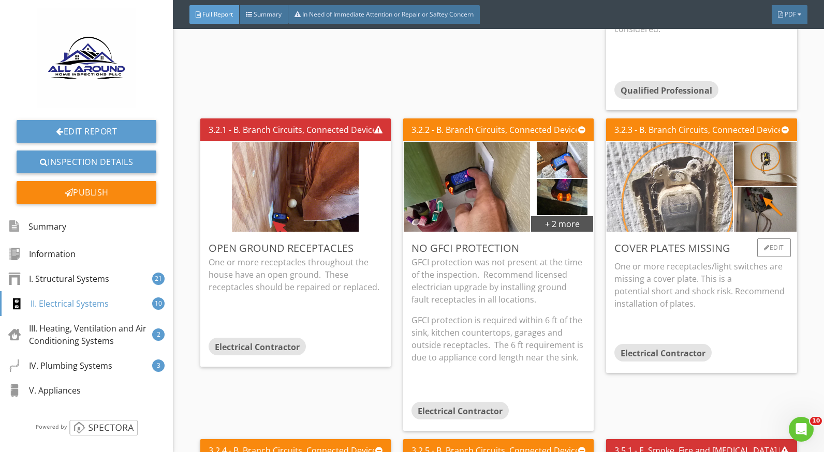
click at [677, 165] on img at bounding box center [670, 187] width 127 height 225
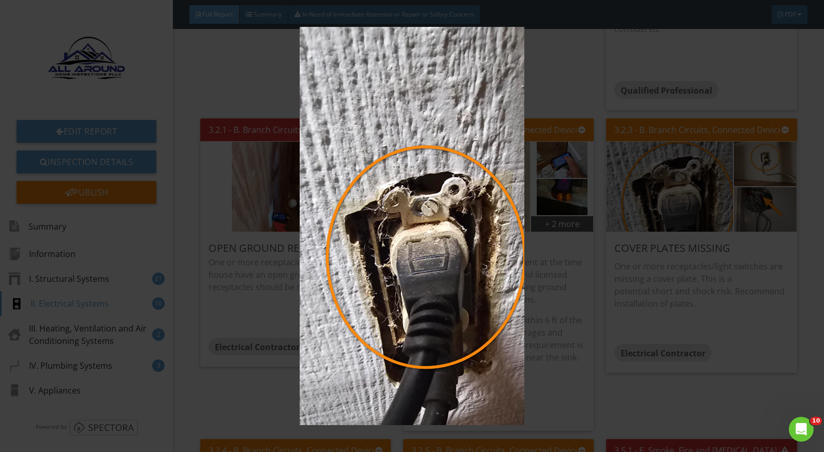
click at [650, 266] on img at bounding box center [412, 226] width 752 height 399
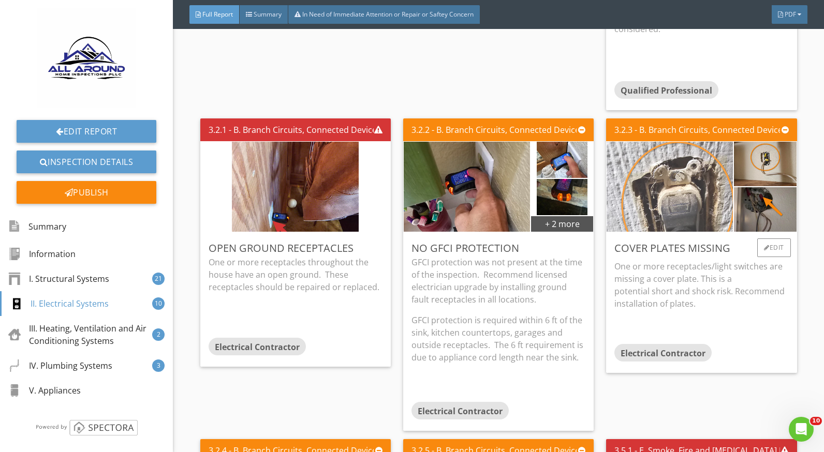
click at [692, 187] on img at bounding box center [670, 187] width 127 height 225
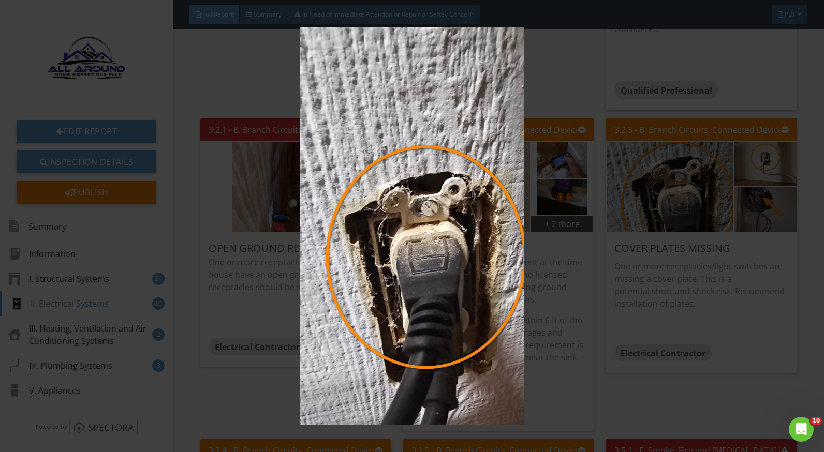
click at [739, 287] on img at bounding box center [412, 226] width 752 height 399
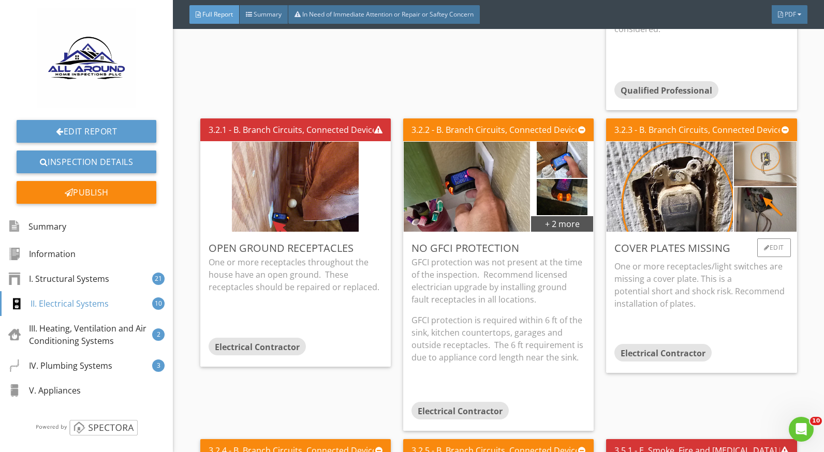
click at [750, 168] on img at bounding box center [765, 164] width 63 height 111
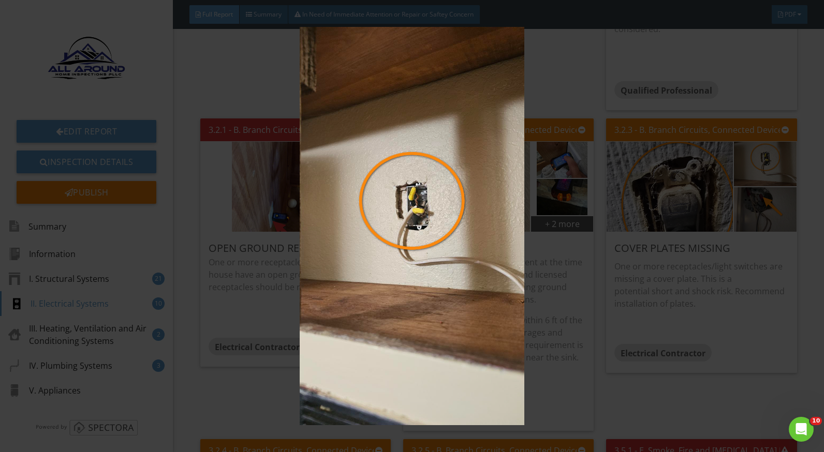
click at [746, 305] on img at bounding box center [412, 226] width 752 height 399
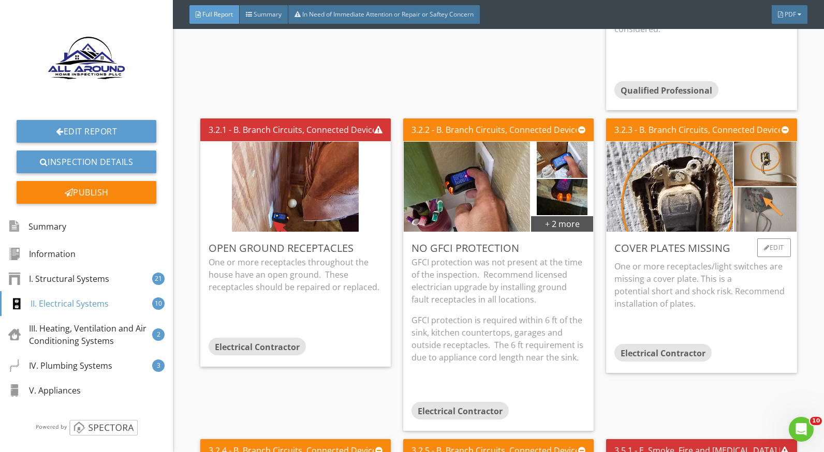
click at [767, 201] on img at bounding box center [765, 209] width 63 height 111
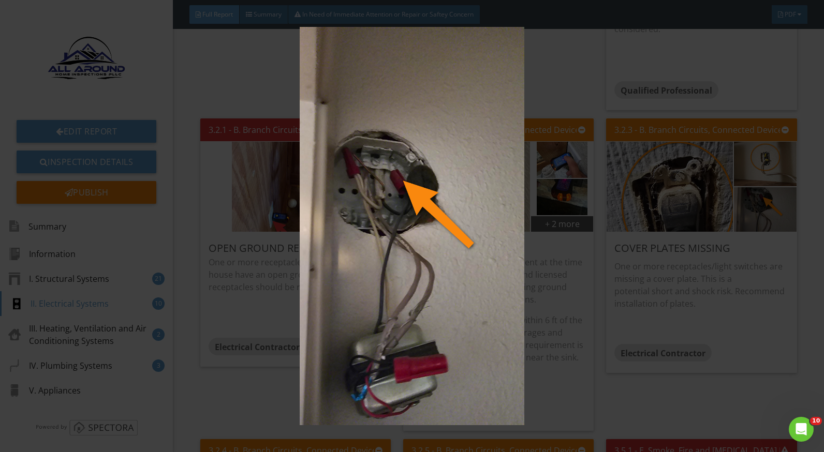
click at [766, 289] on img at bounding box center [412, 226] width 752 height 399
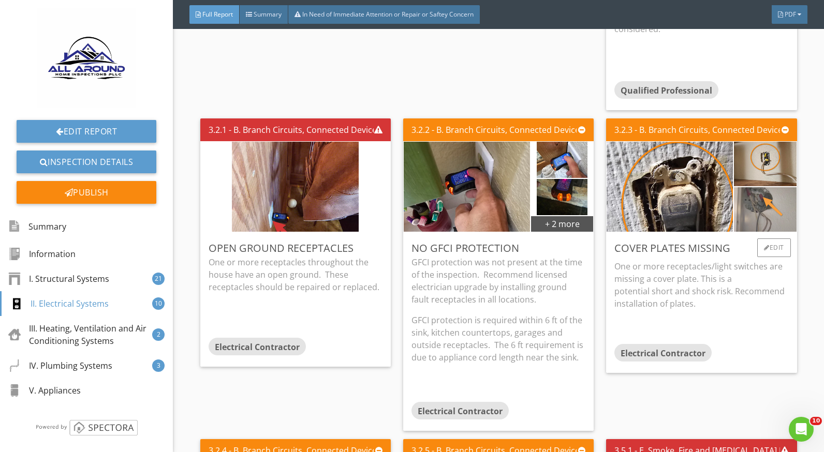
click at [764, 182] on img at bounding box center [765, 209] width 63 height 111
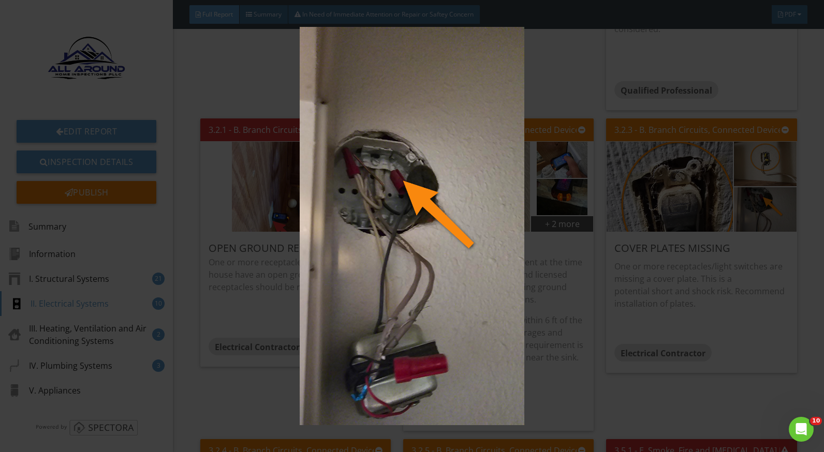
click at [711, 303] on img at bounding box center [412, 226] width 752 height 399
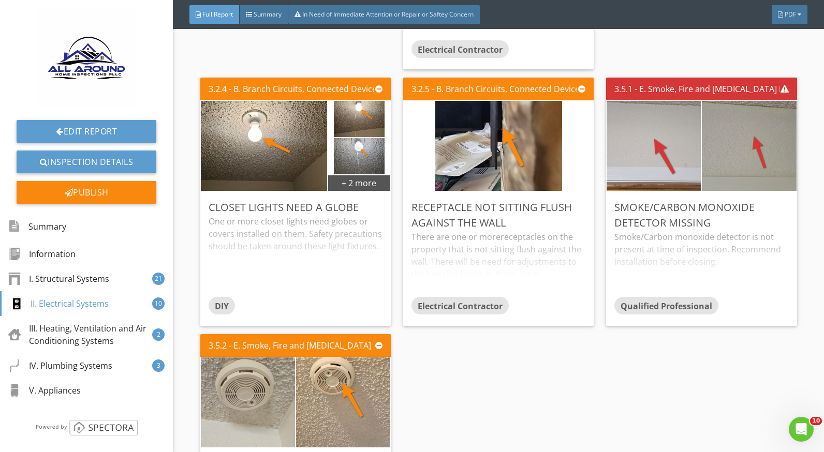
scroll to position [3779, 0]
click at [327, 215] on div "One or more closet lights need globes or covers installed on them. Safety preca…" at bounding box center [296, 256] width 174 height 82
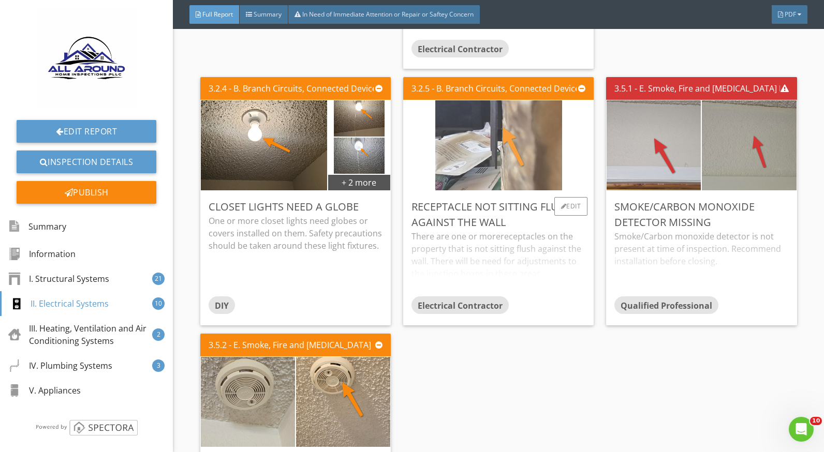
click at [499, 148] on img at bounding box center [498, 145] width 127 height 225
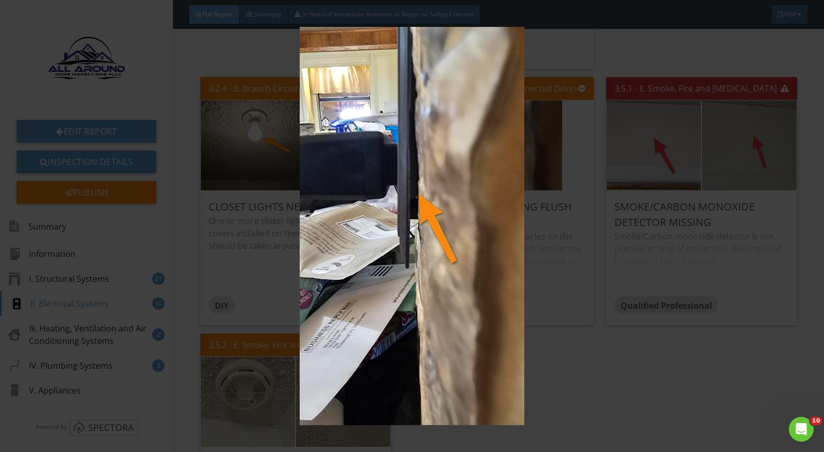
click at [545, 257] on img at bounding box center [412, 226] width 752 height 399
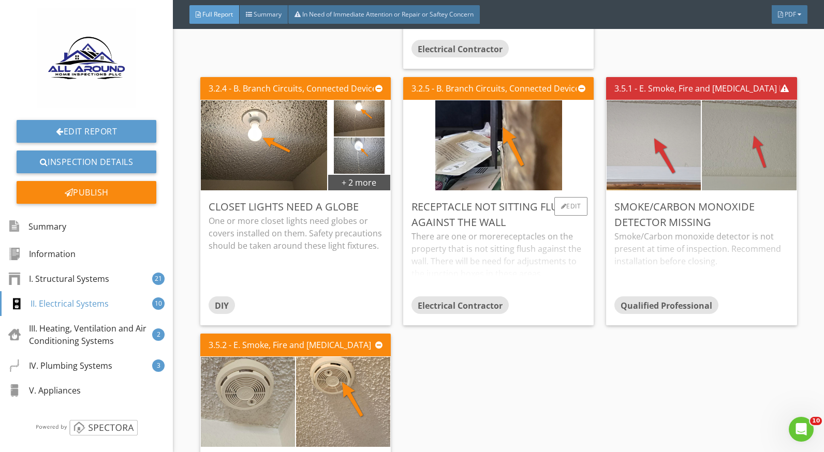
click at [548, 253] on div "There are one or more receptacles on the property that is not sitting flush aga…" at bounding box center [499, 263] width 174 height 66
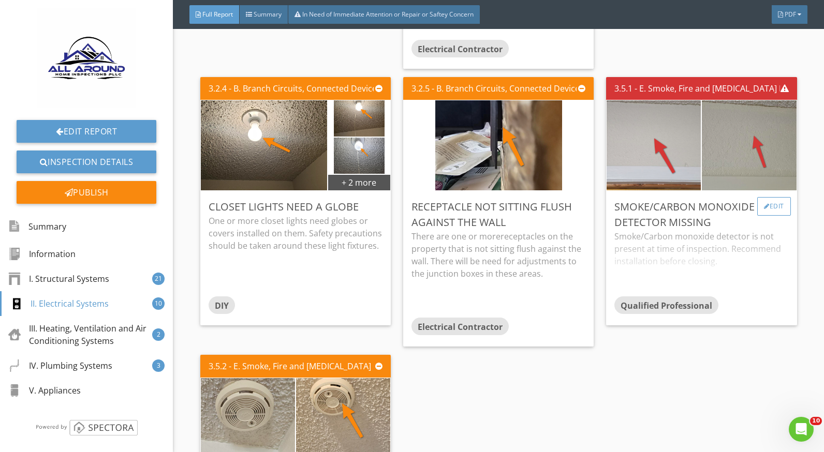
click at [768, 197] on div "Edit" at bounding box center [774, 206] width 34 height 19
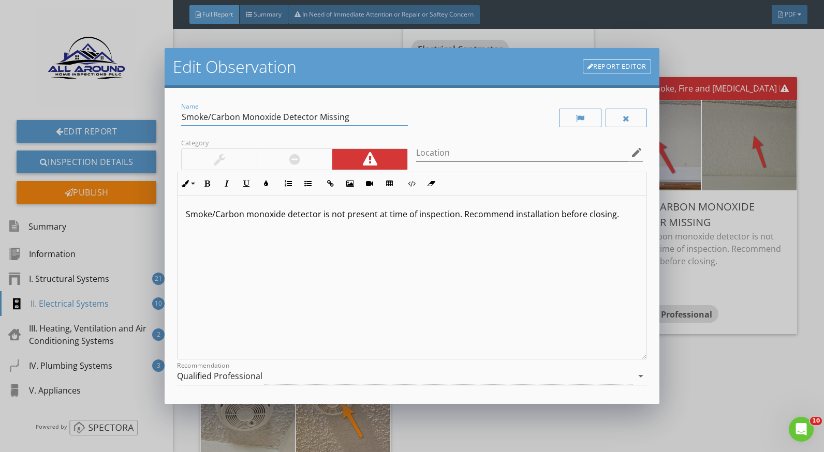
drag, startPoint x: 261, startPoint y: 116, endPoint x: 210, endPoint y: 116, distance: 51.8
click at [210, 116] on input "Smoke/Carbon Monoxide Detector Missing" at bounding box center [294, 117] width 227 height 17
click at [244, 109] on input "Smoke Detector Missing" at bounding box center [294, 117] width 227 height 17
type input "Smoke Detectors Missing"
drag, startPoint x: 287, startPoint y: 212, endPoint x: 211, endPoint y: 216, distance: 75.7
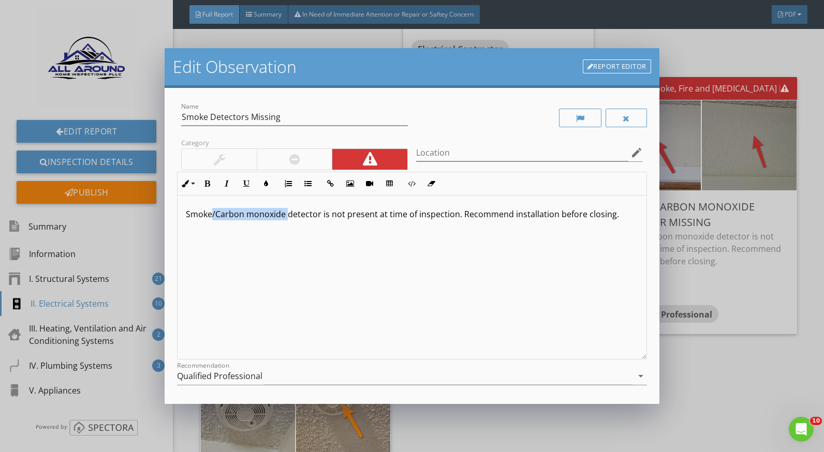
click at [211, 216] on p "Smoke/Carbon monoxide detector is not present at time of inspection. Recommend …" at bounding box center [412, 214] width 452 height 12
click at [244, 217] on p "Smoke detector is not present at time of inspection. Recommend installation bef…" at bounding box center [412, 214] width 452 height 12
click at [246, 213] on p "Smoke detector is not present at time of inspection. Recommend installation bef…" at bounding box center [412, 214] width 452 height 12
click at [259, 214] on p "Smoke detectors is not present at time of inspection. Recommend installation be…" at bounding box center [412, 214] width 452 height 12
click at [401, 211] on p "Smoke detectors are not present at time of inspection. Recommend installation b…" at bounding box center [412, 214] width 452 height 12
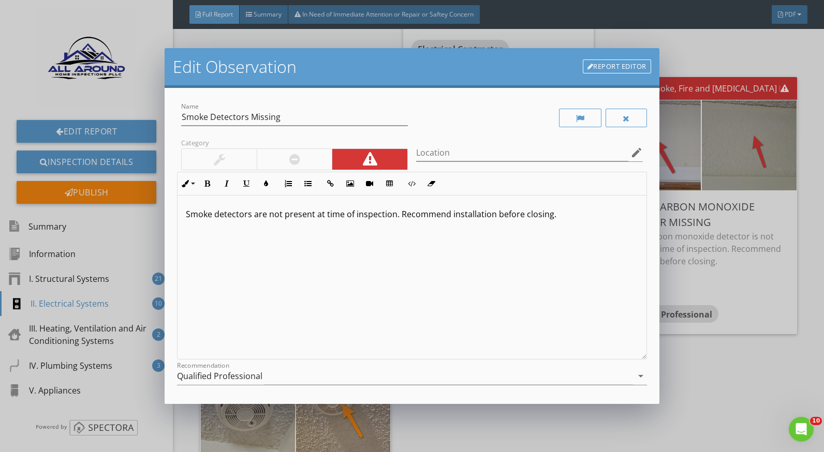
drag, startPoint x: 527, startPoint y: 214, endPoint x: 396, endPoint y: 215, distance: 131.0
click at [396, 215] on p "Smoke detectors are not present at time of inspection. Recommend installation b…" at bounding box center [412, 214] width 452 height 12
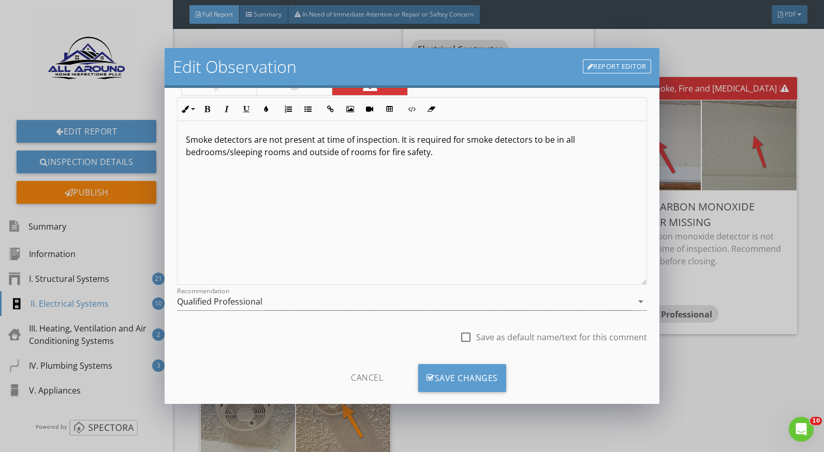
scroll to position [91, 0]
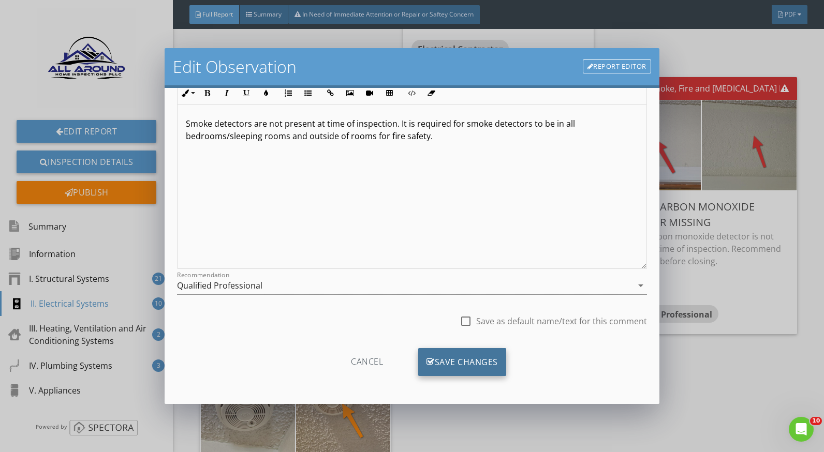
click at [460, 357] on div "Save Changes" at bounding box center [462, 362] width 88 height 28
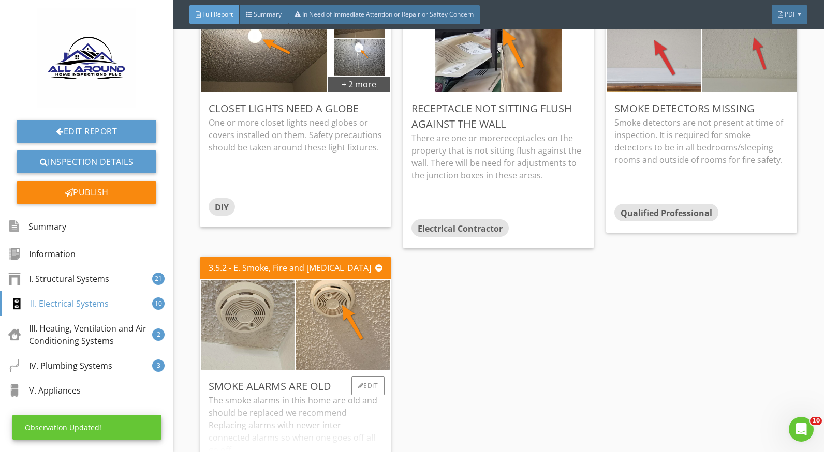
scroll to position [3986, 0]
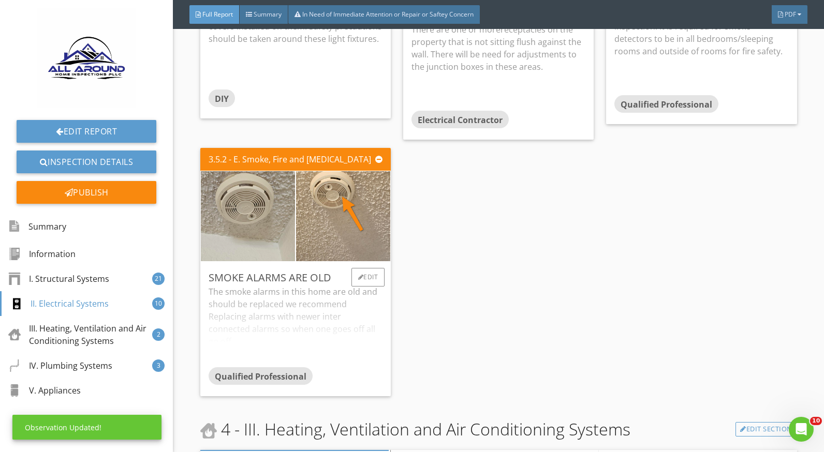
click at [292, 297] on div "The smoke alarms in this home are old and should be replaced we recommend Repla…" at bounding box center [296, 327] width 174 height 82
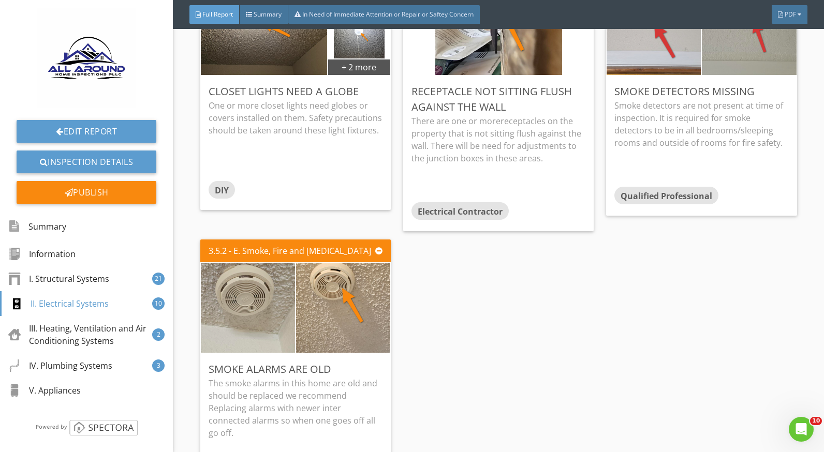
scroll to position [3779, 0]
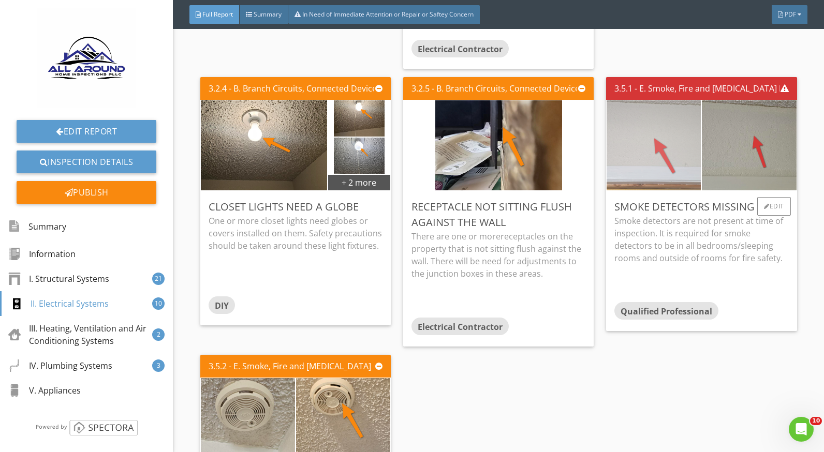
click at [637, 137] on img at bounding box center [654, 145] width 127 height 225
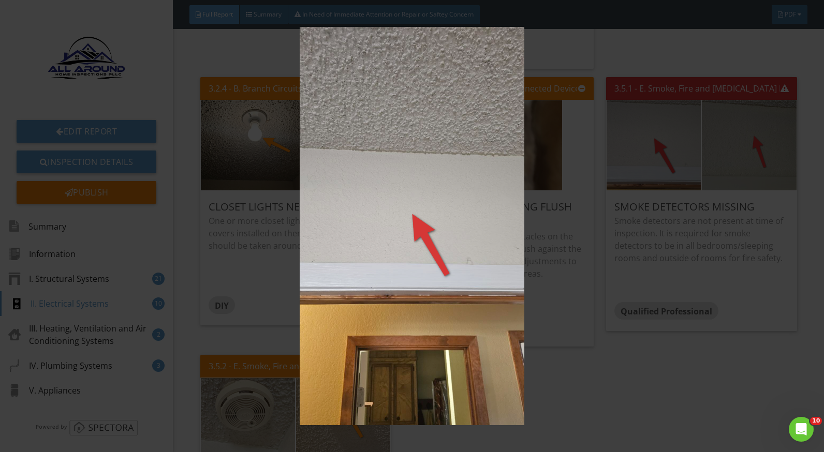
click at [760, 240] on img at bounding box center [412, 226] width 752 height 399
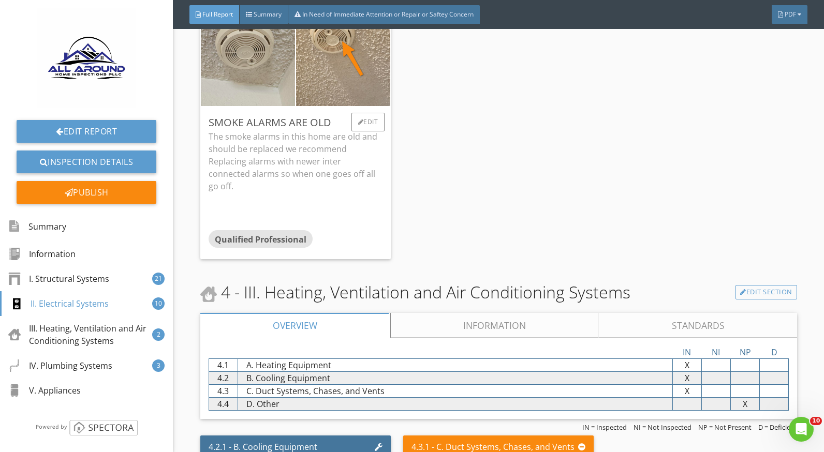
scroll to position [3986, 0]
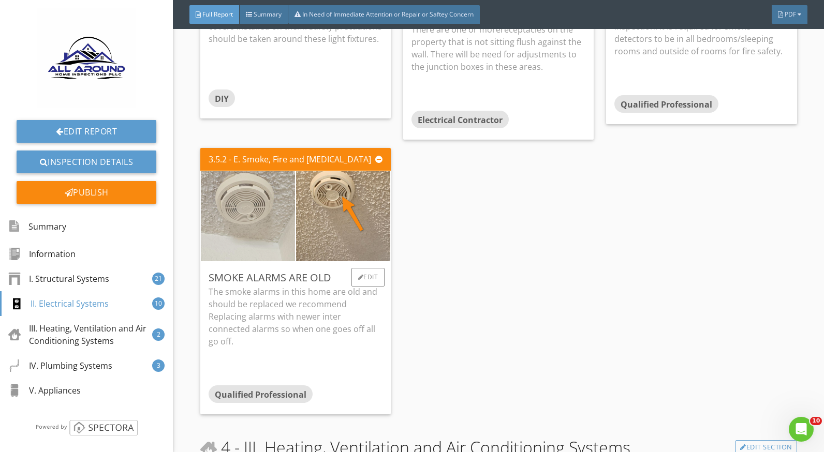
click at [266, 191] on img at bounding box center [247, 216] width 127 height 225
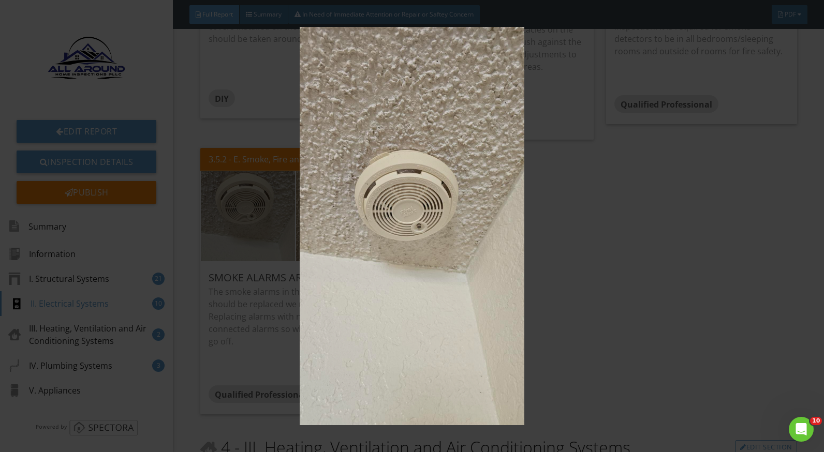
click at [611, 239] on img at bounding box center [412, 226] width 752 height 399
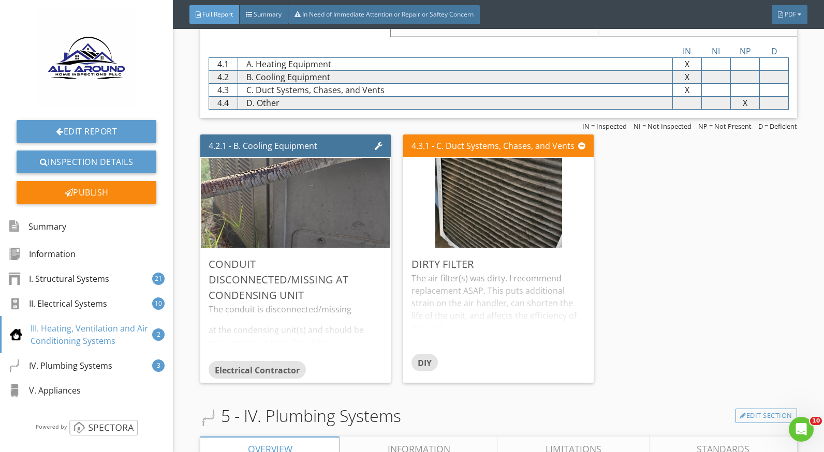
scroll to position [4556, 0]
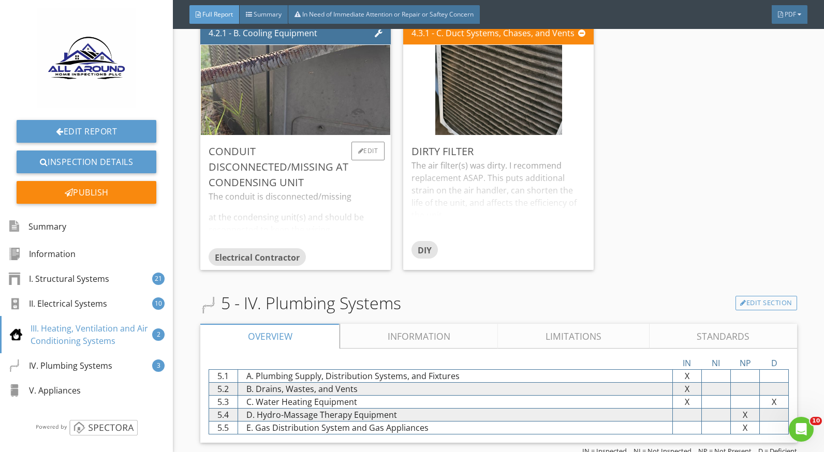
click at [310, 192] on div "The conduit is disconnected/missing at the condensing unit(s) and should be rec…" at bounding box center [296, 220] width 174 height 58
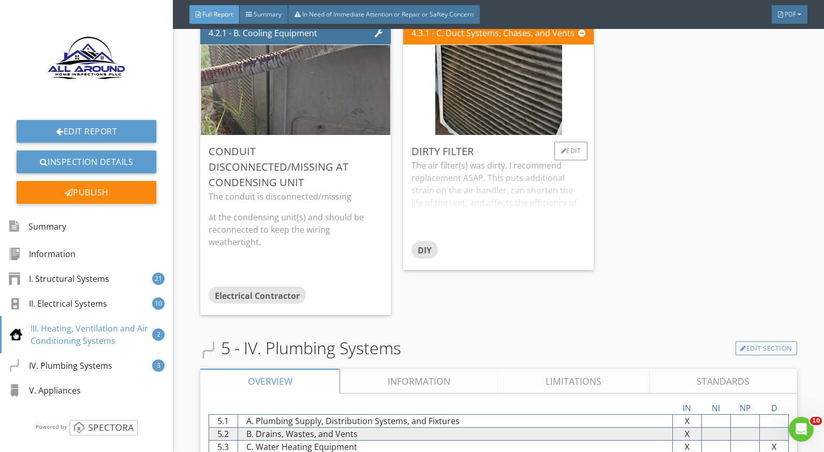
click at [484, 183] on div "The air filter(s) was dirty. I recommend replacement ASAP. This puts additional…" at bounding box center [499, 200] width 174 height 82
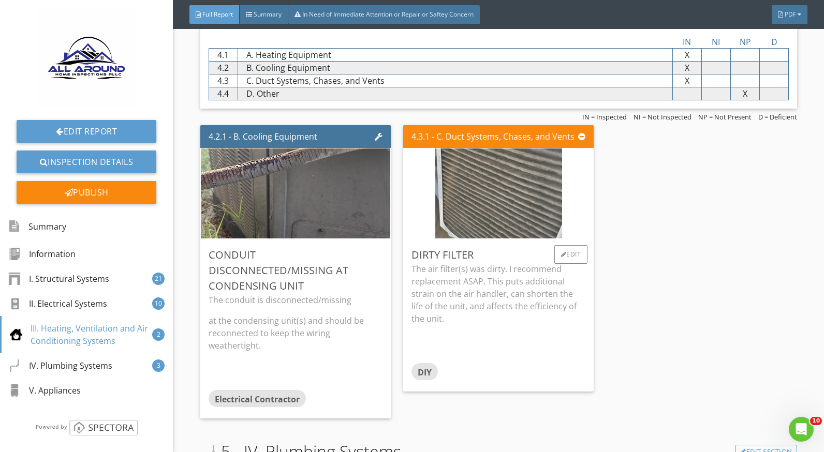
scroll to position [4452, 0]
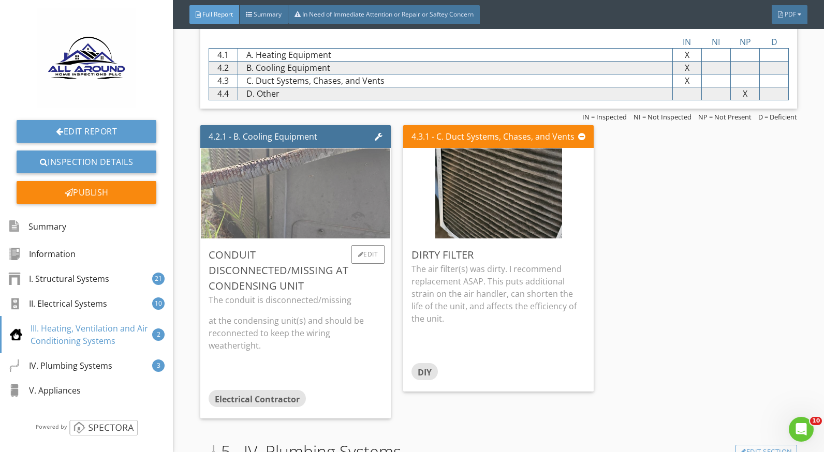
click at [283, 199] on img at bounding box center [295, 193] width 400 height 225
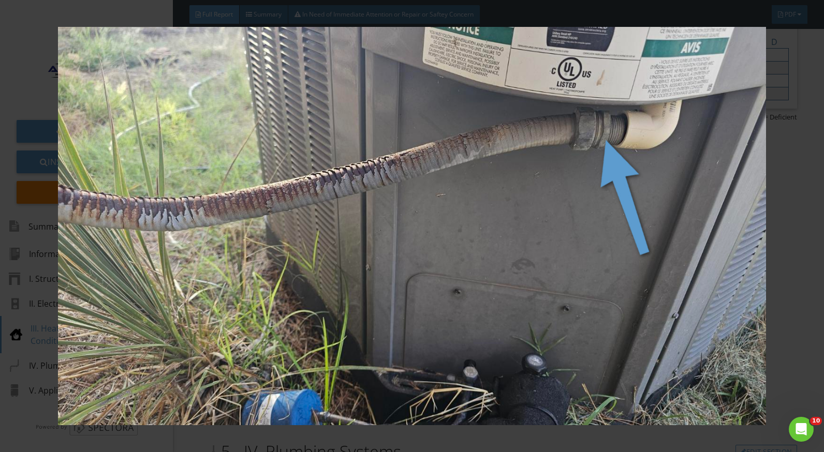
click at [809, 314] on div at bounding box center [412, 226] width 824 height 452
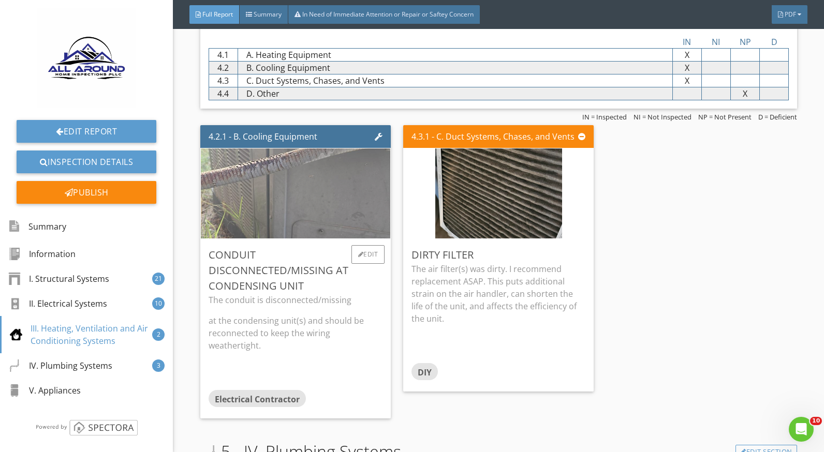
click at [309, 207] on img at bounding box center [295, 193] width 400 height 225
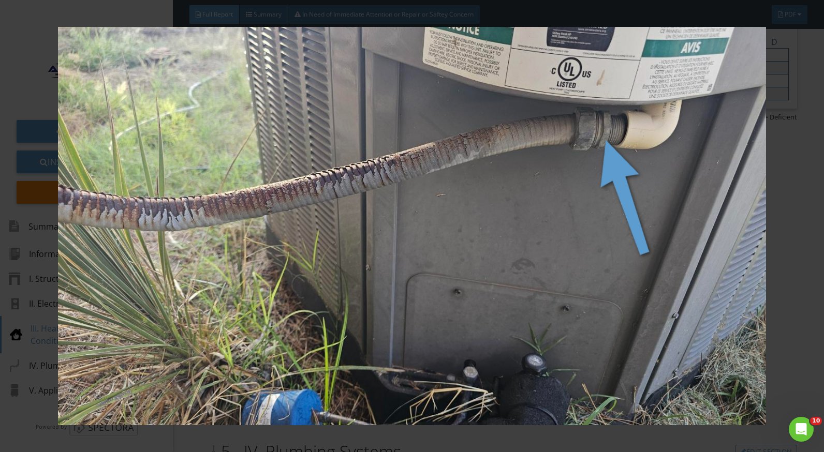
click at [775, 288] on img at bounding box center [412, 226] width 752 height 399
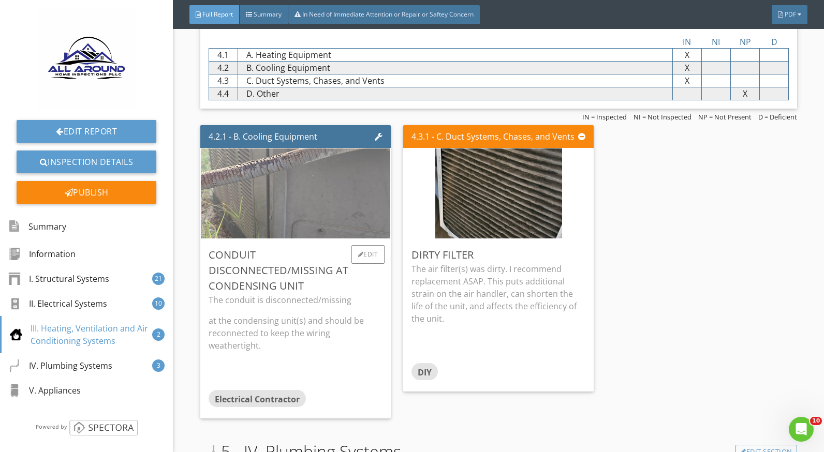
click at [301, 208] on img at bounding box center [295, 193] width 400 height 225
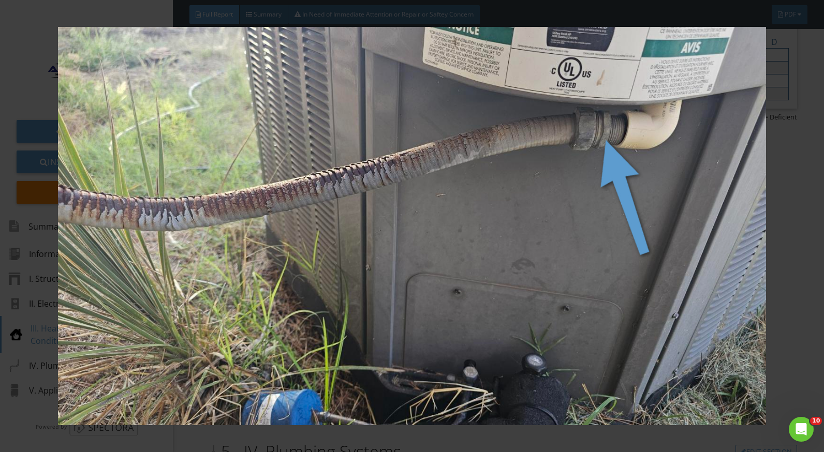
click at [789, 296] on div at bounding box center [412, 226] width 824 height 452
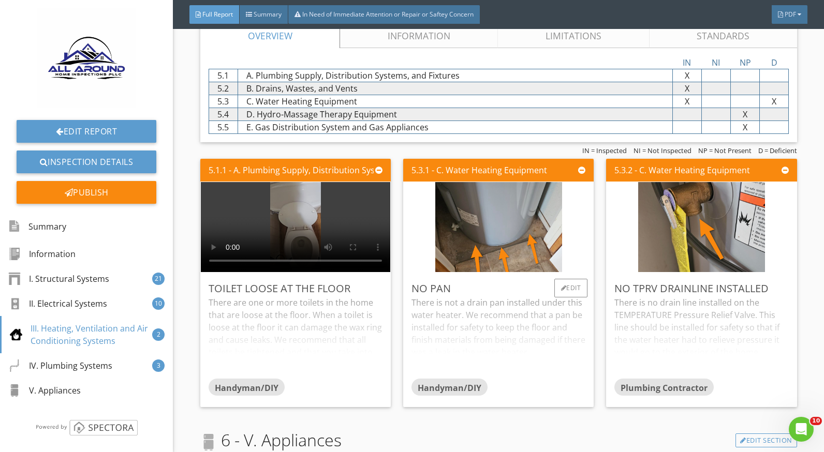
scroll to position [4918, 0]
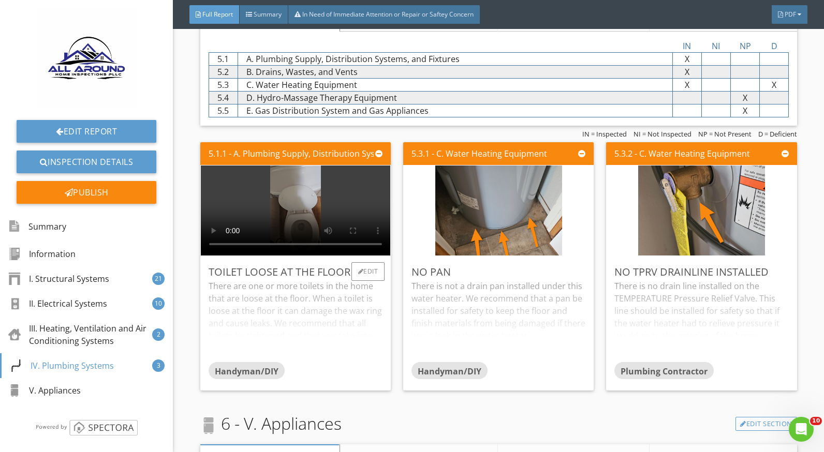
click at [333, 309] on div "There are one or more toilets in the home that are loose at the floor. When a t…" at bounding box center [296, 321] width 174 height 82
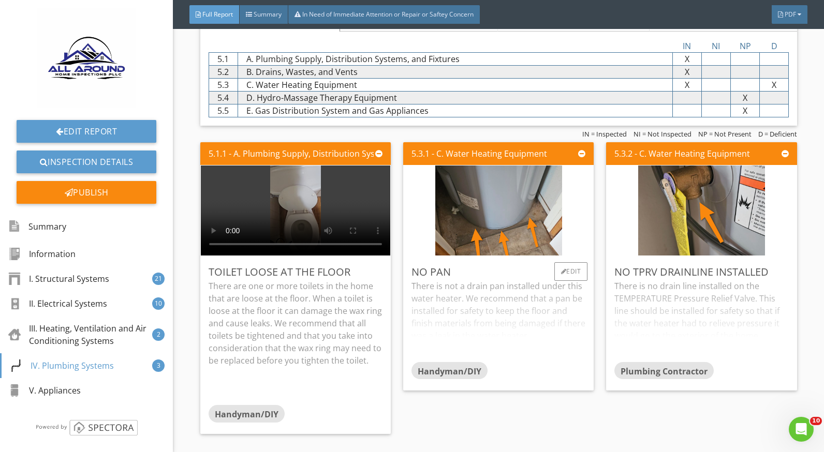
click at [500, 296] on div "There is not a drain pan installed under this water heater. We recommend that a…" at bounding box center [499, 321] width 174 height 82
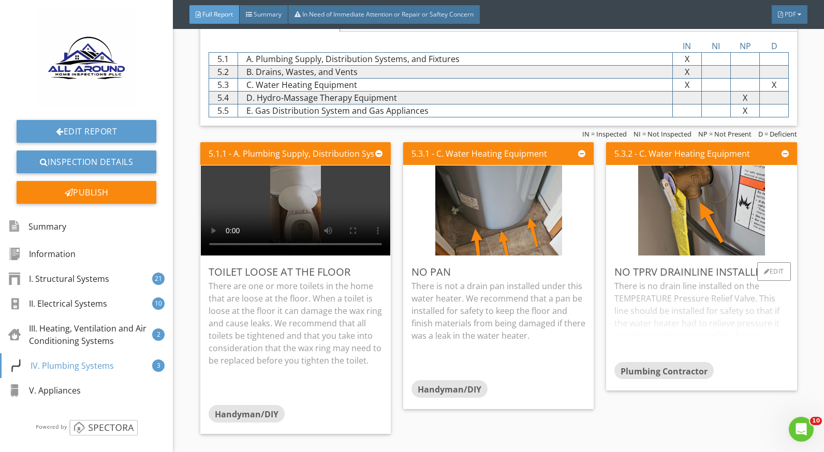
click at [647, 288] on div "There is no drain line installed on the TEMPERATURE Pressure Relief Valve. This…" at bounding box center [701, 321] width 174 height 82
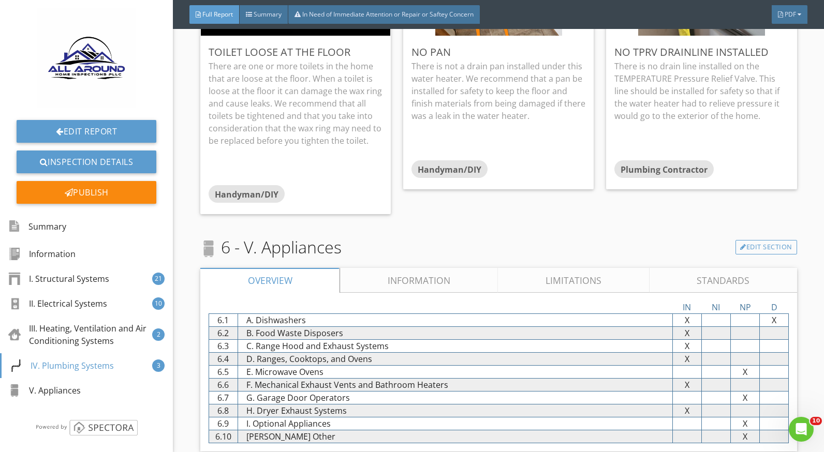
scroll to position [5145, 0]
